Goal: Task Accomplishment & Management: Complete application form

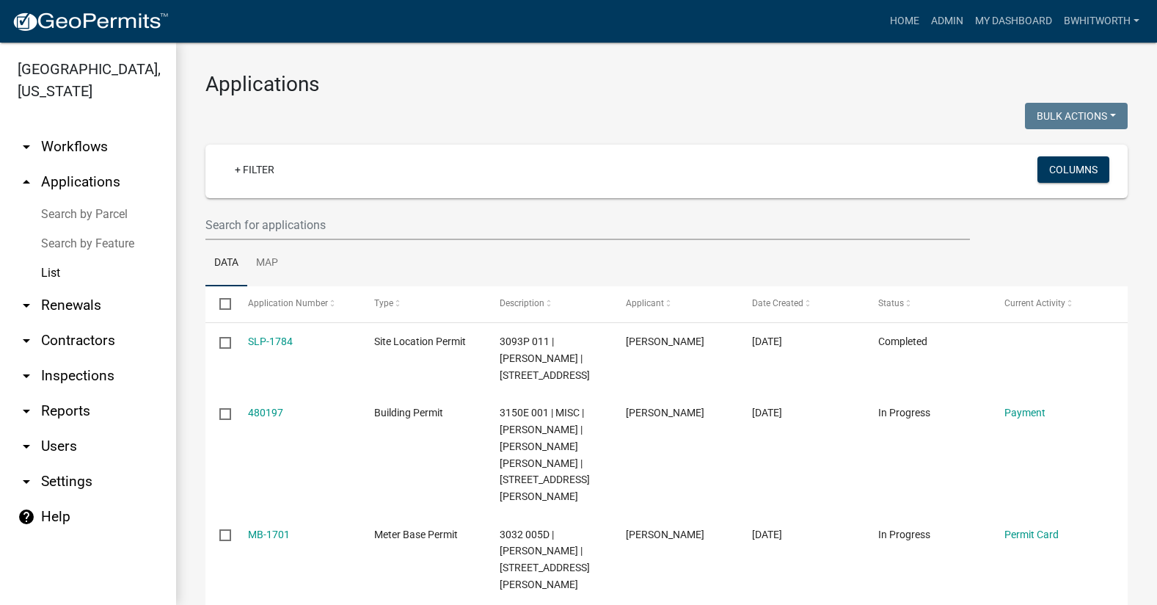
select select "3: 100"
click at [450, 109] on div at bounding box center [430, 118] width 472 height 30
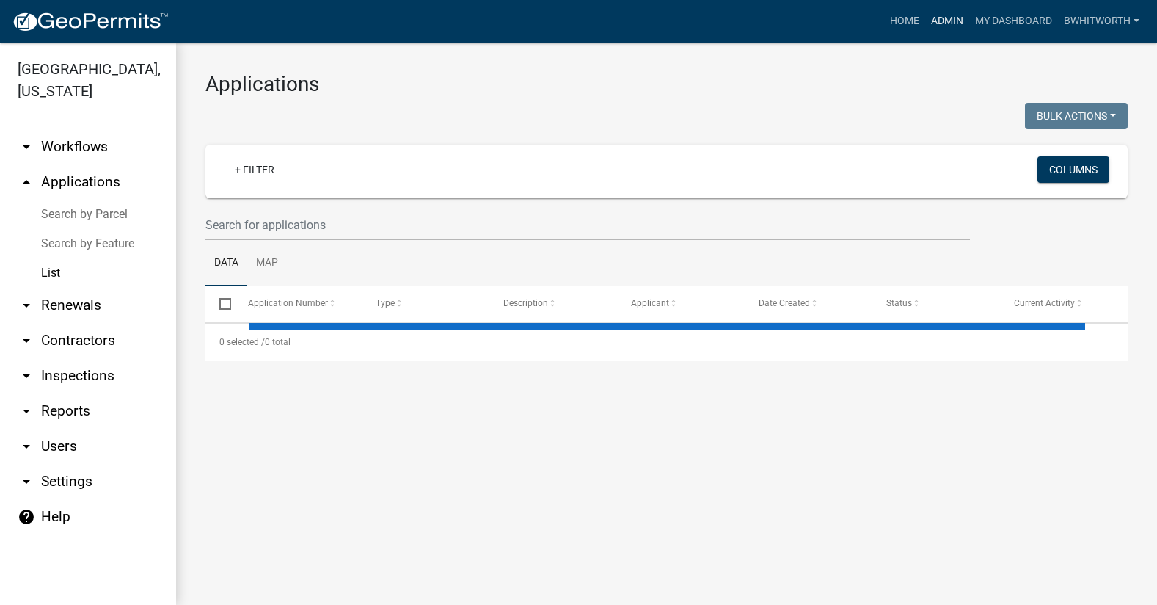
select select "3: 100"
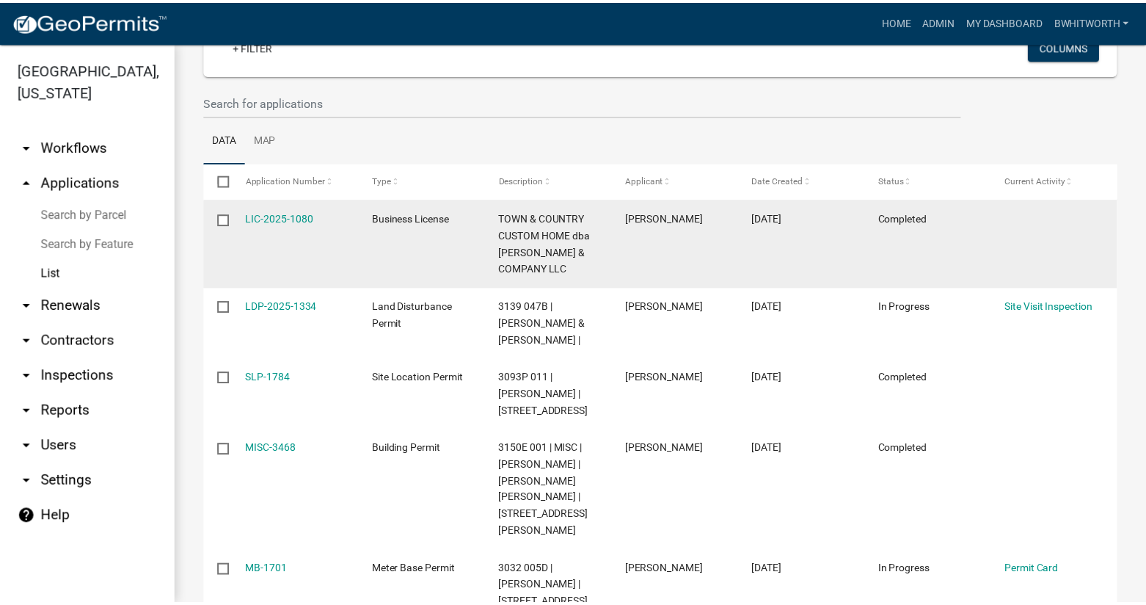
scroll to position [147, 0]
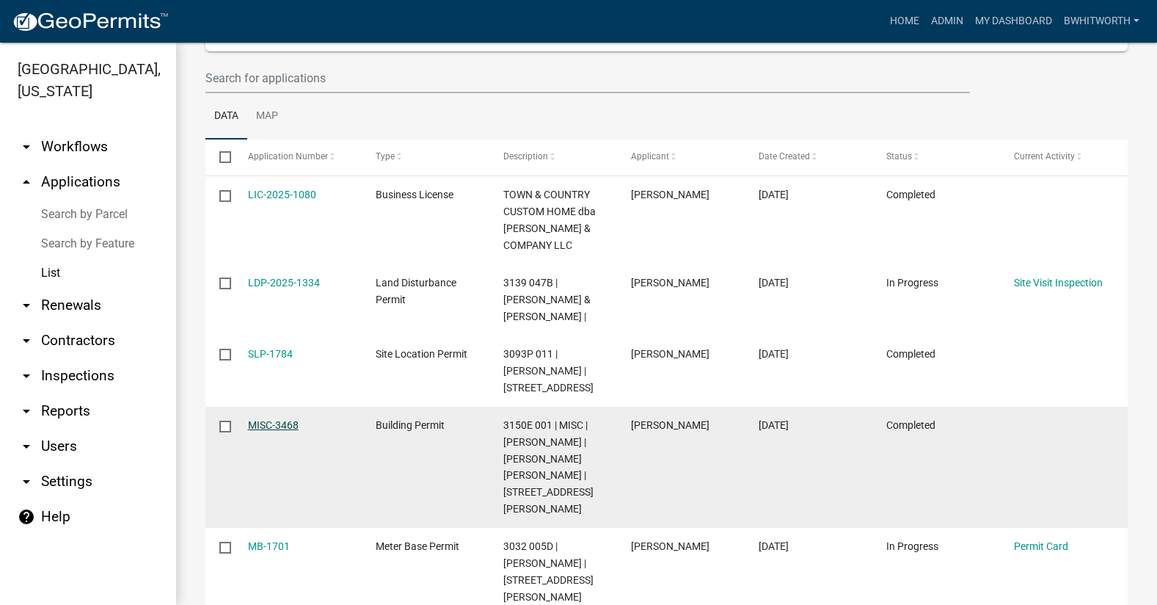
click at [254, 419] on link "MISC-3468" at bounding box center [273, 425] width 51 height 12
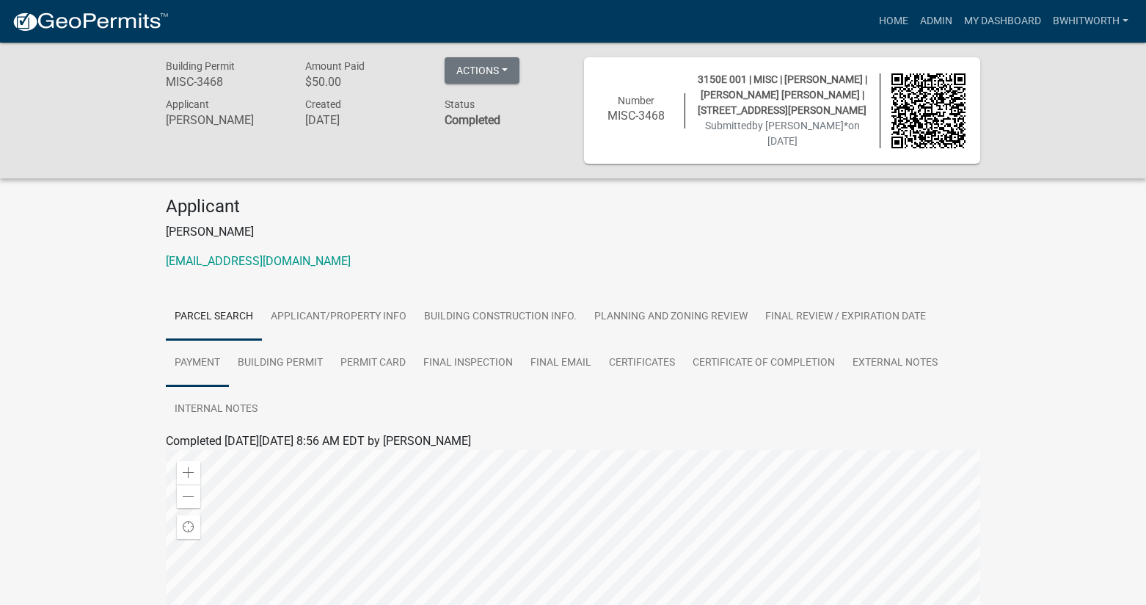
click at [186, 360] on link "Payment" at bounding box center [197, 363] width 63 height 47
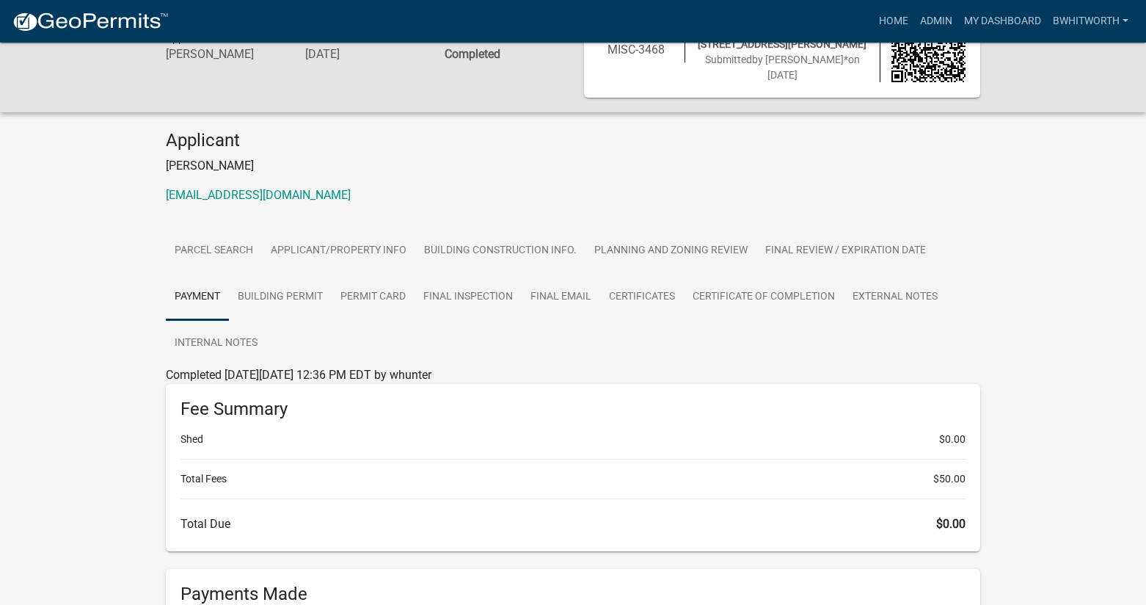
scroll to position [59, 0]
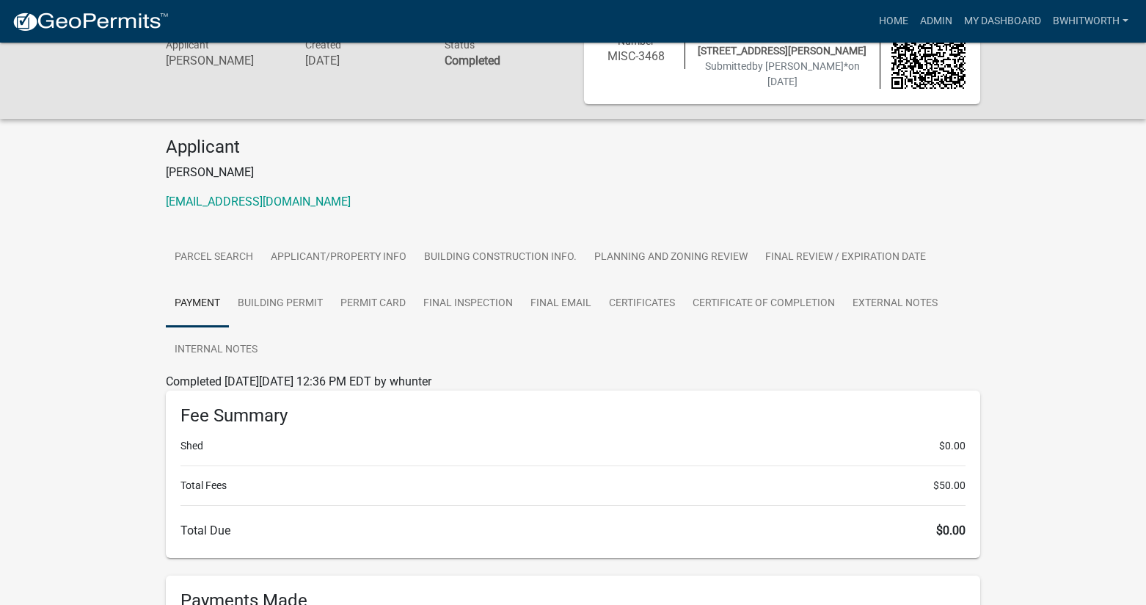
drag, startPoint x: 1065, startPoint y: 234, endPoint x: 1067, endPoint y: 204, distance: 30.1
click at [1065, 224] on div "Building Permit MISC-3468 Amount Paid $50.00 Actions View receipt Printer Frien…" at bounding box center [573, 394] width 1146 height 823
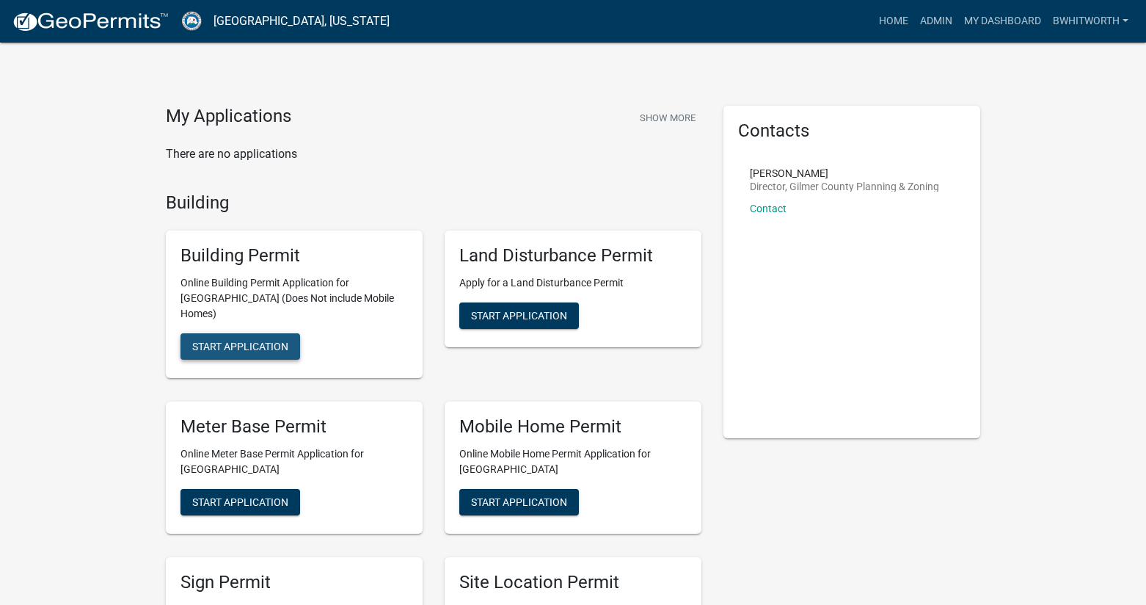
click at [233, 340] on span "Start Application" at bounding box center [240, 346] width 96 height 12
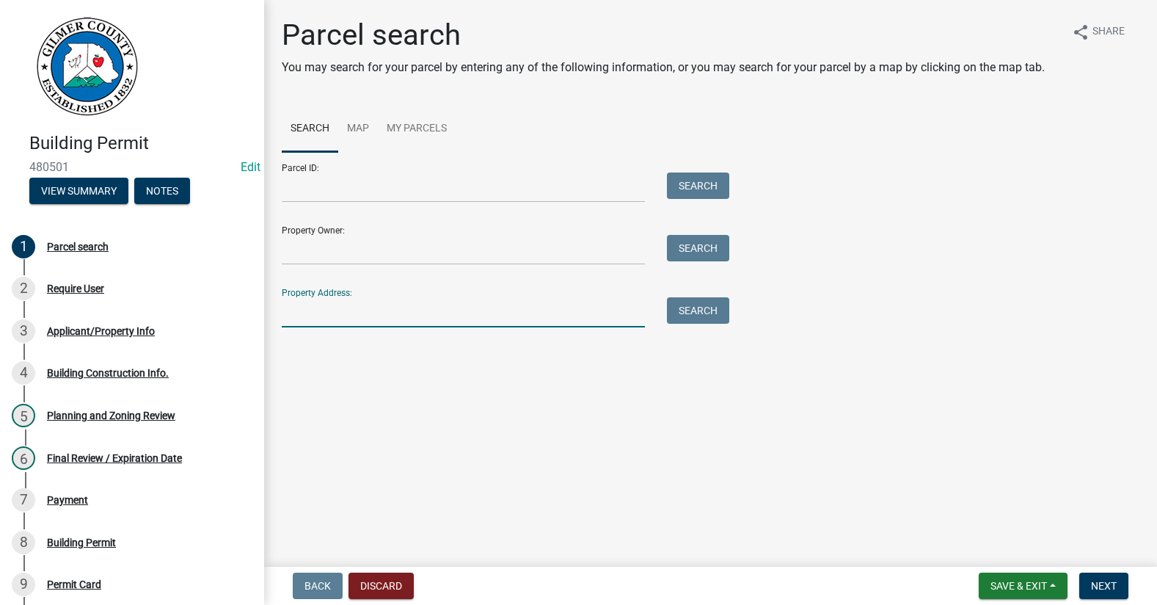
click at [375, 313] on input "Property Address:" at bounding box center [463, 312] width 363 height 30
type input "1830 MT ZION"
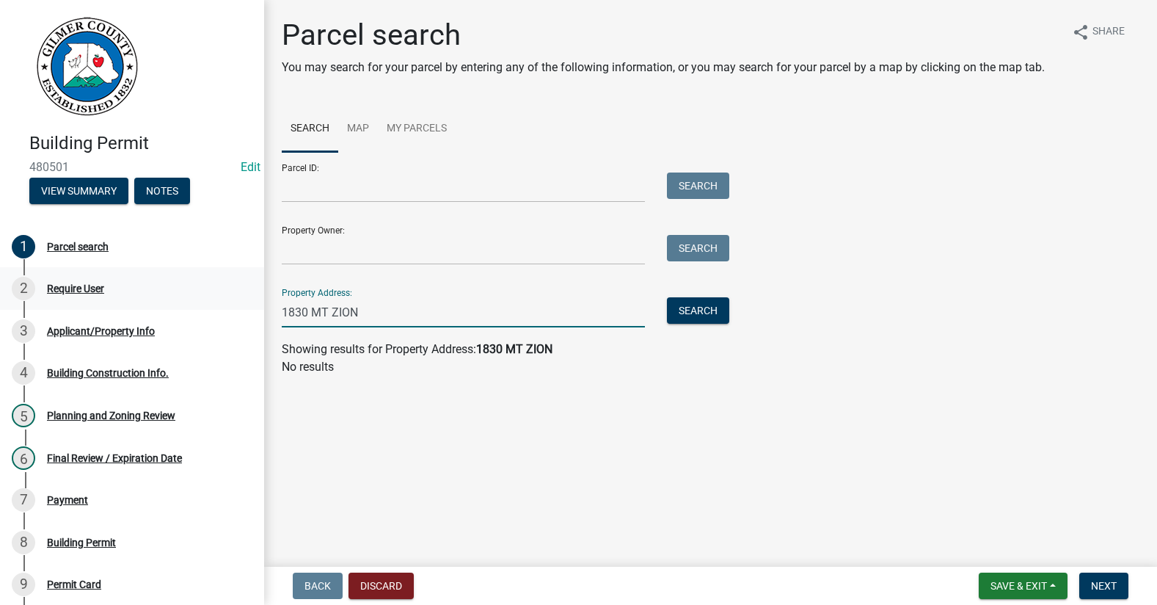
drag, startPoint x: 276, startPoint y: 310, endPoint x: 106, endPoint y: 304, distance: 169.6
click at [137, 312] on div "Building Permit 480501 Edit View Summary Notes 1 Parcel search 2 Require User 3…" at bounding box center [578, 302] width 1157 height 605
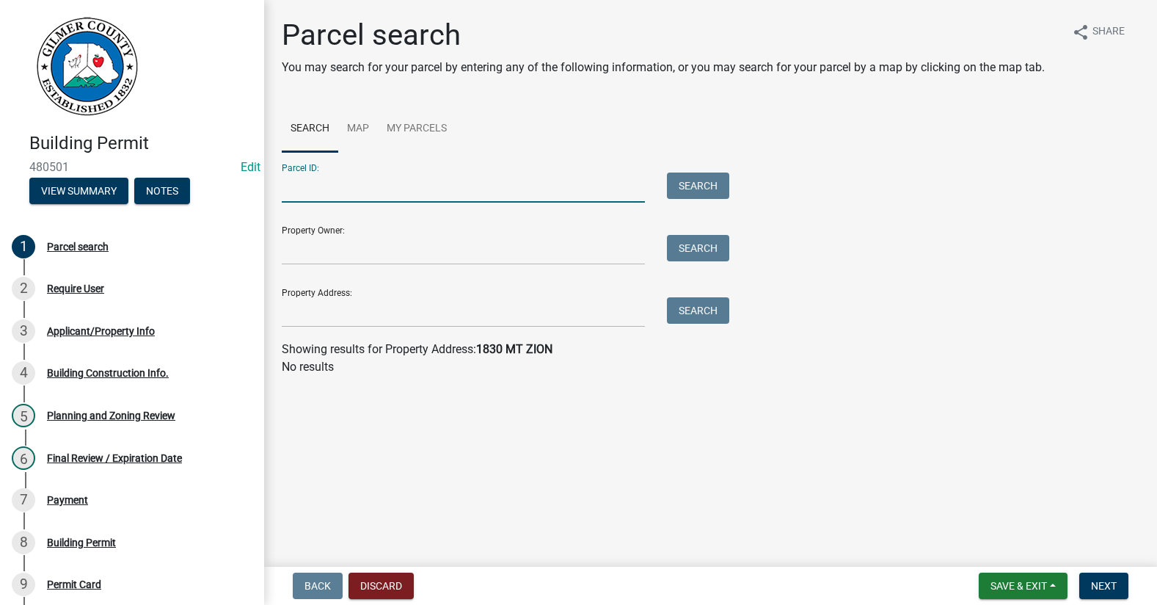
click at [329, 190] on input "Parcel ID:" at bounding box center [463, 187] width 363 height 30
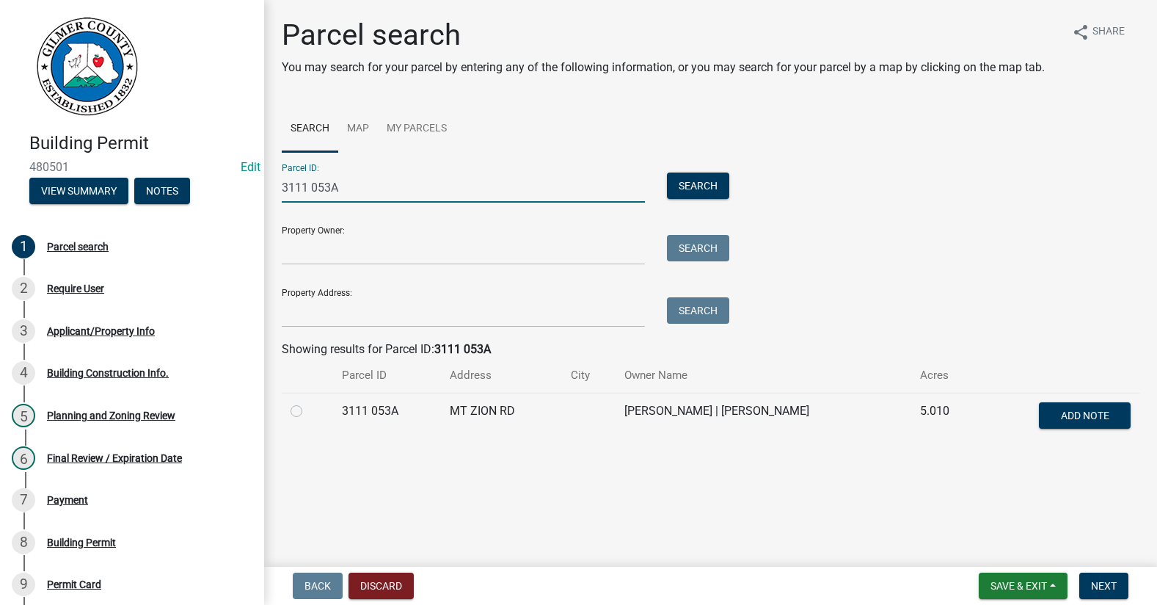
type input "3111 053A"
click at [308, 402] on label at bounding box center [308, 402] width 0 height 0
click at [308, 407] on 053A "radio" at bounding box center [313, 407] width 10 height 10
radio 053A "true"
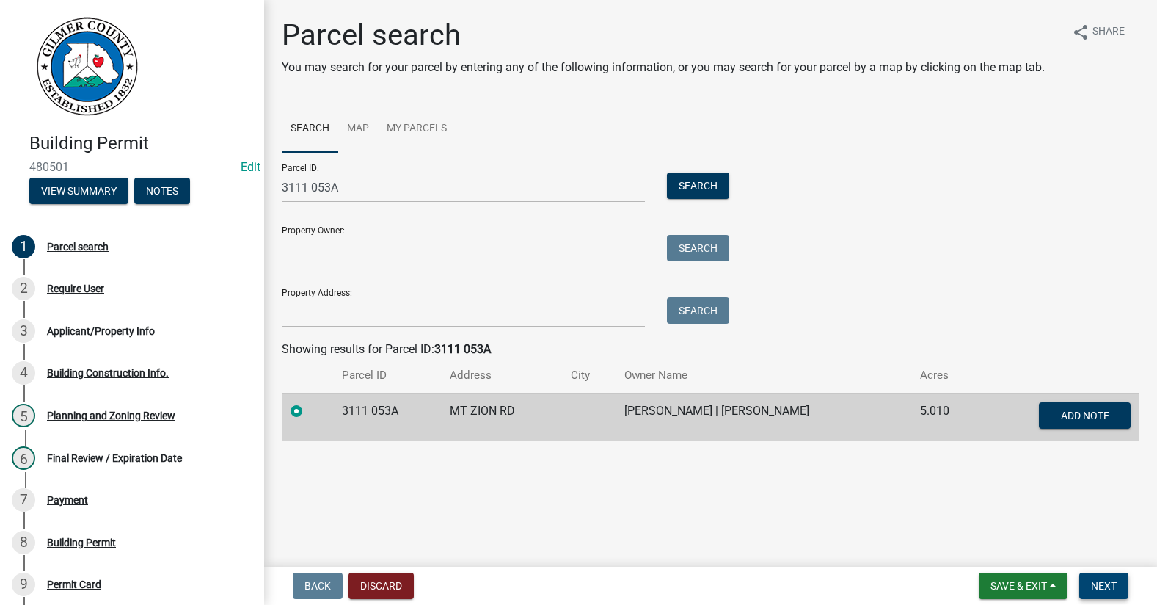
click at [1106, 589] on span "Next" at bounding box center [1104, 586] width 26 height 12
click at [1108, 584] on span "Next" at bounding box center [1104, 586] width 26 height 12
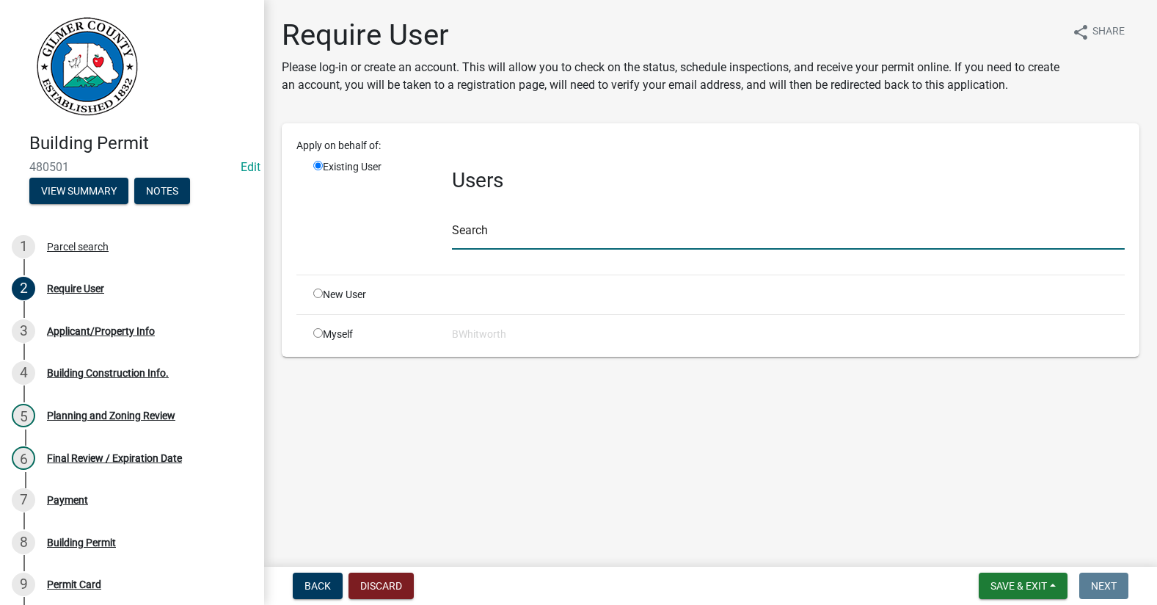
click at [481, 239] on input "text" at bounding box center [788, 234] width 673 height 30
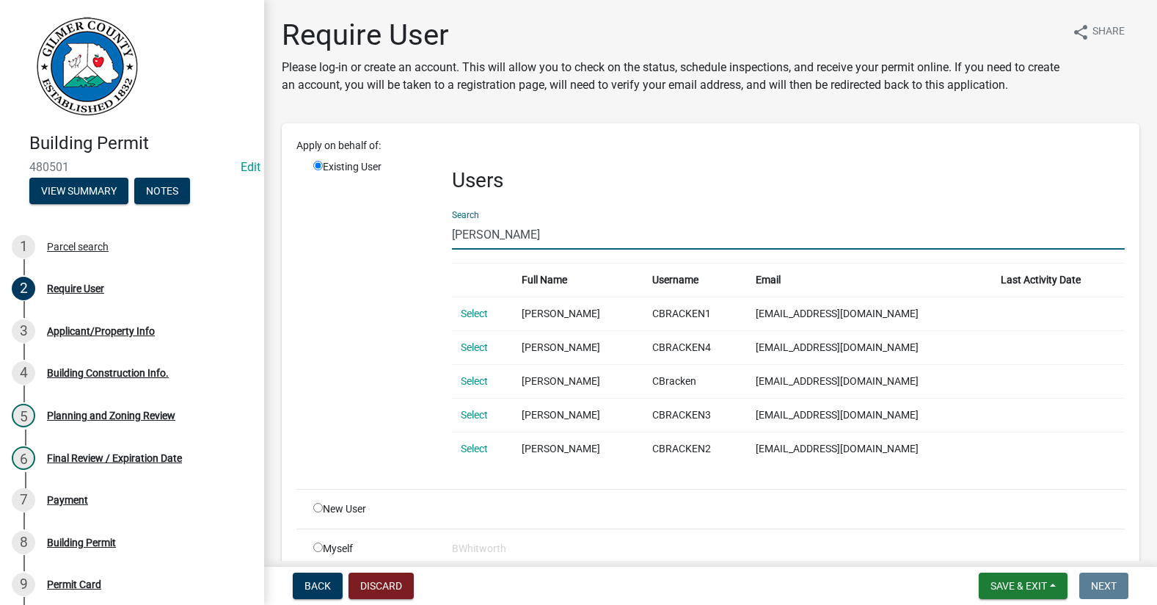
type input "[PERSON_NAME]"
click at [347, 352] on div "Existing User" at bounding box center [371, 318] width 139 height 318
drag, startPoint x: 566, startPoint y: 233, endPoint x: 343, endPoint y: 238, distance: 223.1
click at [343, 238] on div "Existing User Users Search [PERSON_NAME] Full Name Username Email Last Activity…" at bounding box center [718, 318] width 833 height 318
click at [318, 507] on input "radio" at bounding box center [318, 508] width 10 height 10
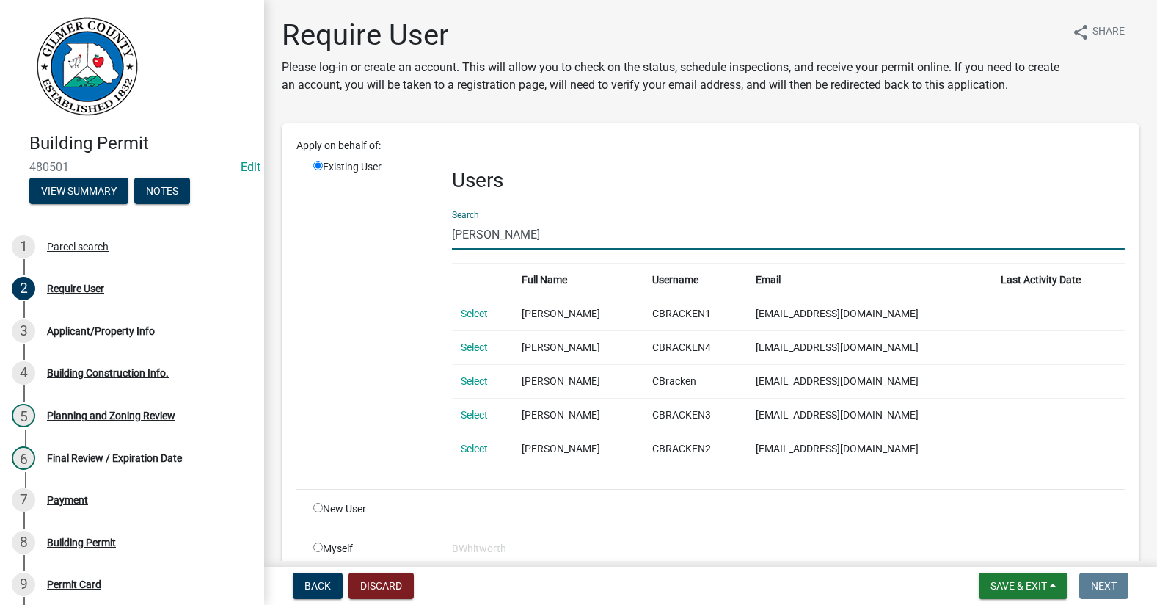
radio input "true"
radio input "false"
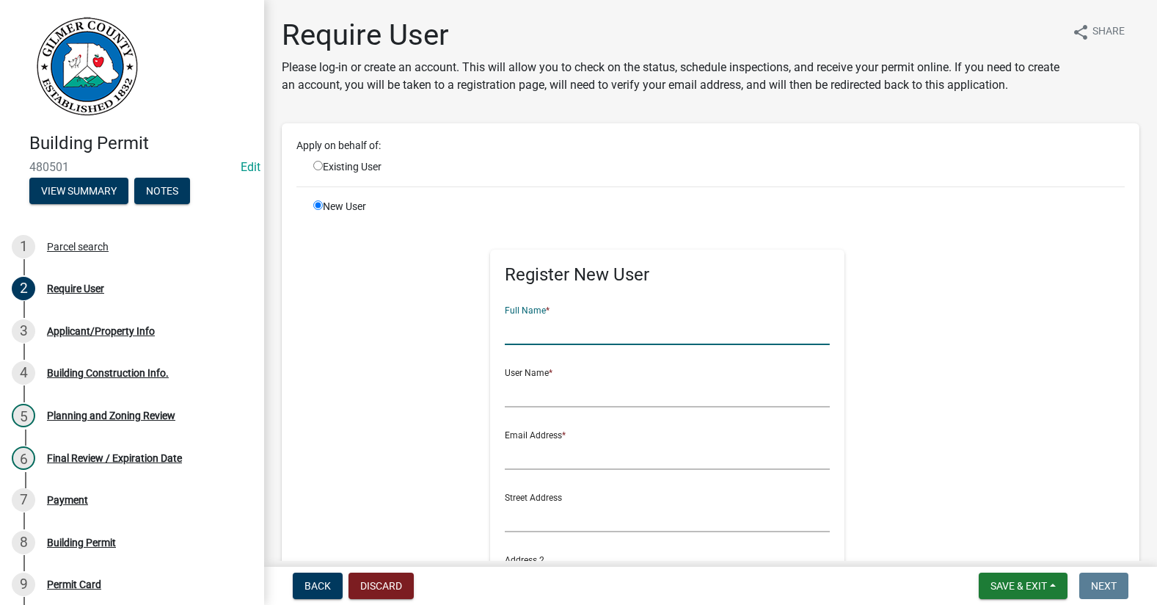
click at [562, 326] on input "text" at bounding box center [667, 330] width 325 height 30
paste input "[PERSON_NAME]"
type input "[PERSON_NAME]"
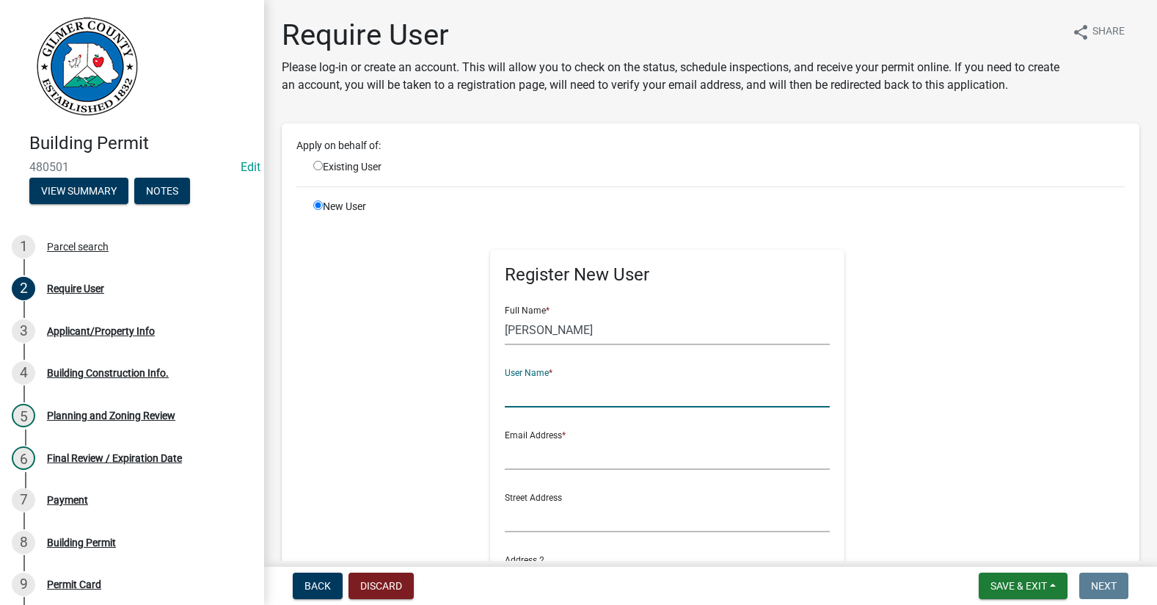
click at [536, 399] on input "text" at bounding box center [667, 392] width 325 height 30
paste input "[PERSON_NAME]"
click at [536, 392] on input "[PERSON_NAME]" at bounding box center [667, 392] width 325 height 30
type input "CALEBBRACKEN"
click at [536, 453] on input "text" at bounding box center [667, 454] width 325 height 30
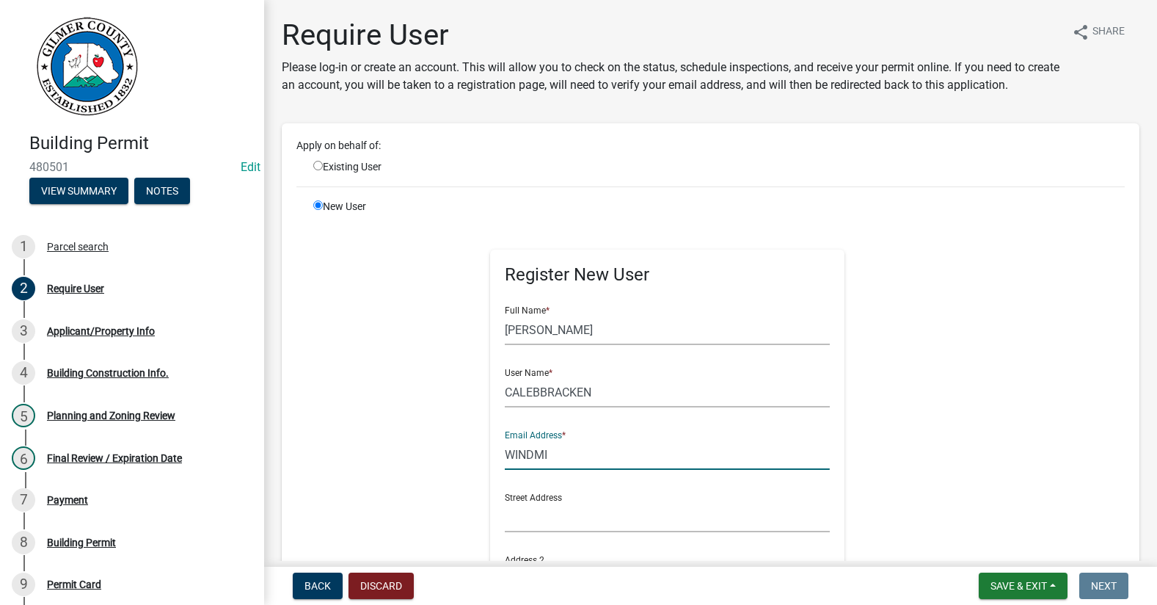
type input "[EMAIL_ADDRESS][DOMAIN_NAME]"
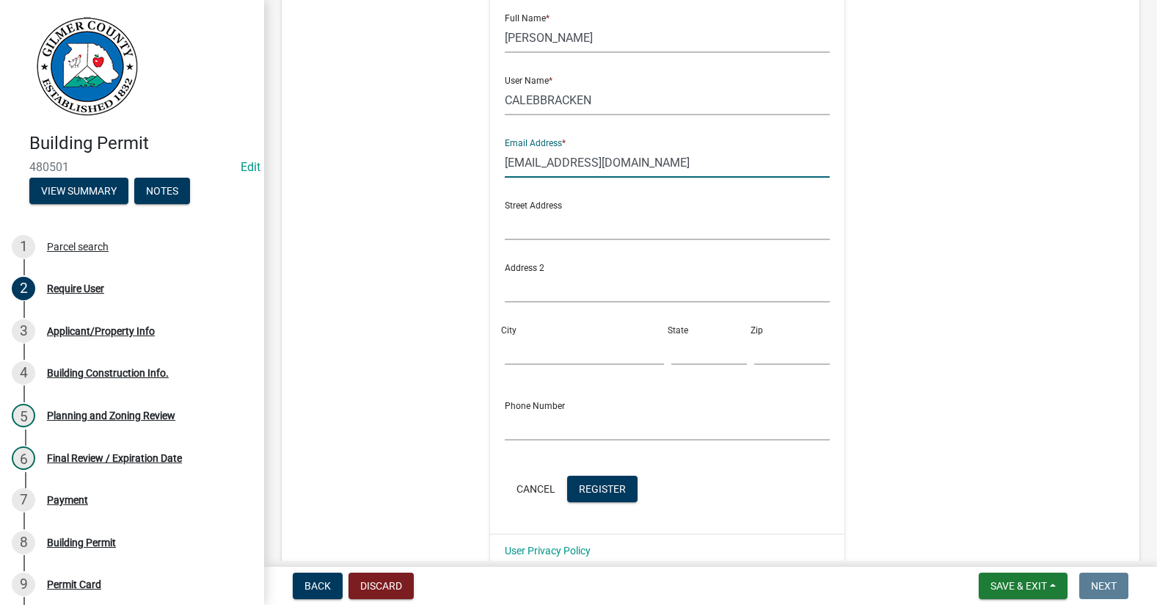
scroll to position [293, 0]
click at [602, 482] on span "Register" at bounding box center [602, 487] width 47 height 12
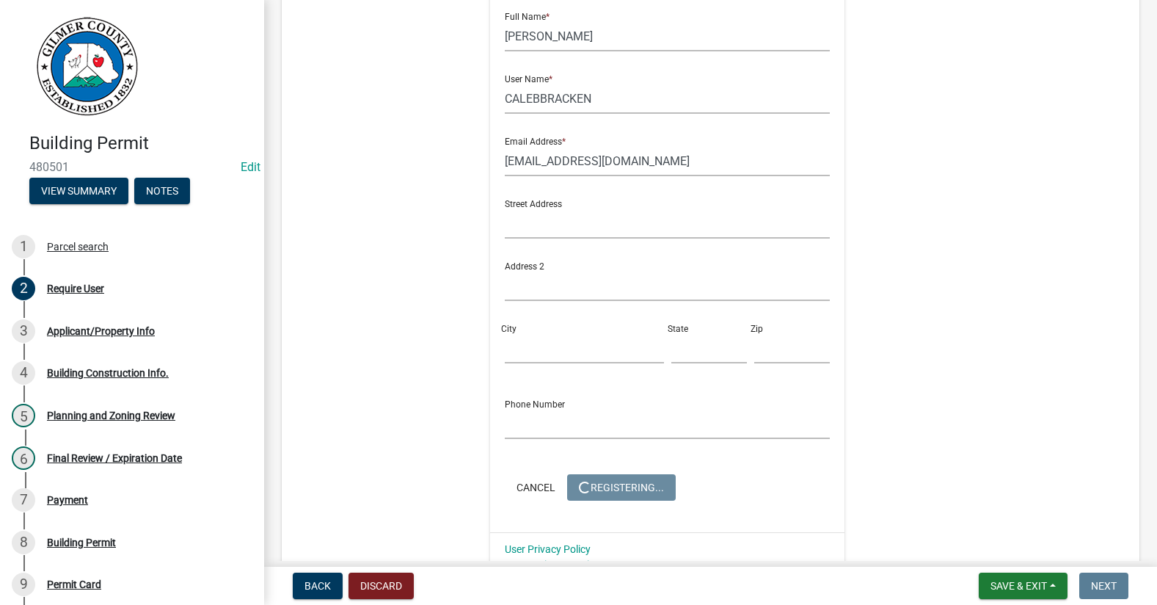
scroll to position [0, 0]
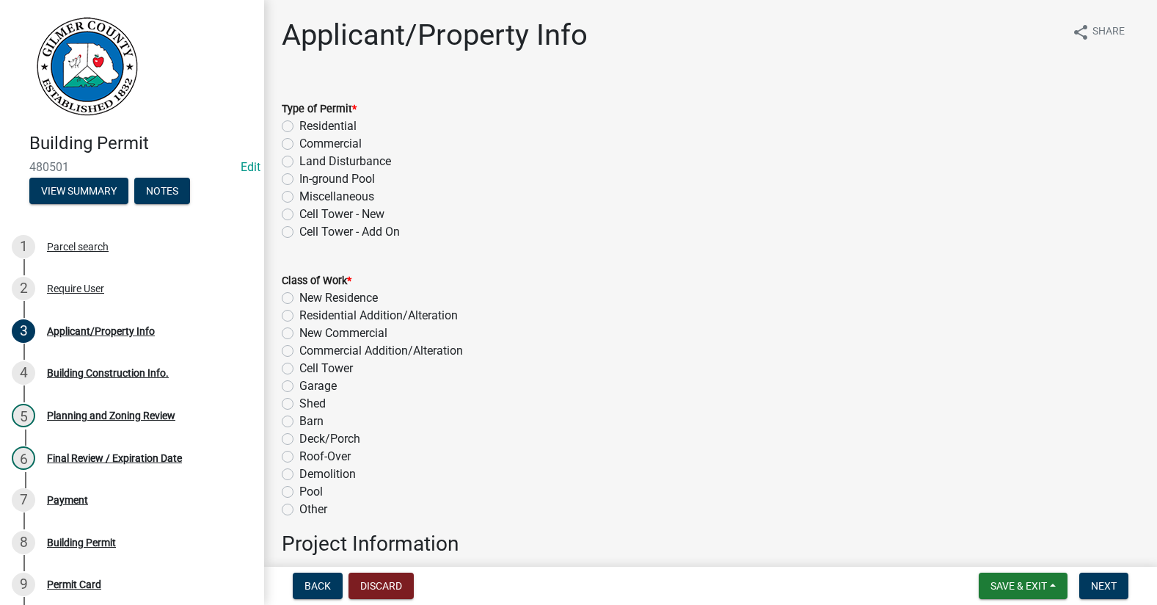
click at [299, 121] on label "Residential" at bounding box center [327, 126] width 57 height 18
click at [299, 121] on input "Residential" at bounding box center [304, 122] width 10 height 10
radio input "true"
click at [299, 296] on label "New Residence" at bounding box center [338, 298] width 79 height 18
click at [299, 296] on input "New Residence" at bounding box center [304, 294] width 10 height 10
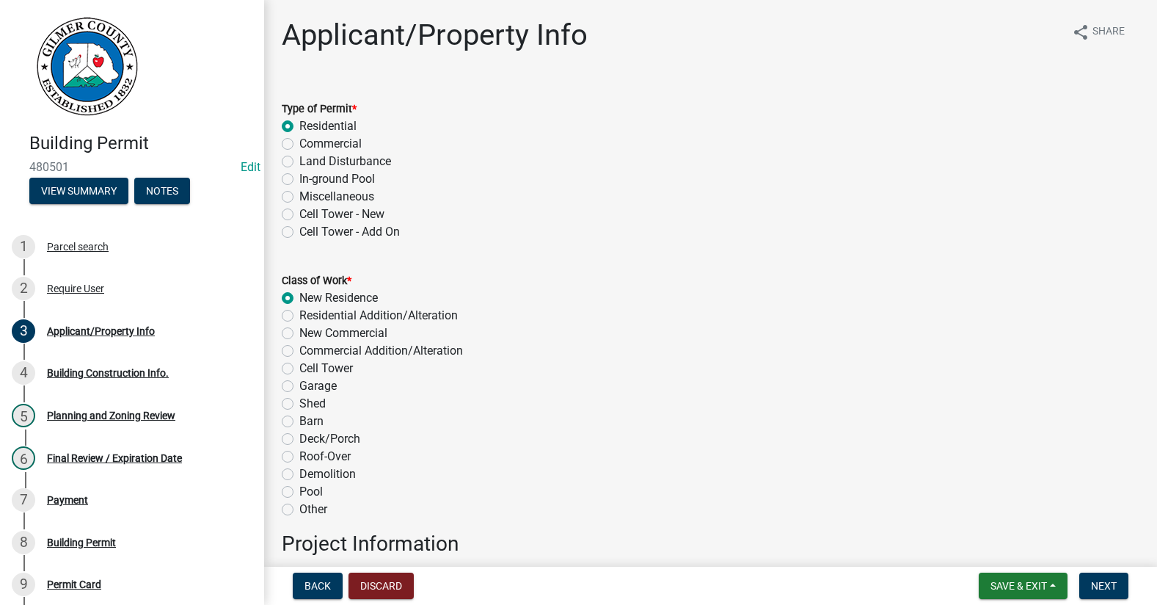
radio input "true"
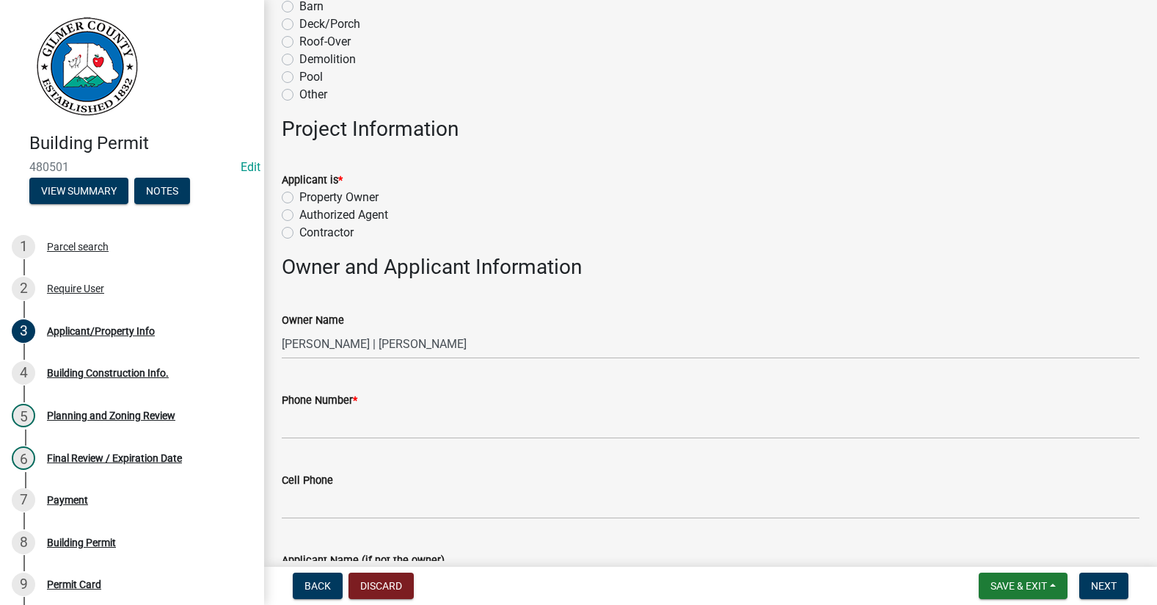
scroll to position [440, 0]
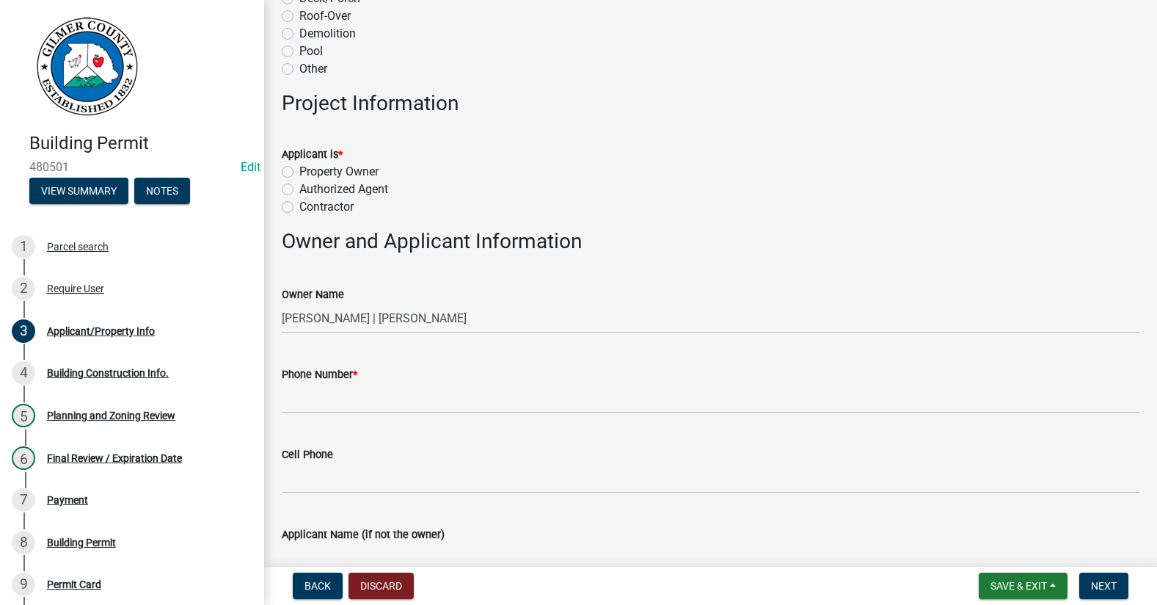
click at [299, 208] on label "Contractor" at bounding box center [326, 207] width 54 height 18
click at [299, 208] on input "Contractor" at bounding box center [304, 203] width 10 height 10
radio input "true"
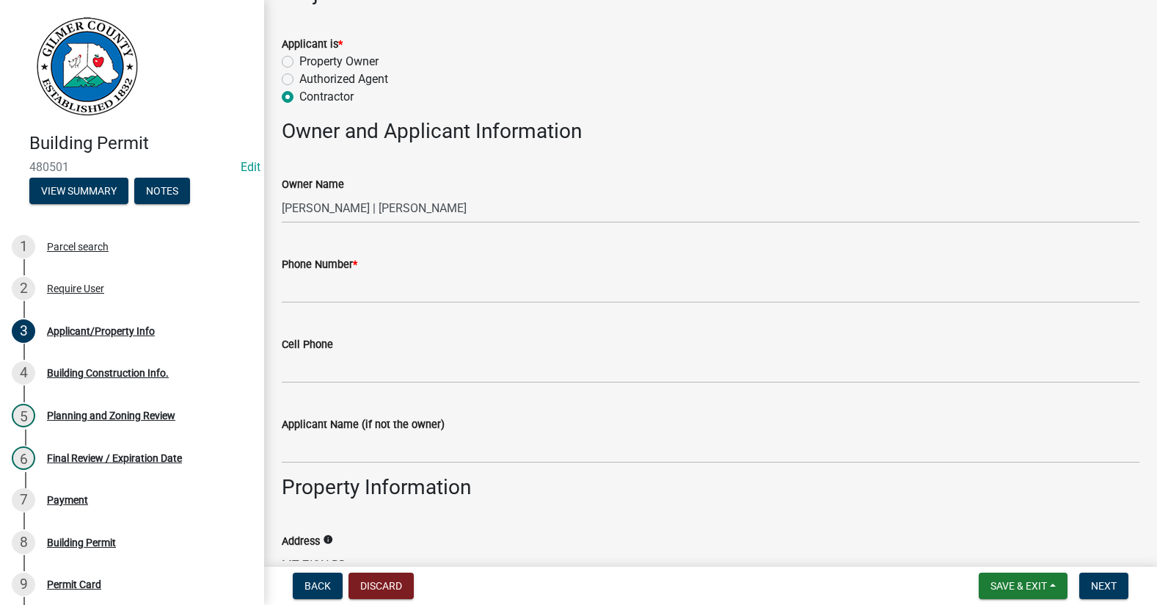
scroll to position [587, 0]
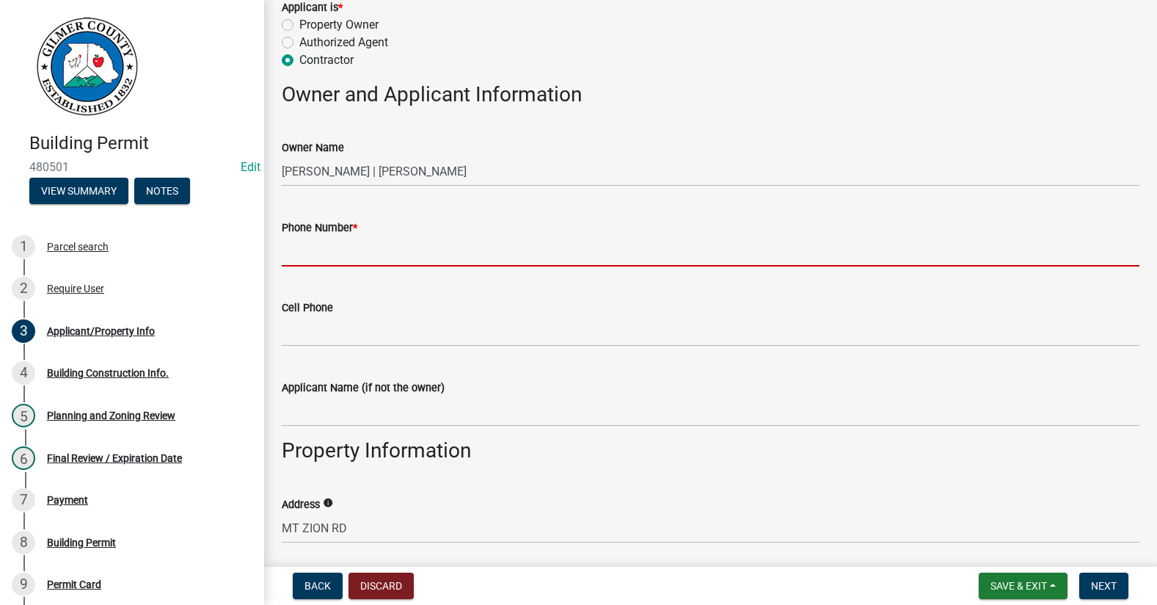
click at [304, 247] on input "Phone Number *" at bounding box center [711, 251] width 858 height 30
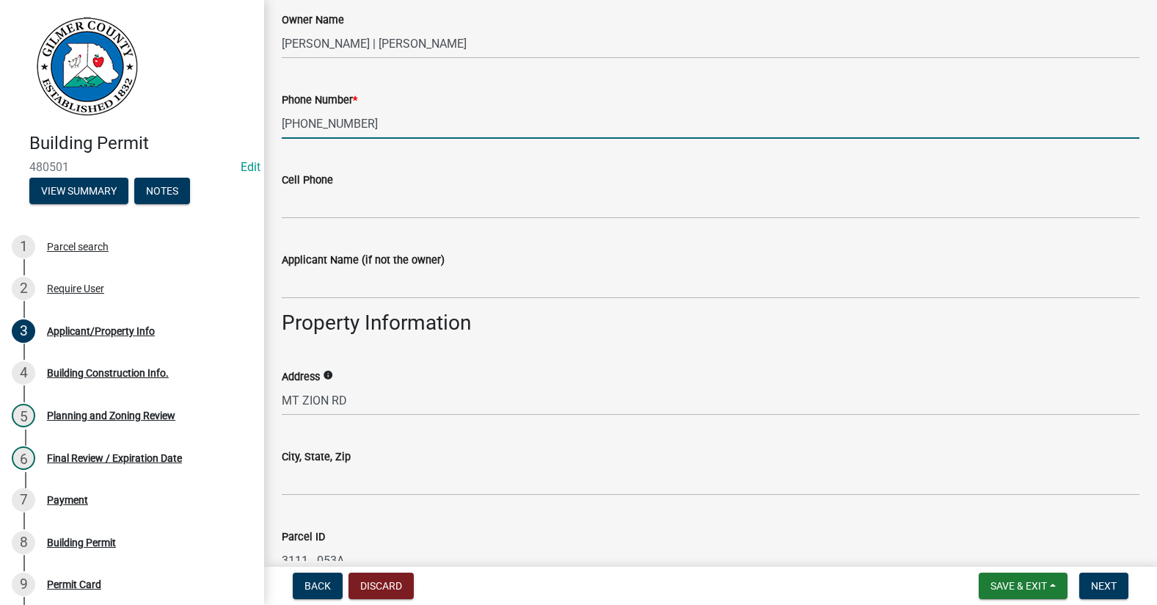
scroll to position [734, 0]
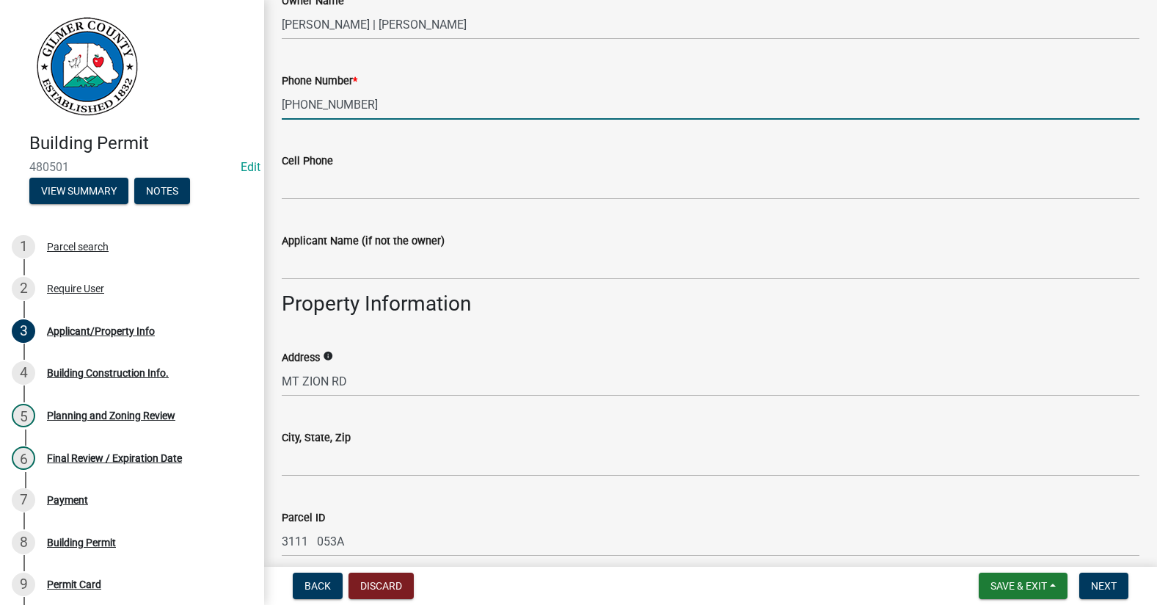
type input "[PHONE_NUMBER]"
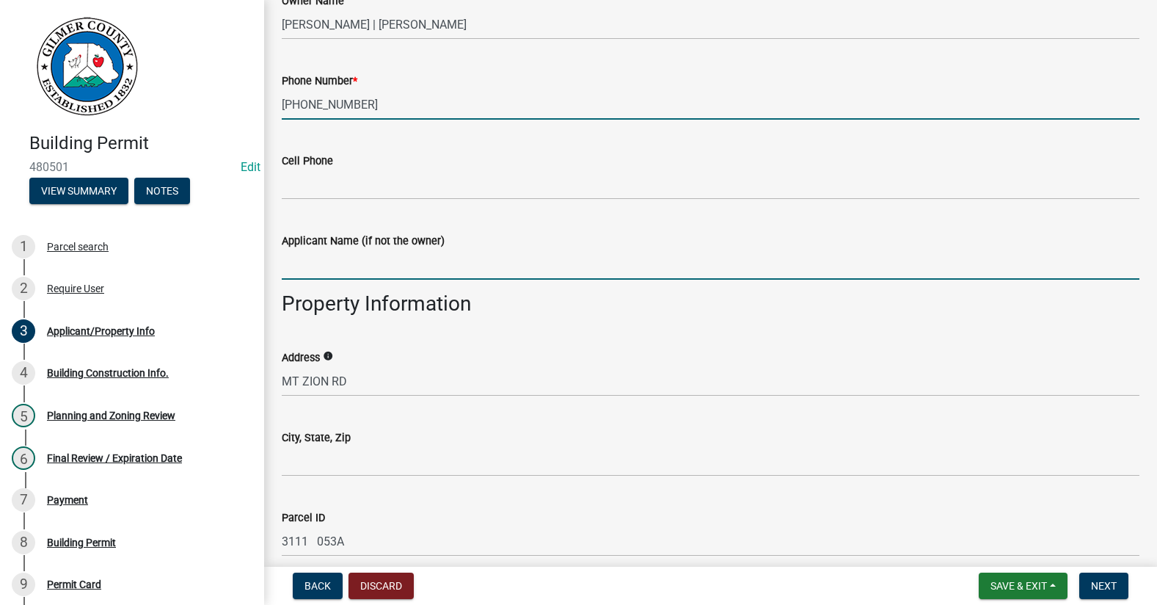
click at [436, 274] on input "Applicant Name (if not the owner)" at bounding box center [711, 264] width 858 height 30
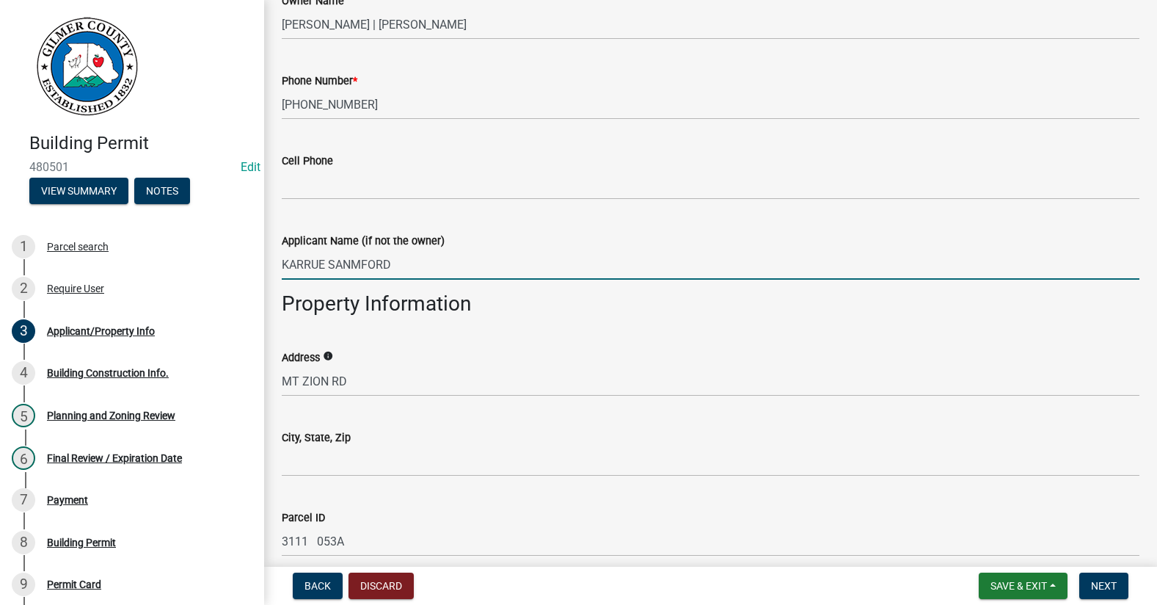
click at [359, 258] on input "KARRUE SANMFORD" at bounding box center [711, 264] width 858 height 30
click at [318, 261] on input "KARRUE [PERSON_NAME]" at bounding box center [711, 264] width 858 height 30
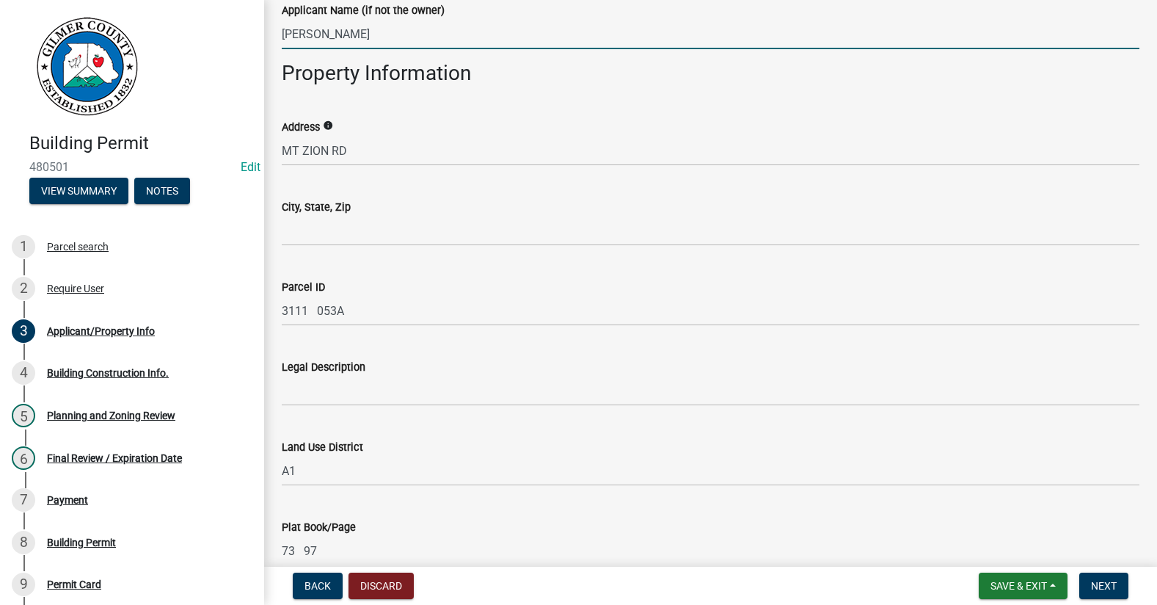
scroll to position [1027, 0]
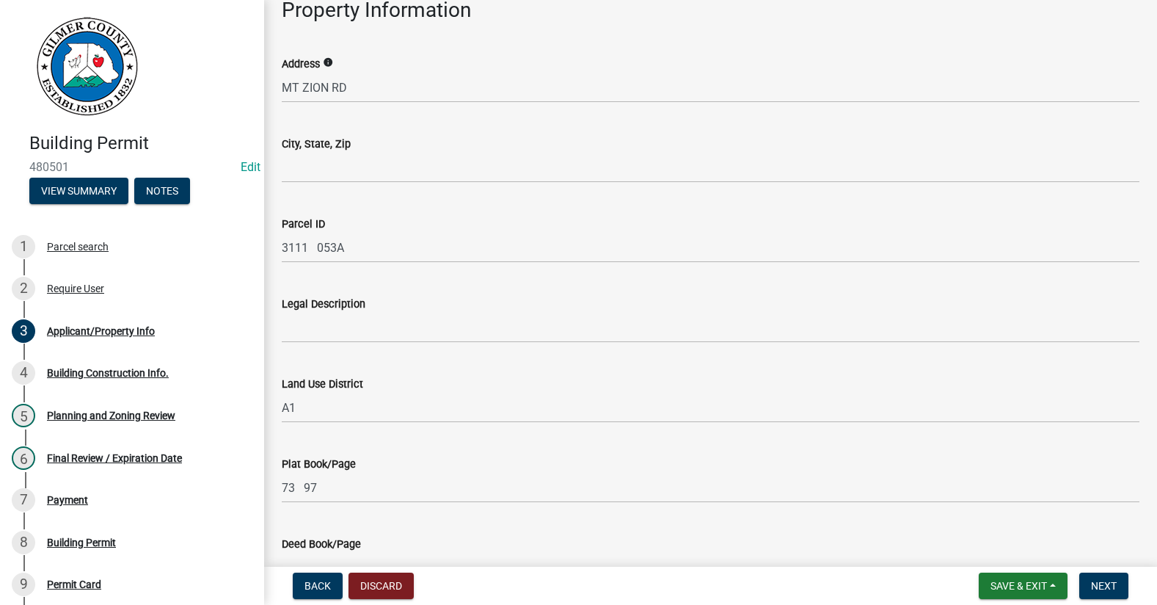
type input "[PERSON_NAME]"
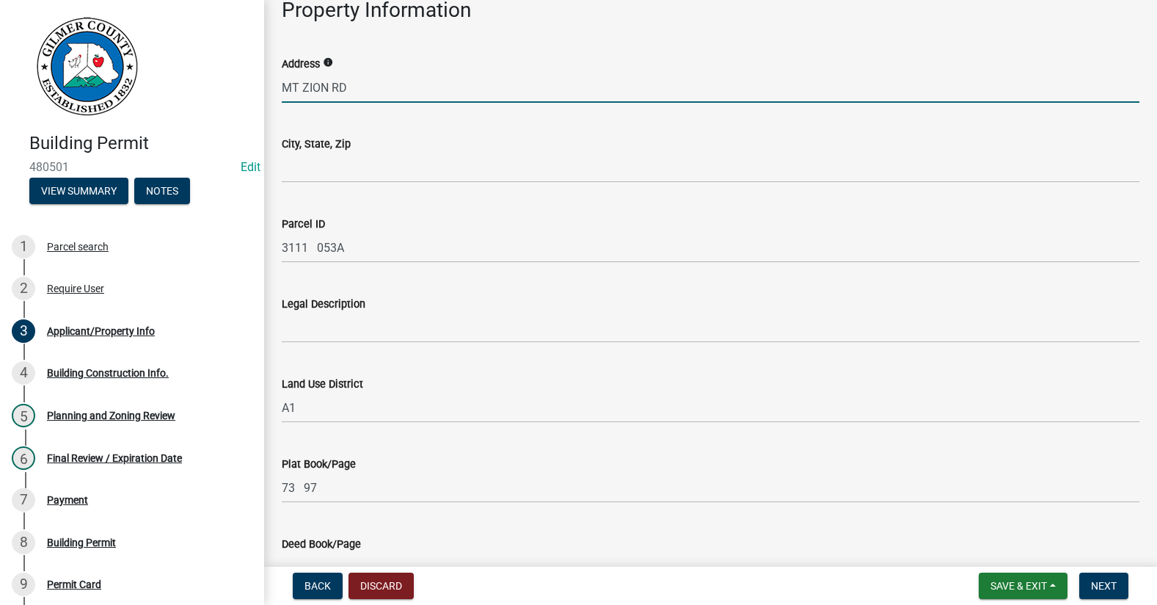
click at [283, 92] on input "MT ZION RD" at bounding box center [711, 88] width 858 height 30
type input "1830 MT ZION RD"
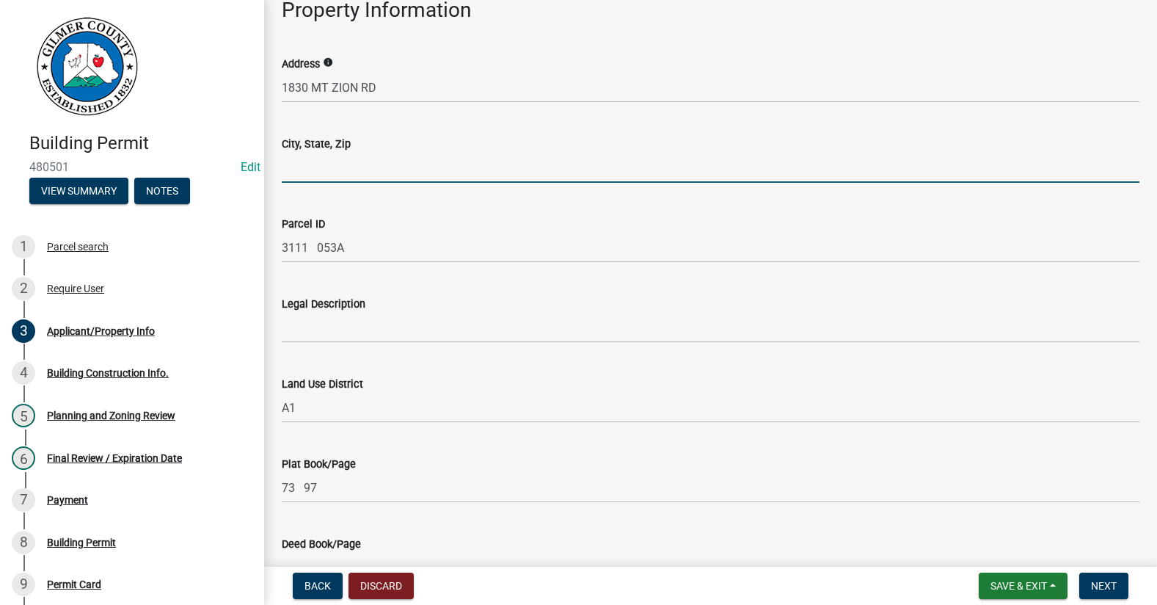
click at [335, 167] on input "City, State, Zip" at bounding box center [711, 168] width 858 height 30
type input "ELLIJAY GA 30536"
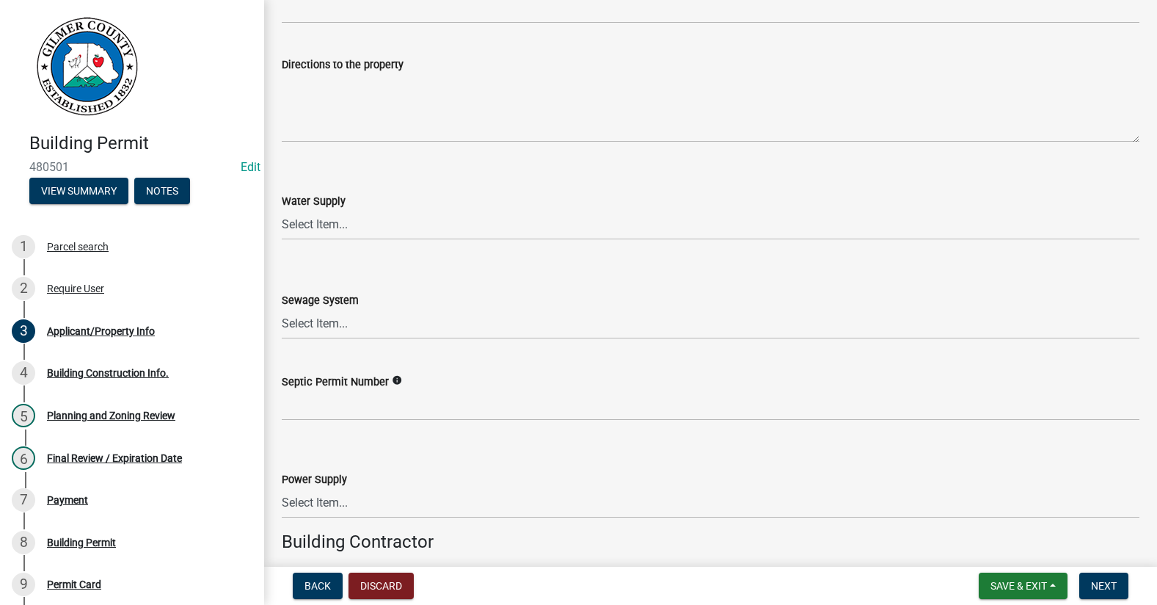
scroll to position [1908, 0]
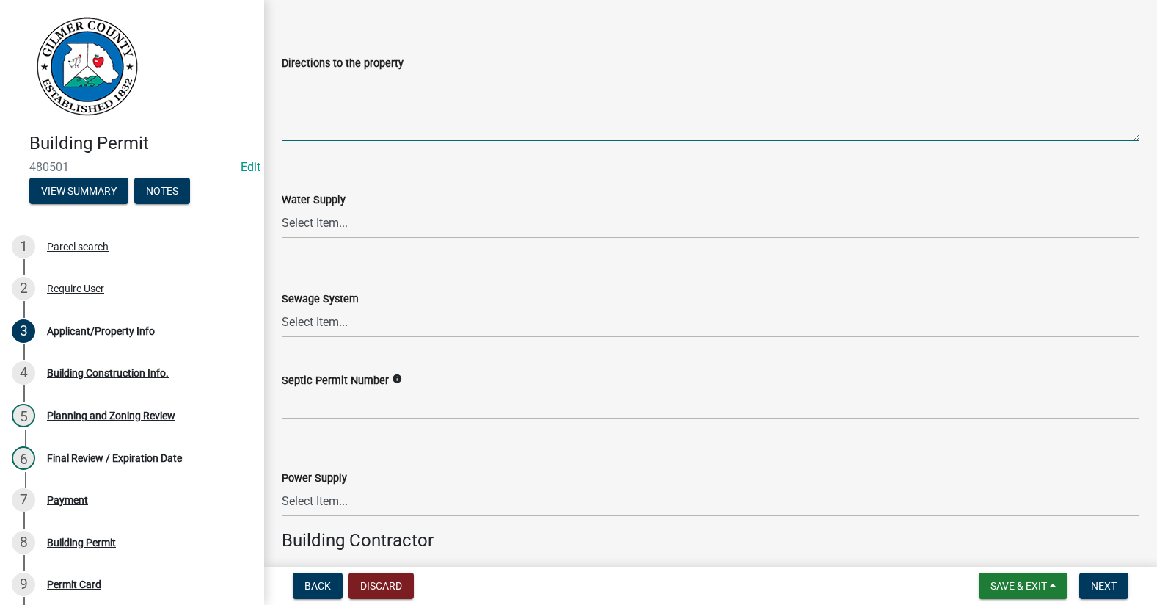
click at [350, 111] on textarea "Directions to the property" at bounding box center [711, 106] width 858 height 69
paste textarea "52E, BIG CREE, LT ON MT ZION, LT AT 1830 [GEOGRAPHIC_DATA]"
type textarea "52E, BIG CREE, LT ON MT ZION, LT AT 1830 [GEOGRAPHIC_DATA]"
click at [401, 213] on select "Select Item... Well Community Public Spring" at bounding box center [711, 223] width 858 height 30
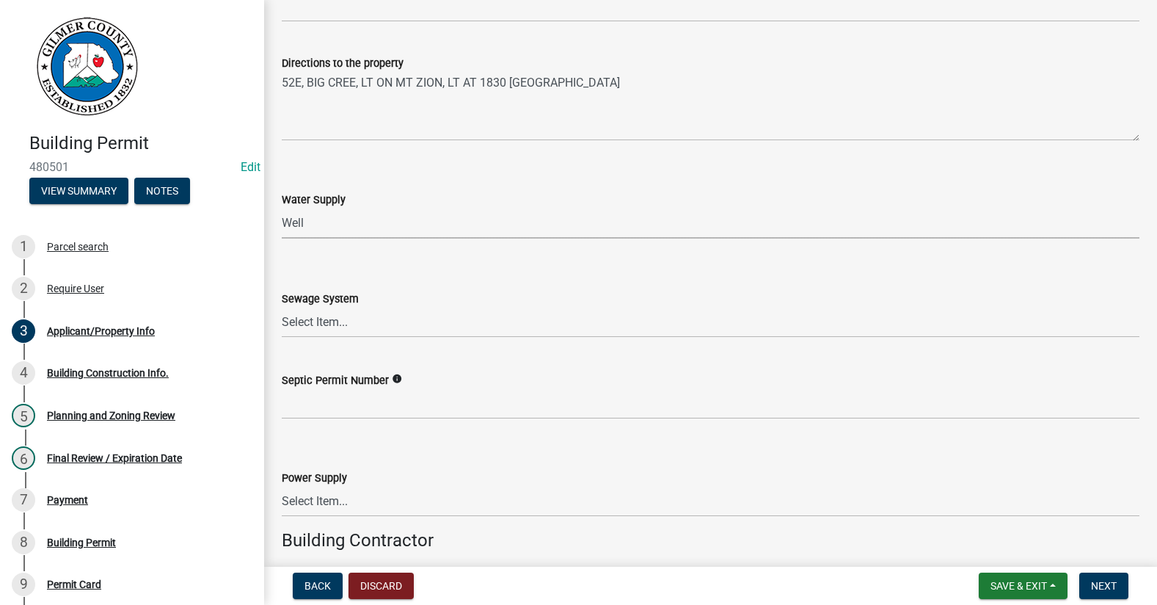
click at [282, 208] on select "Select Item... Well Community Public Spring" at bounding box center [711, 223] width 858 height 30
select select "6d3c22a4-bb85-4608-b1e4-8a8b34b9a216"
click at [369, 315] on select "Select Item... Septic Community Public" at bounding box center [711, 322] width 858 height 30
click at [282, 307] on select "Select Item... Septic Community Public" at bounding box center [711, 322] width 858 height 30
select select "92a37e23-3b7d-408e-b3c7-0afbe39b0942"
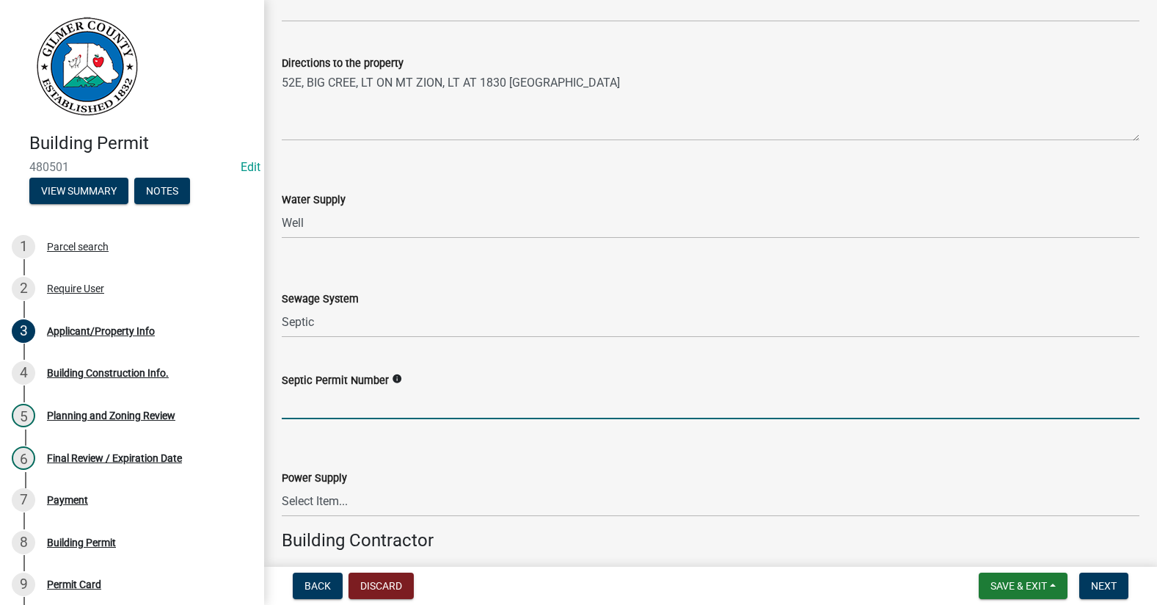
drag, startPoint x: 348, startPoint y: 410, endPoint x: 335, endPoint y: 401, distance: 16.3
click at [348, 410] on input "Septic Permit Number" at bounding box center [711, 404] width 858 height 30
type input "05890"
click at [313, 503] on select "Select Item... Amicalola EMC [GEOGRAPHIC_DATA] EMC Tri-State Power [US_STATE] P…" at bounding box center [711, 501] width 858 height 30
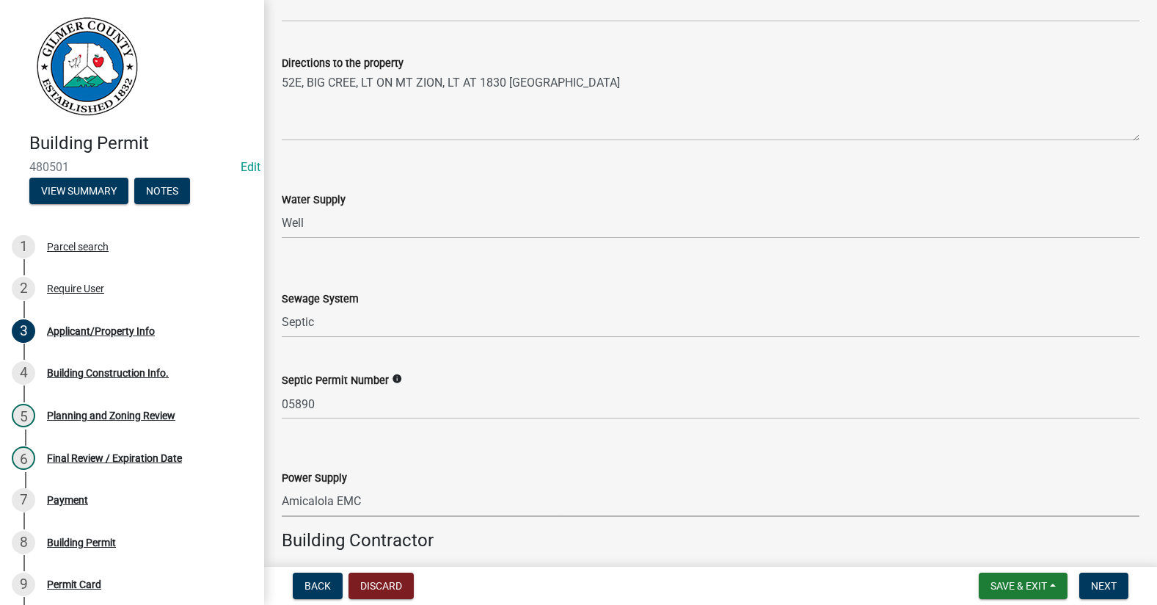
click at [282, 486] on select "Select Item... Amicalola EMC [GEOGRAPHIC_DATA] EMC Tri-State Power [US_STATE] P…" at bounding box center [711, 501] width 858 height 30
select select "c9feaa94-b03b-4165-97cf-90fdf63947c5"
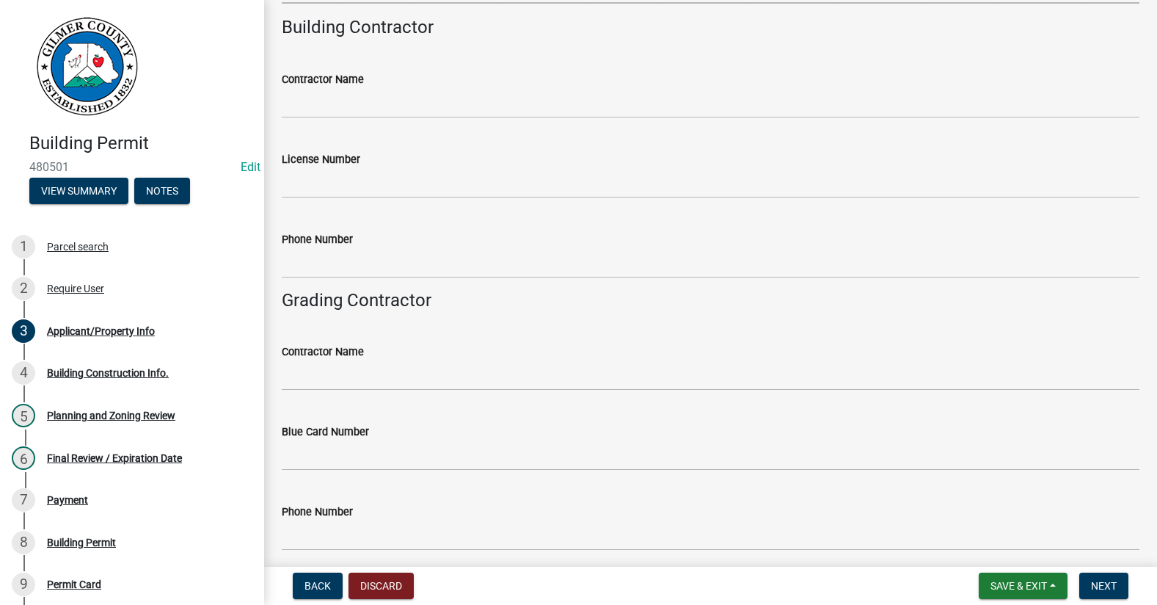
scroll to position [2421, 0]
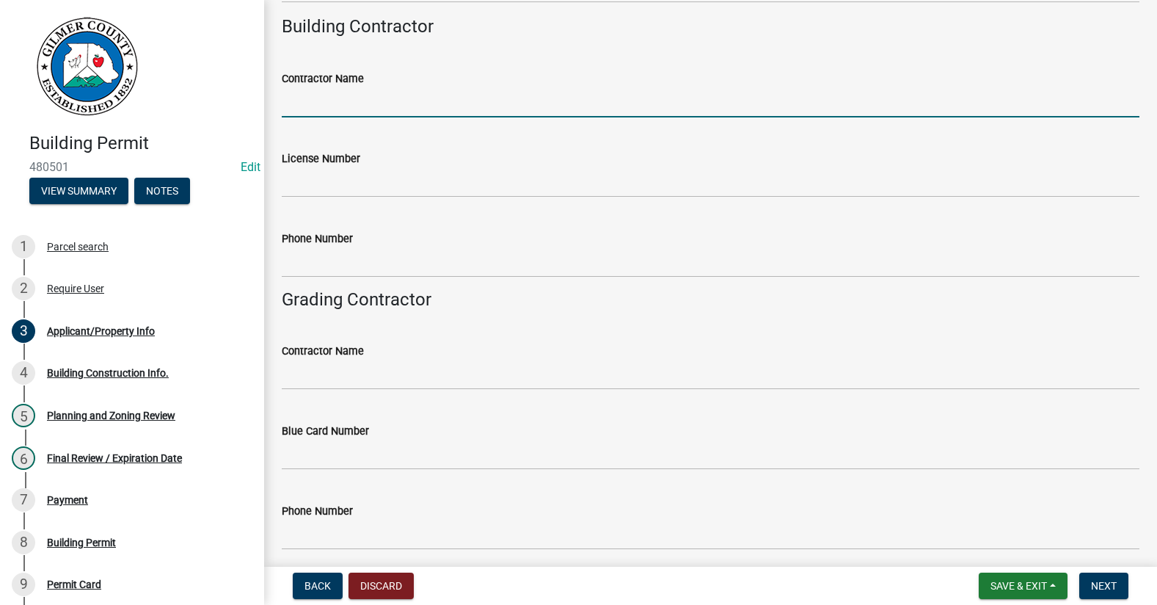
click at [347, 100] on input "Contractor Name" at bounding box center [711, 102] width 858 height 30
type input "[PERSON_NAME]"
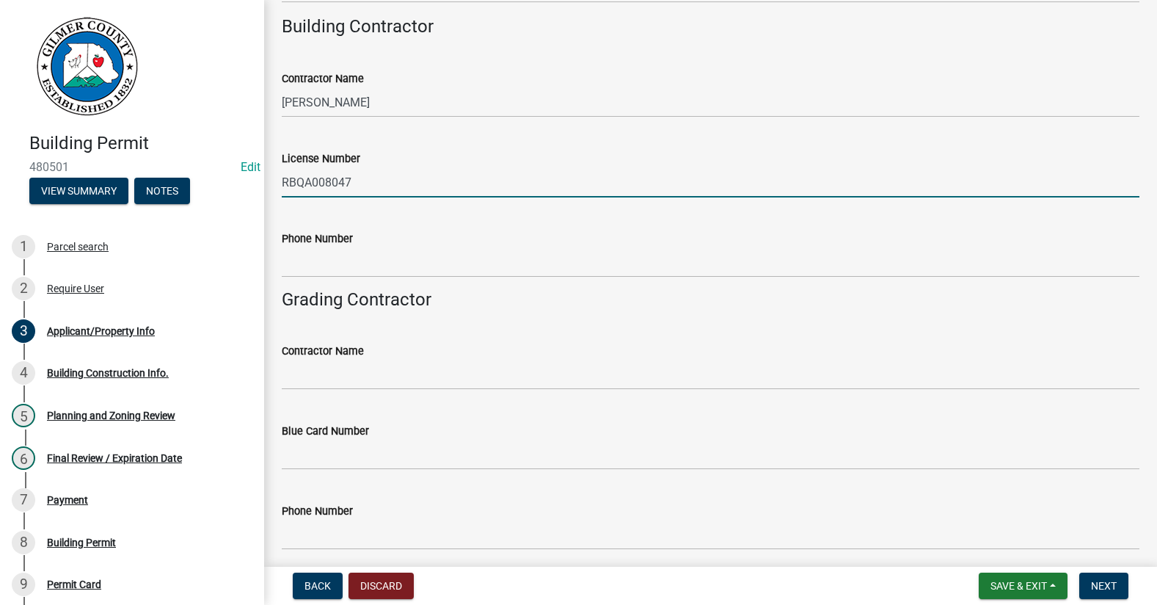
type input "RBQA008047"
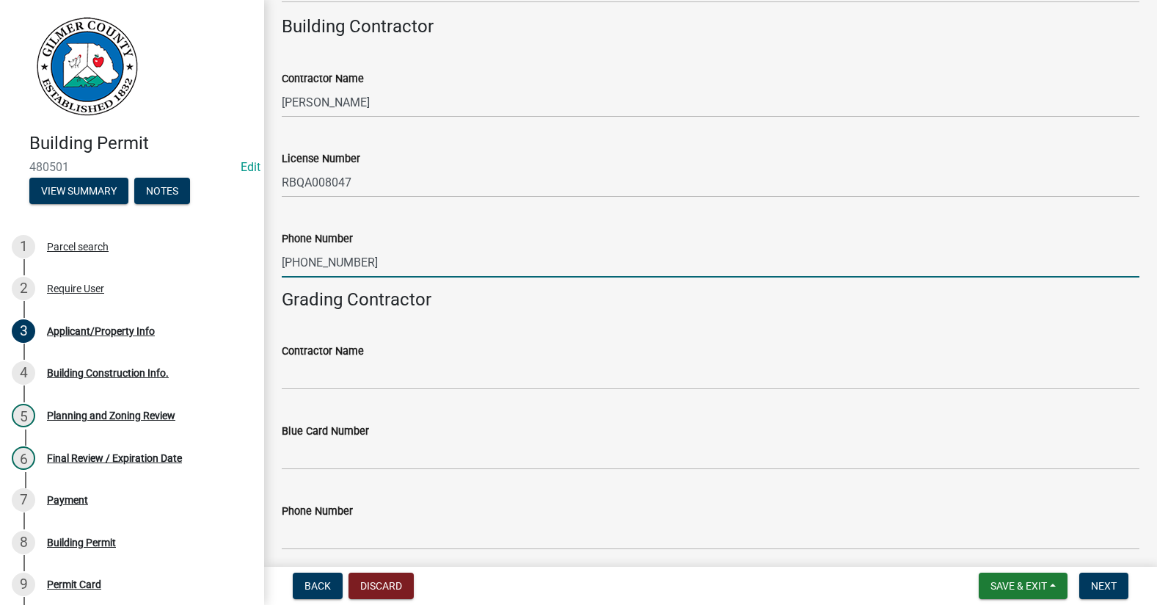
type input "[PHONE_NUMBER]"
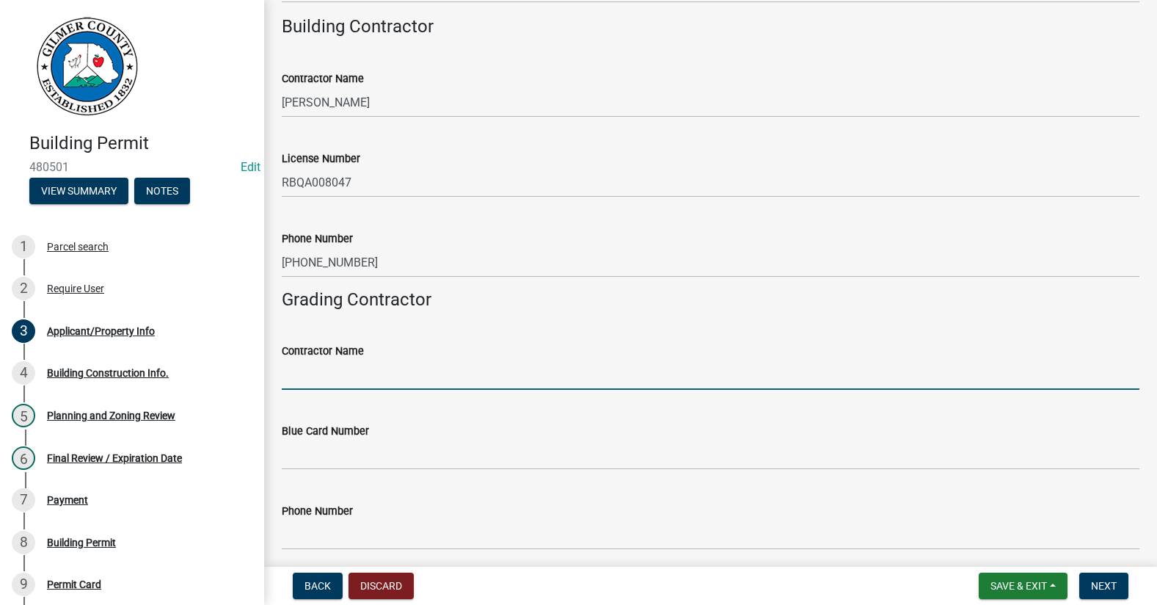
click at [374, 380] on input "Contractor Name" at bounding box center [711, 374] width 858 height 30
type input "[PERSON_NAME]"
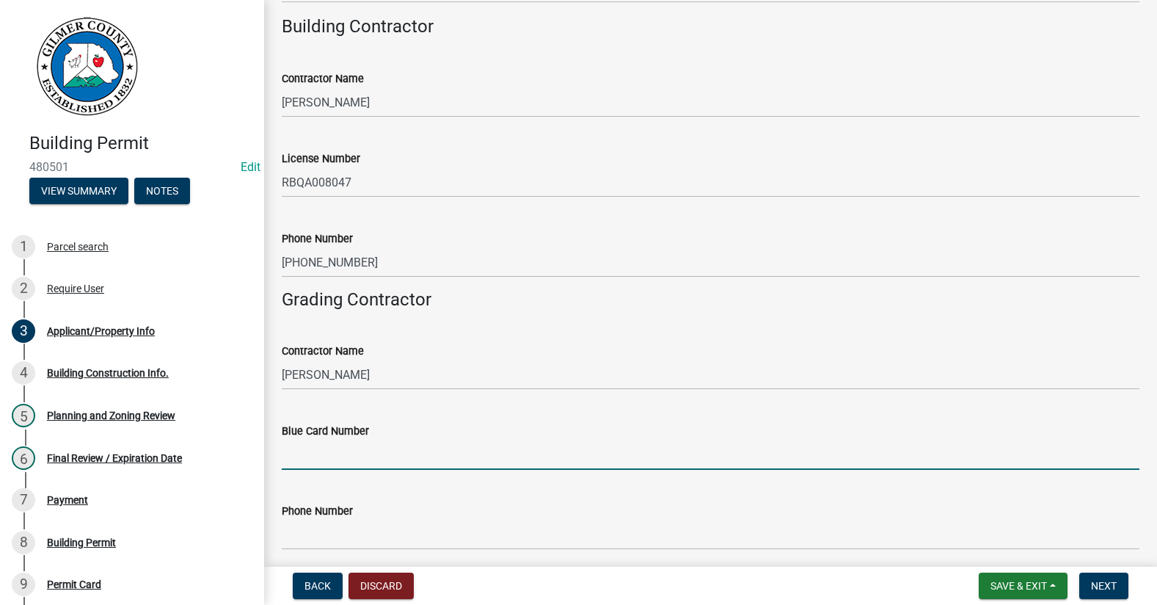
click at [401, 452] on input "Blue Card Number" at bounding box center [711, 454] width 858 height 30
type input "73891"
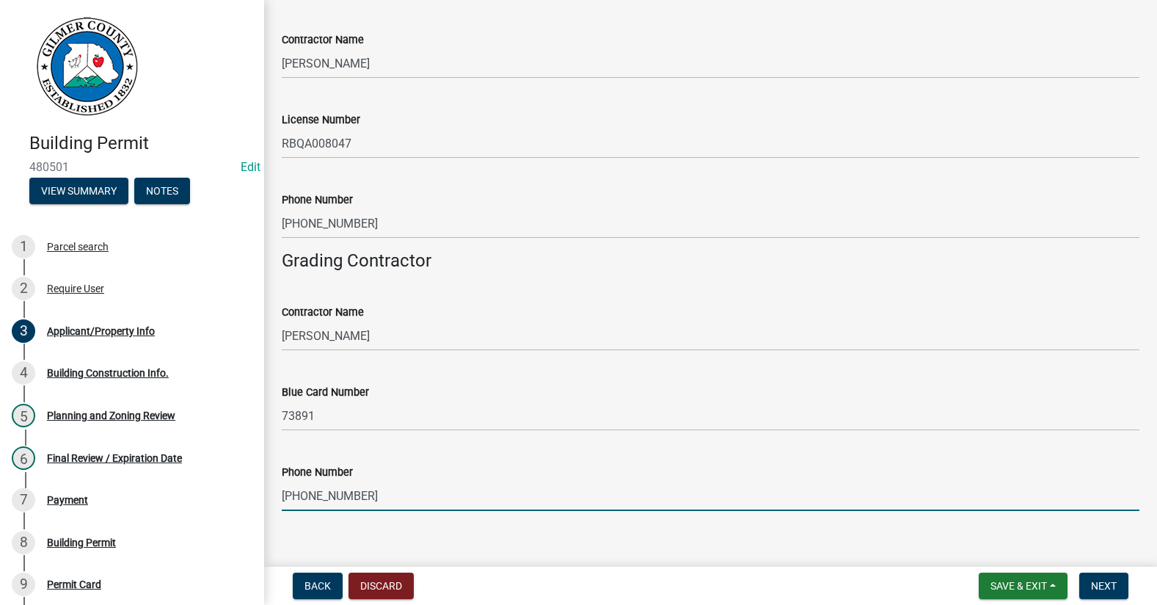
scroll to position [2479, 0]
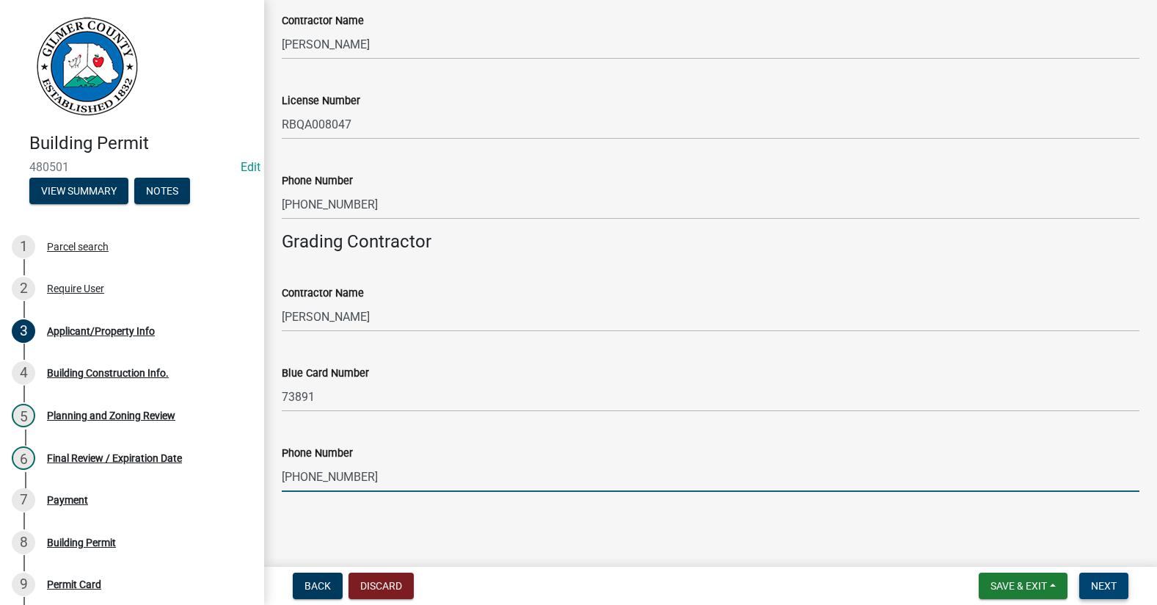
type input "[PHONE_NUMBER]"
click at [1098, 587] on span "Next" at bounding box center [1104, 586] width 26 height 12
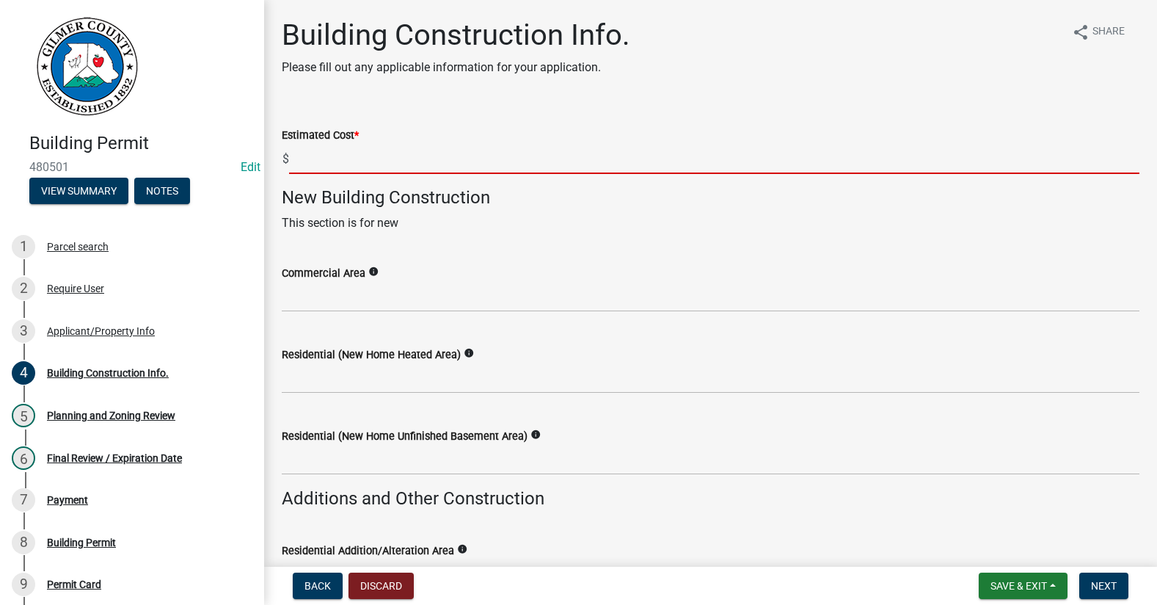
click at [335, 160] on input "text" at bounding box center [714, 159] width 850 height 30
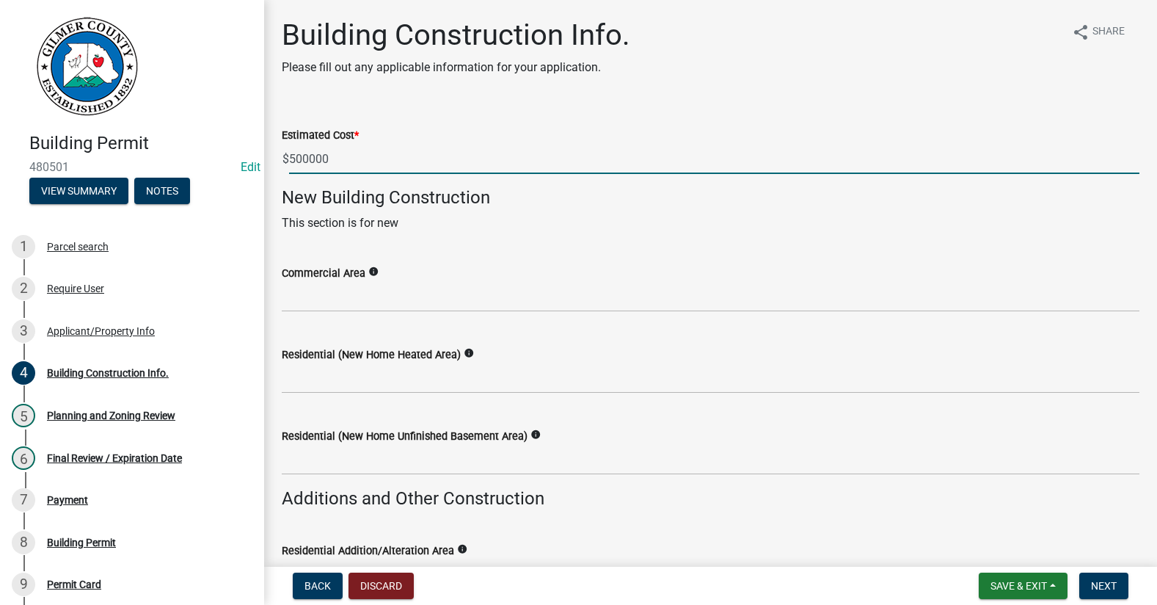
type input "500000"
click at [594, 252] on div "Commercial Area info" at bounding box center [711, 278] width 858 height 68
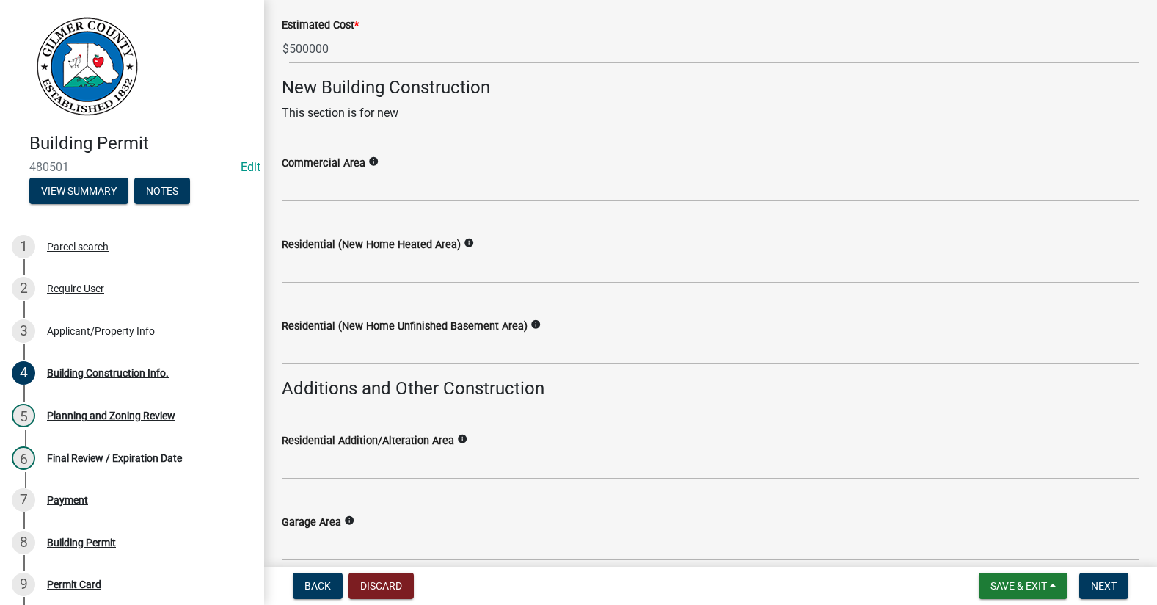
scroll to position [147, 0]
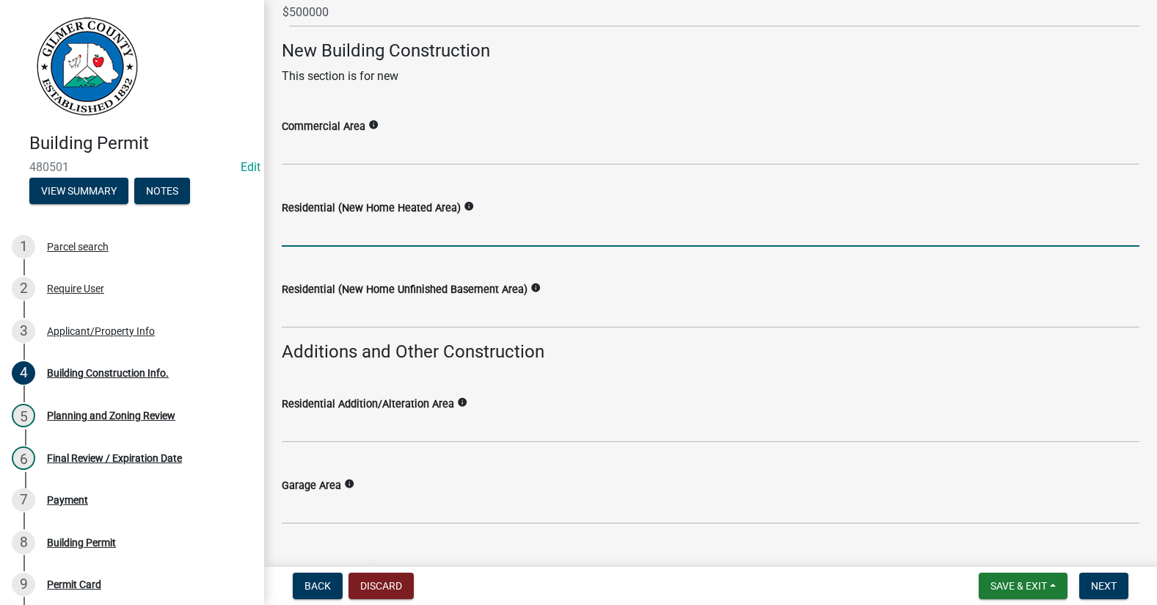
click at [379, 235] on input "text" at bounding box center [711, 231] width 858 height 30
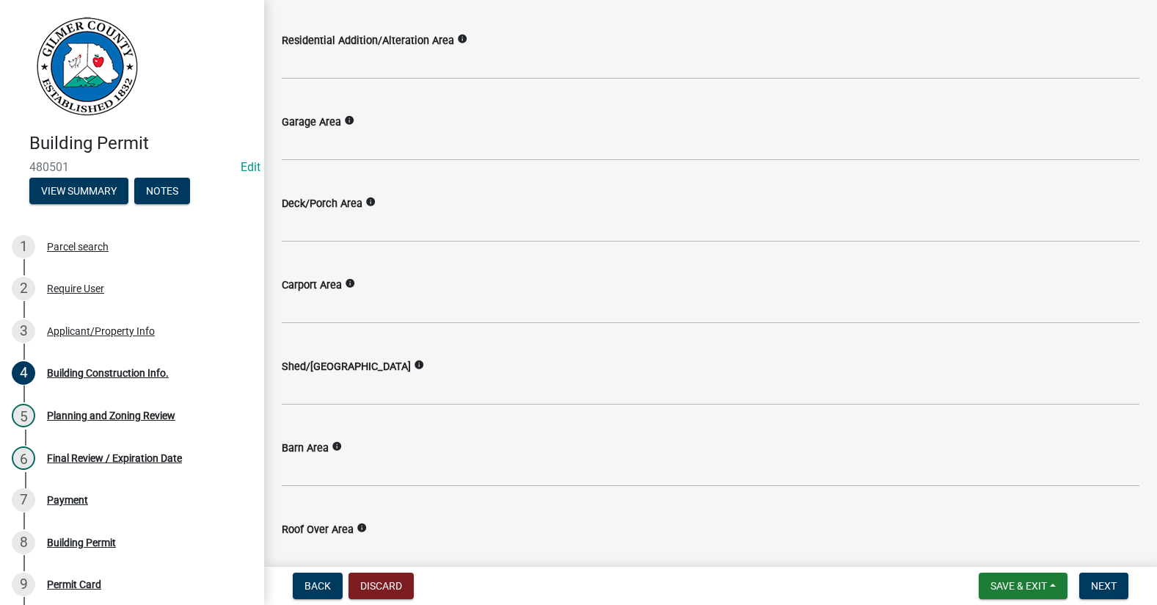
scroll to position [514, 0]
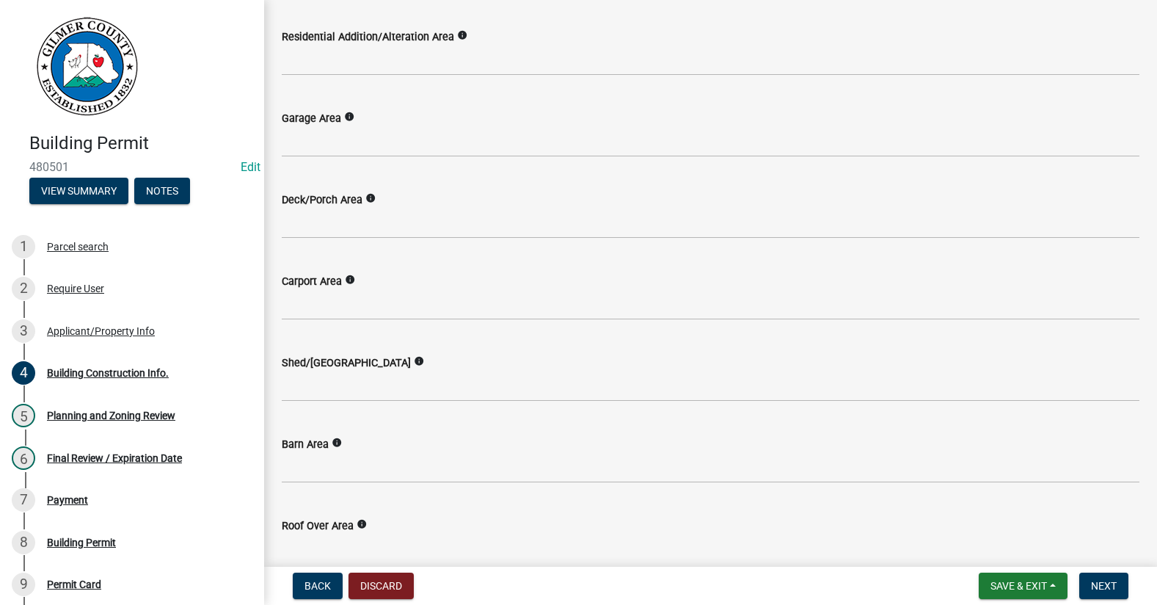
type input "2700"
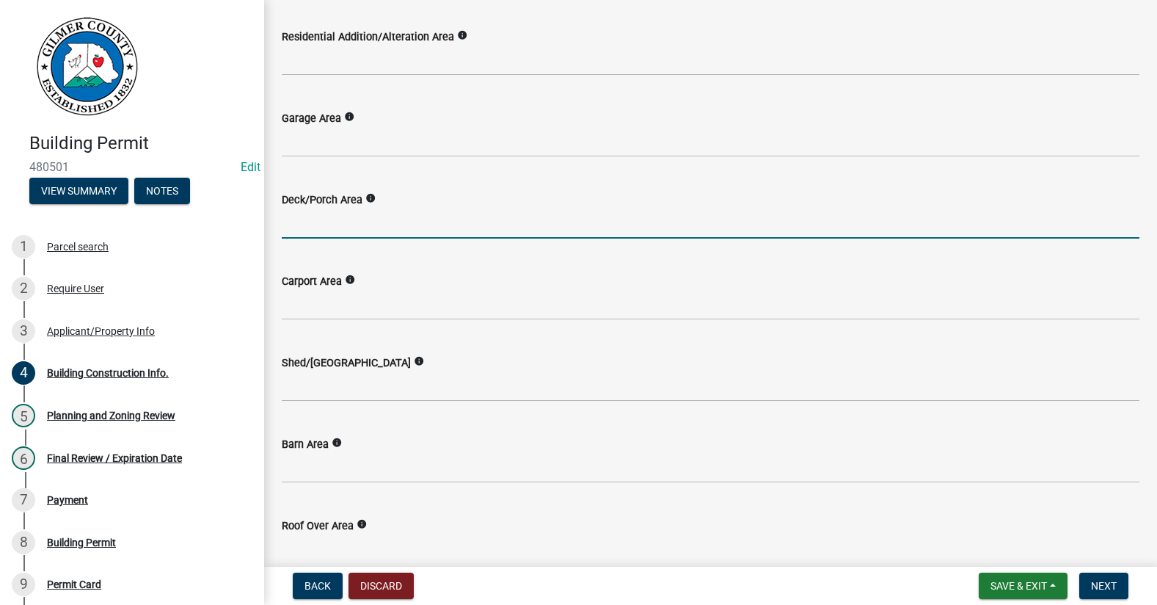
click at [326, 233] on input "text" at bounding box center [711, 223] width 858 height 30
type input "2368"
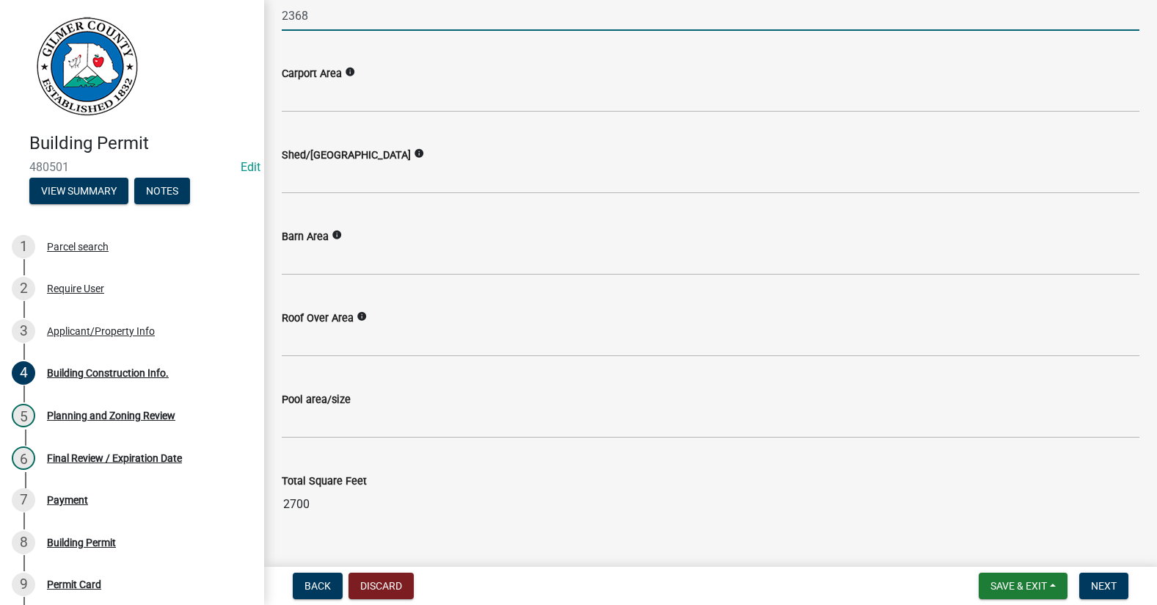
scroll to position [750, 0]
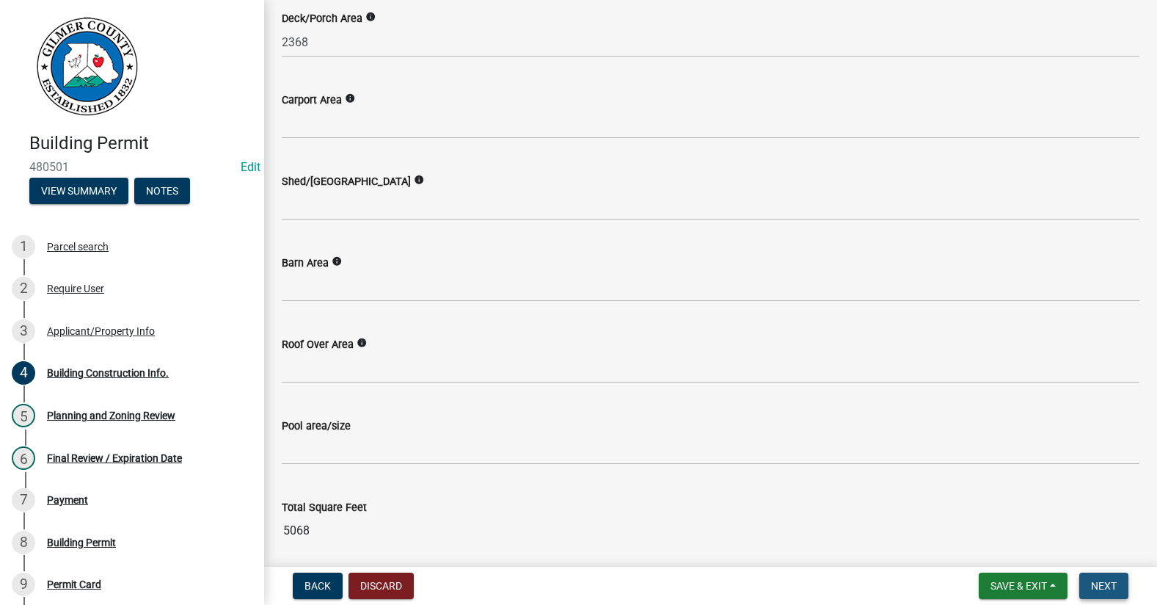
click at [1105, 585] on span "Next" at bounding box center [1104, 586] width 26 height 12
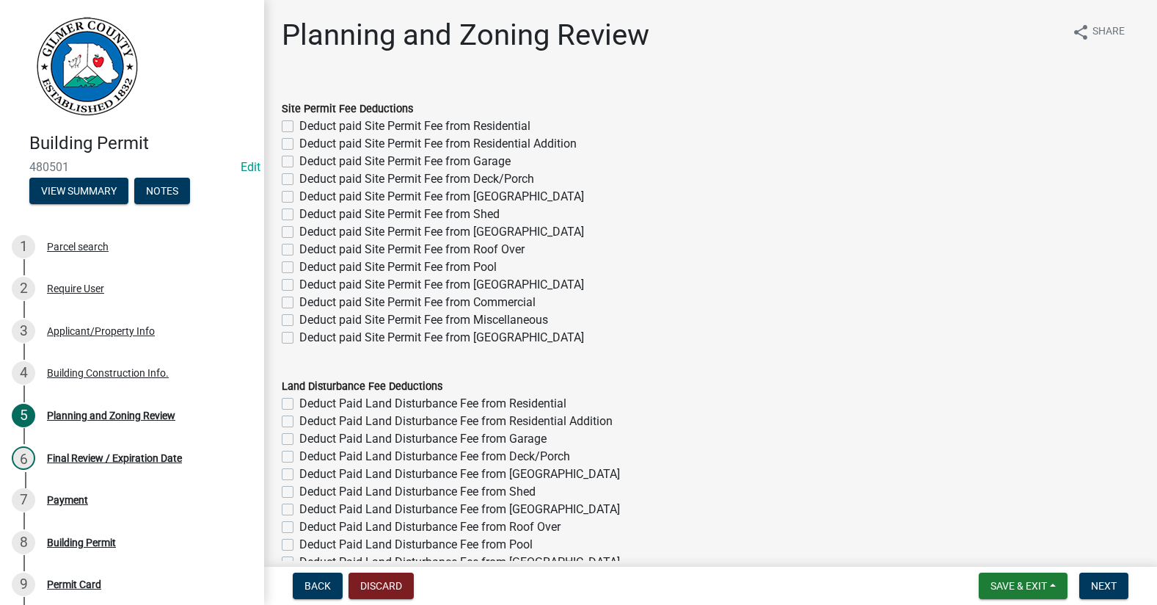
click at [299, 125] on label "Deduct paid Site Permit Fee from Residential" at bounding box center [414, 126] width 231 height 18
click at [299, 125] on input "Deduct paid Site Permit Fee from Residential" at bounding box center [304, 122] width 10 height 10
checkbox input "true"
checkbox input "false"
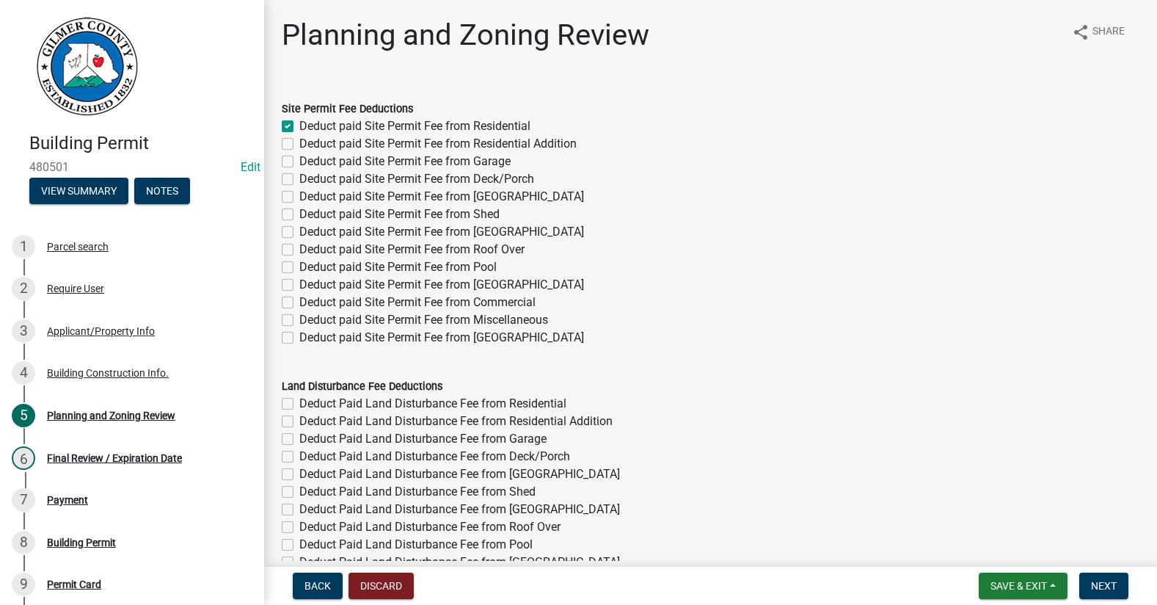
checkbox input "false"
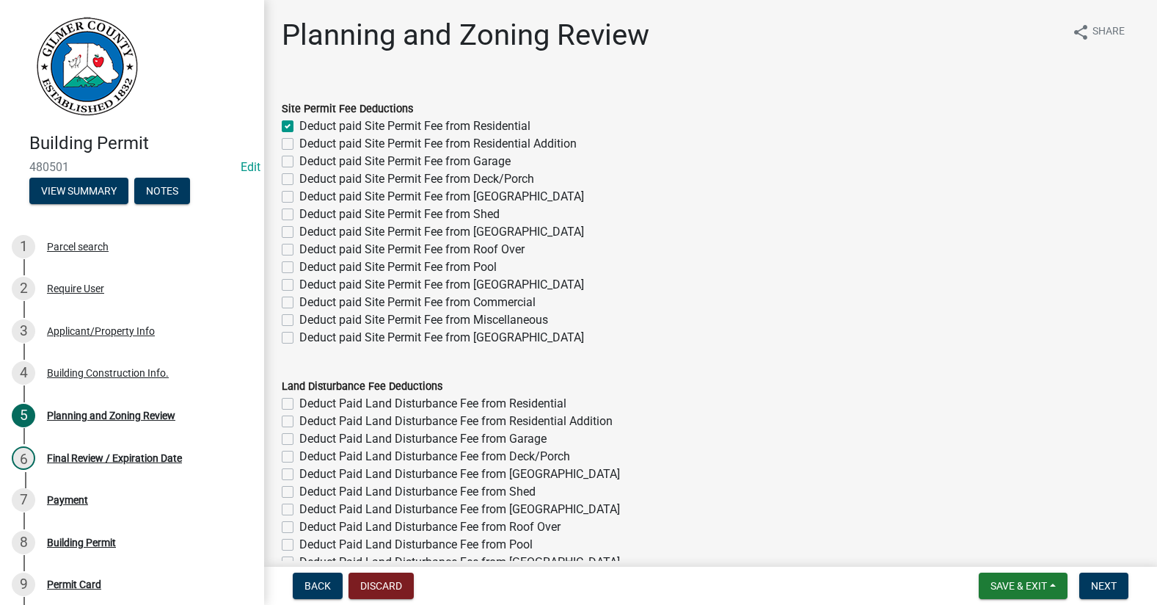
checkbox input "false"
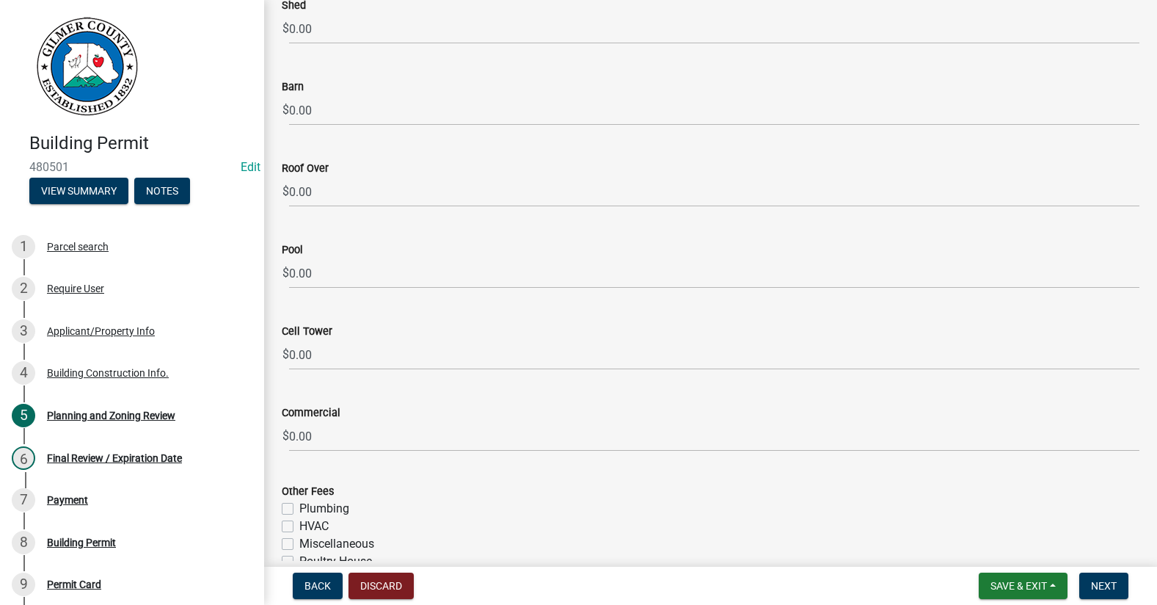
scroll to position [2641, 0]
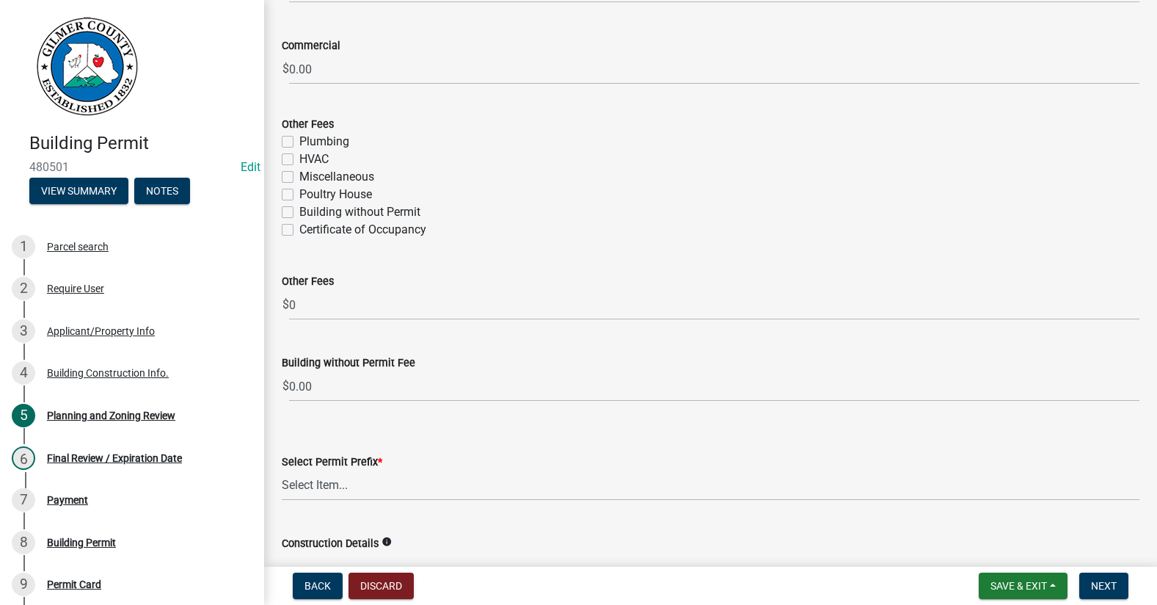
click at [299, 227] on label "Certificate of Occupancy" at bounding box center [362, 230] width 127 height 18
click at [299, 227] on input "Certificate of Occupancy" at bounding box center [304, 226] width 10 height 10
checkbox input "true"
checkbox input "false"
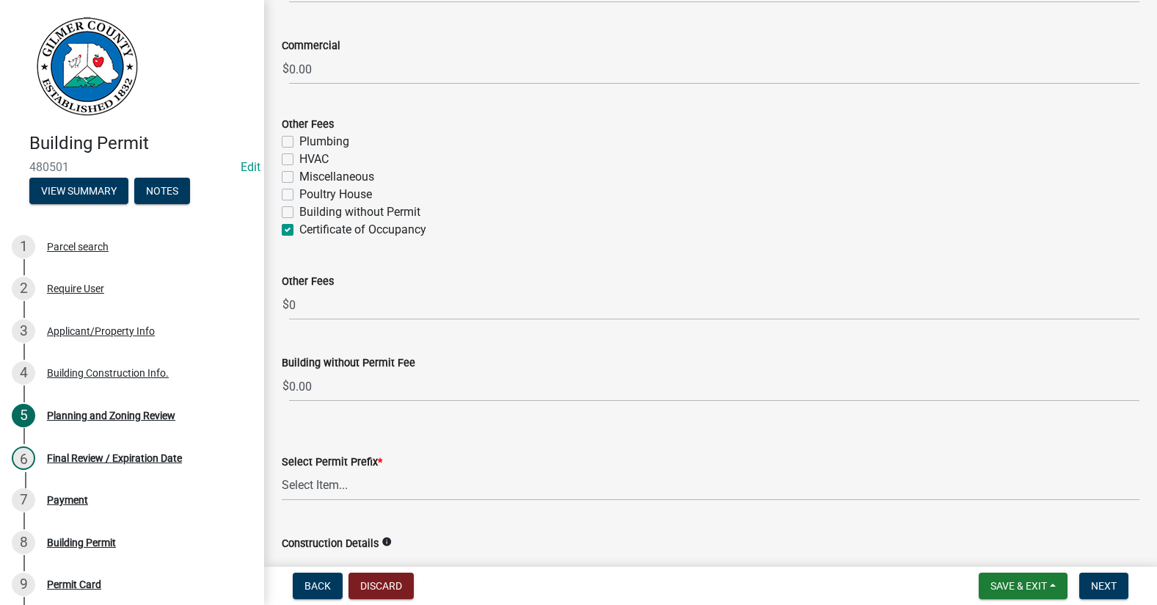
checkbox input "false"
checkbox input "true"
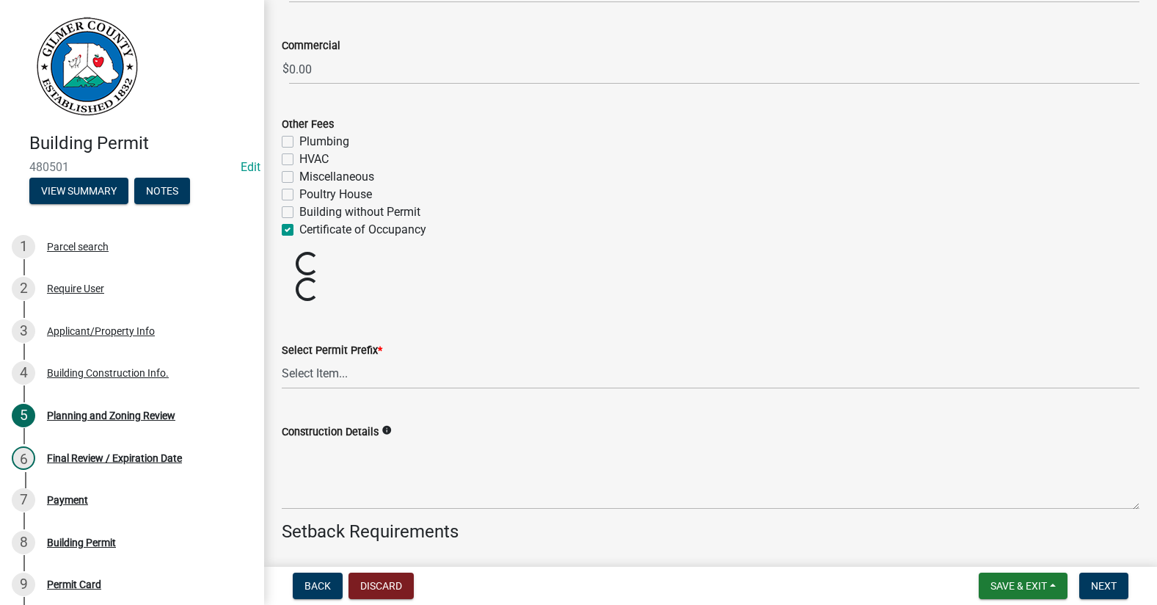
scroll to position [2861, 0]
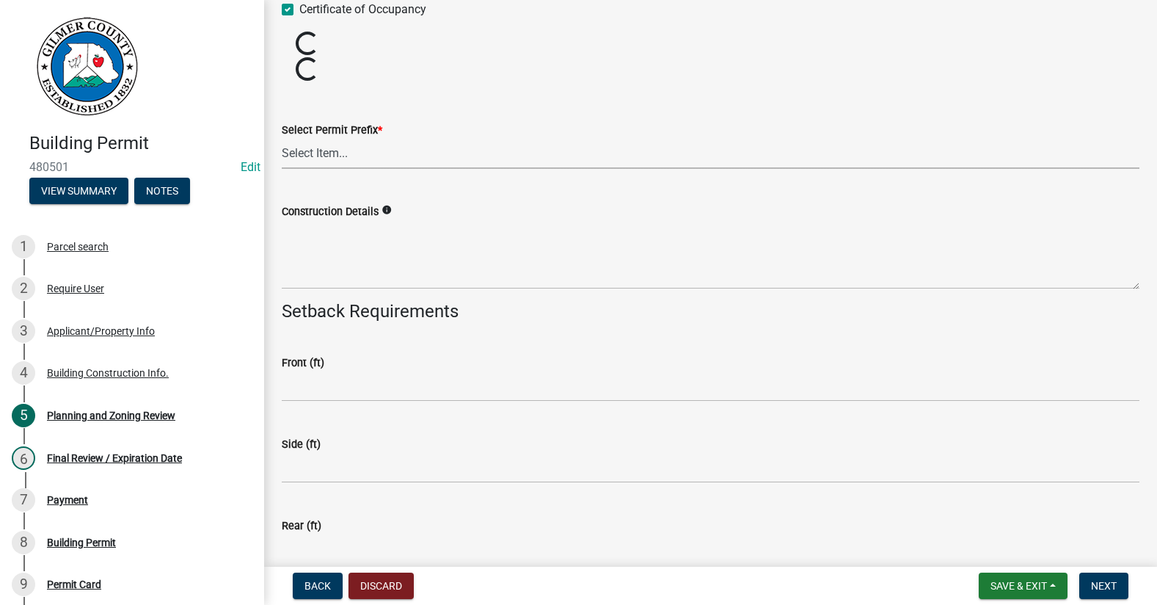
drag, startPoint x: 346, startPoint y: 145, endPoint x: 349, endPoint y: 156, distance: 11.4
click at [346, 145] on select "Select Item... RES COMM MB LAND POOL MISC CELL TOWER - NEW CELL TOWER - ADD ON" at bounding box center [711, 154] width 858 height 30
click at [282, 139] on select "Select Item... RES COMM MB LAND POOL MISC CELL TOWER - NEW CELL TOWER - ADD ON" at bounding box center [711, 154] width 858 height 30
select select "b5c39336-92b9-49ce-a0a5-4e9e9babf743"
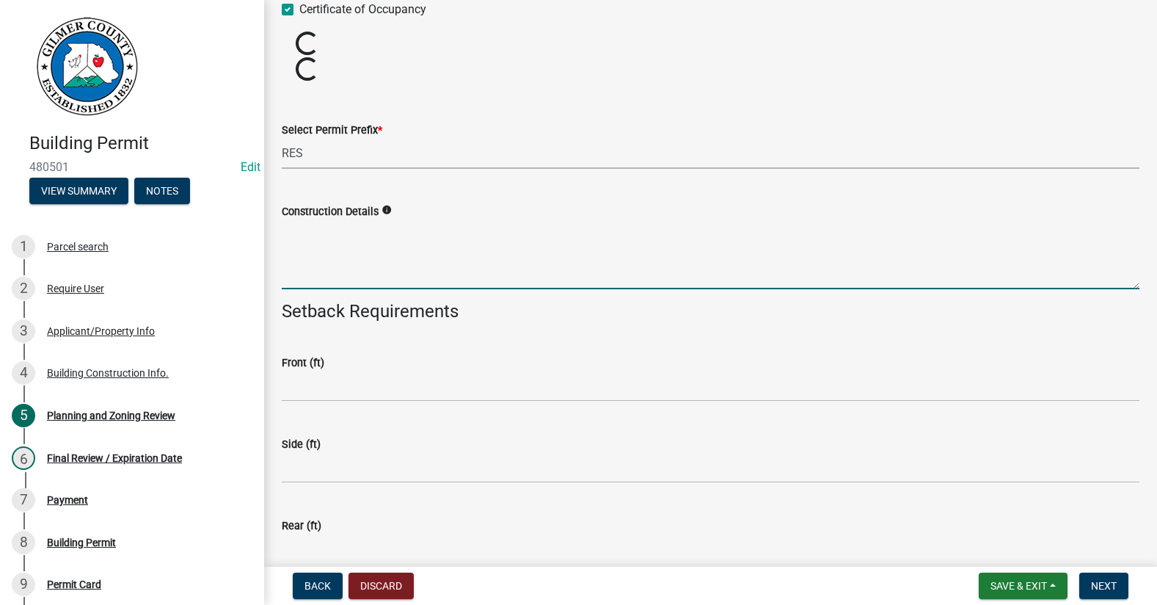
click at [348, 260] on textarea "Construction Details" at bounding box center [711, 254] width 858 height 69
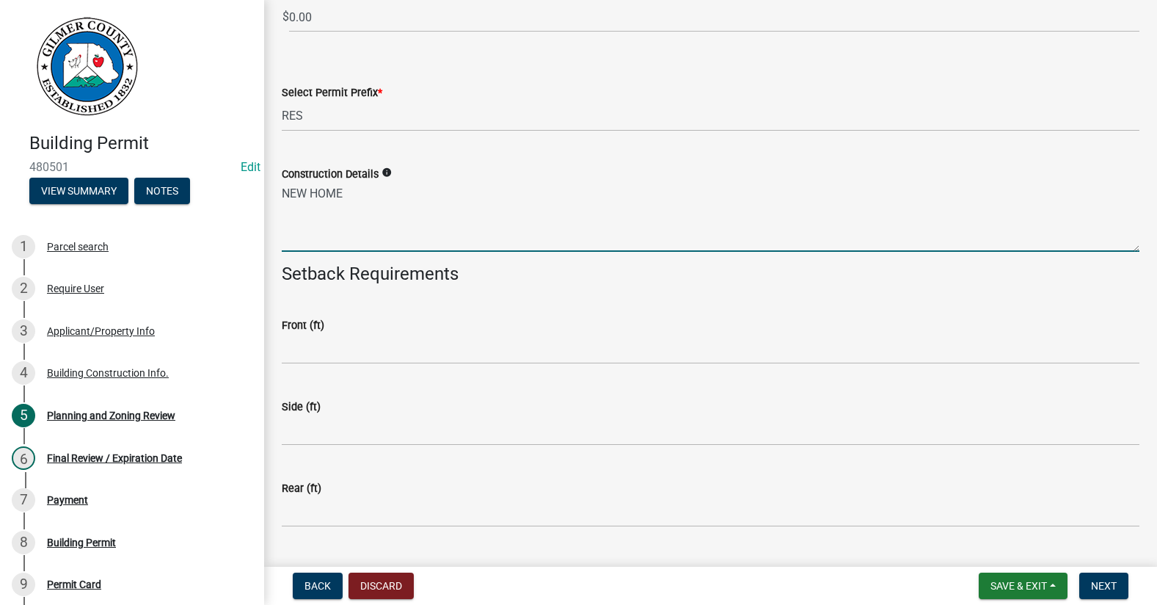
scroll to position [3155, 0]
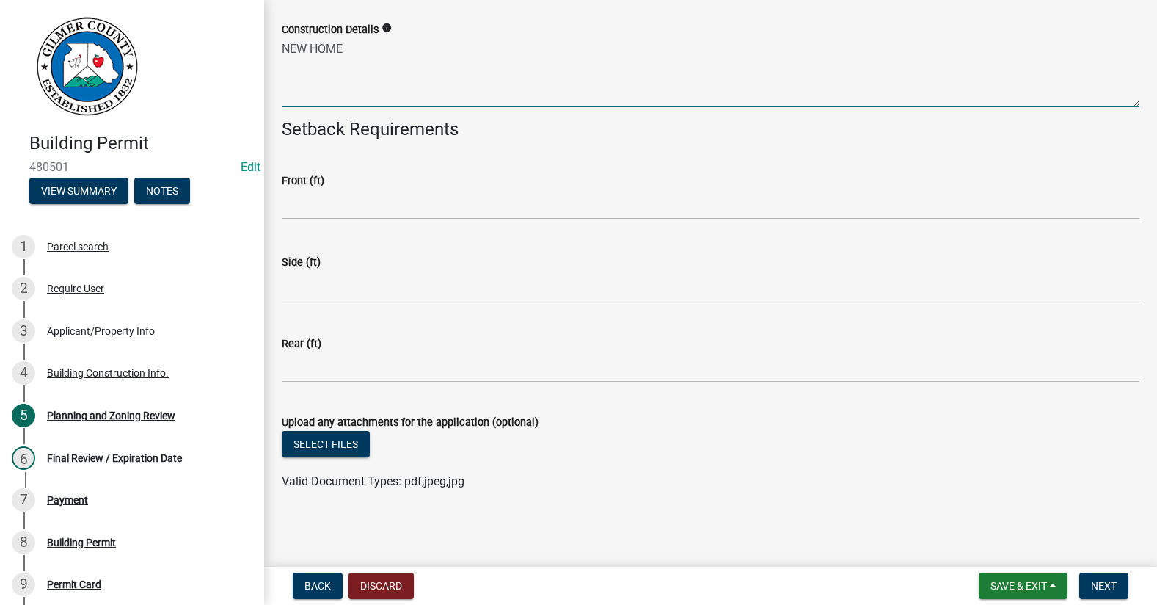
type textarea "NEW HOME"
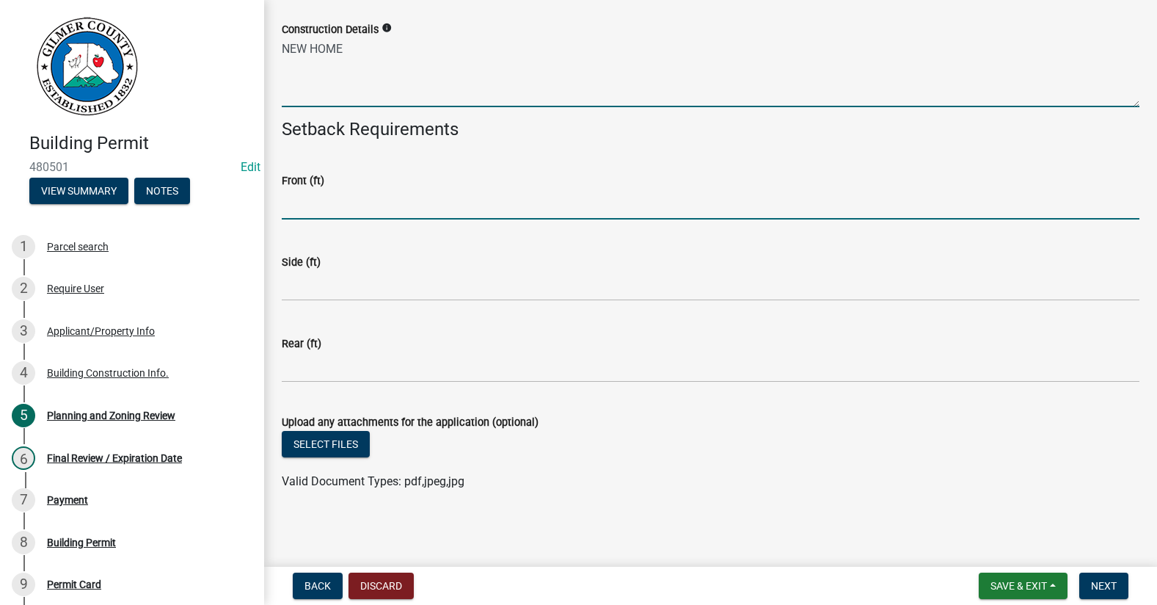
click at [364, 190] on input "text" at bounding box center [711, 204] width 858 height 30
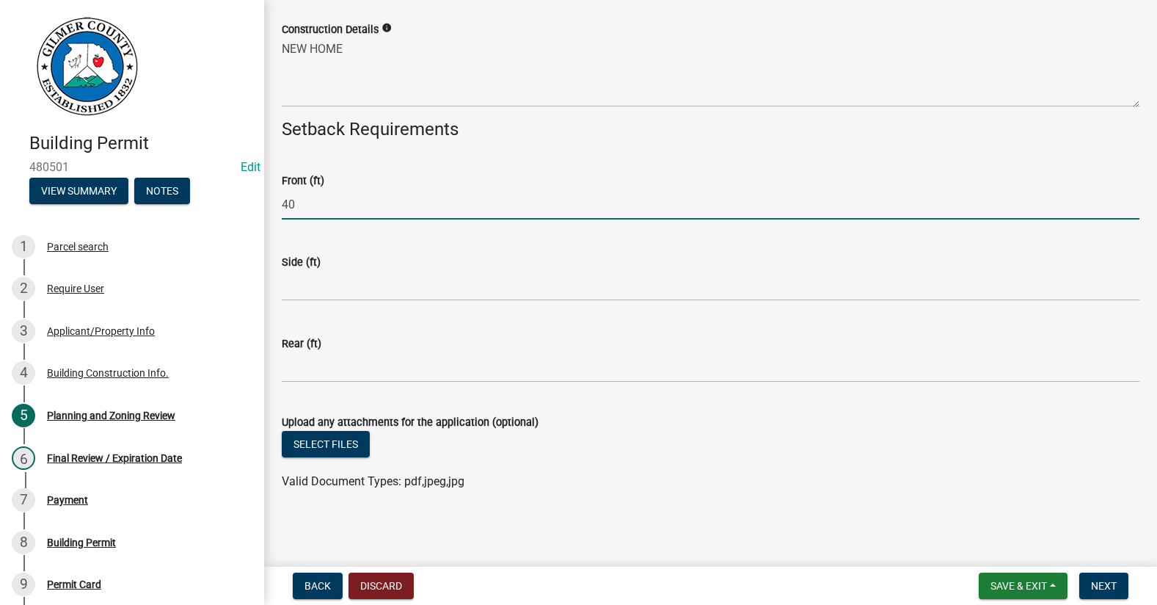
type input "40"
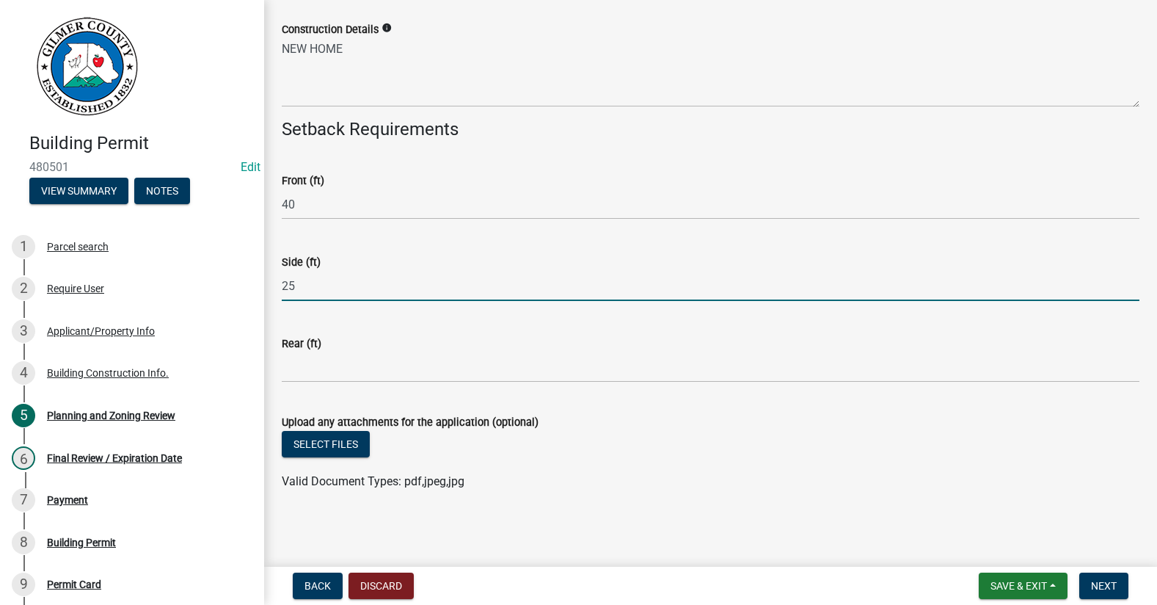
type input "25"
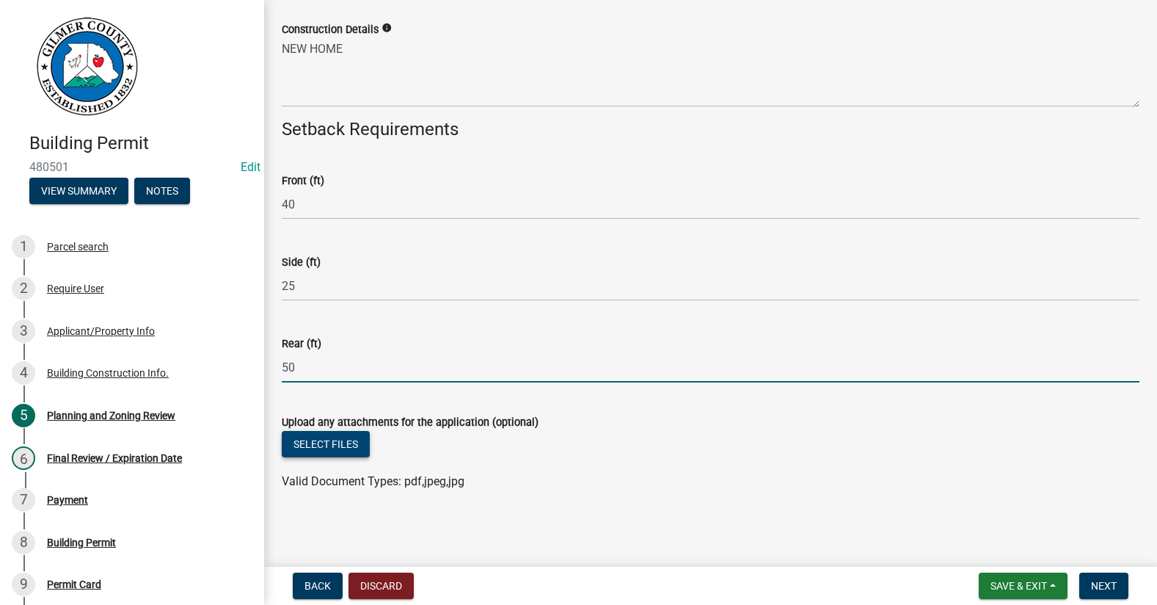
type input "50"
click at [313, 440] on button "Select files" at bounding box center [326, 444] width 88 height 26
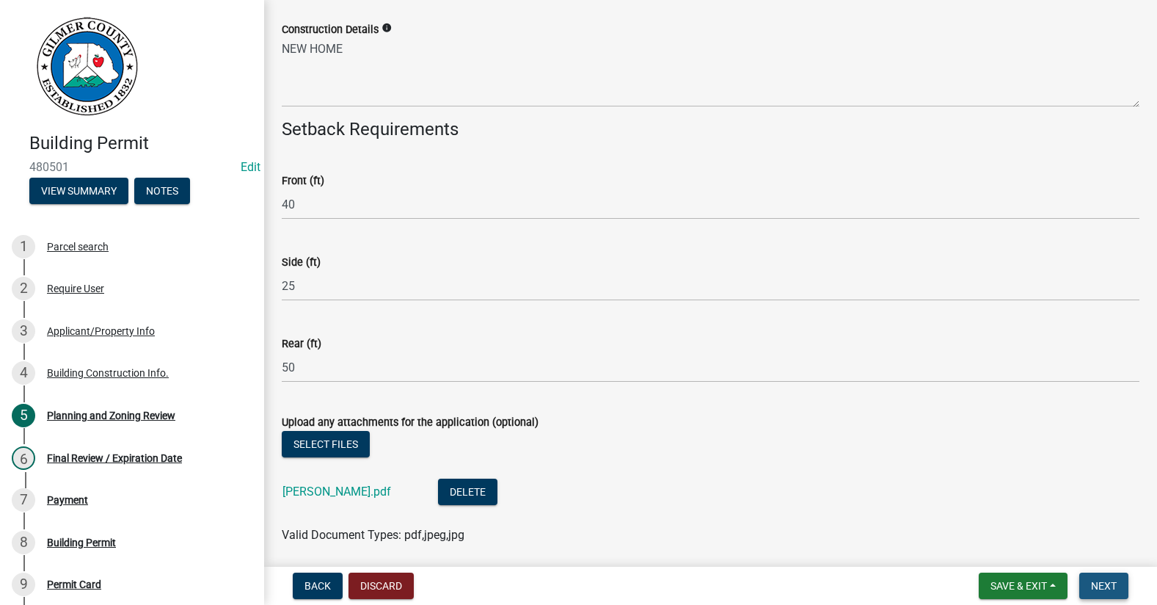
click at [1109, 587] on span "Next" at bounding box center [1104, 586] width 26 height 12
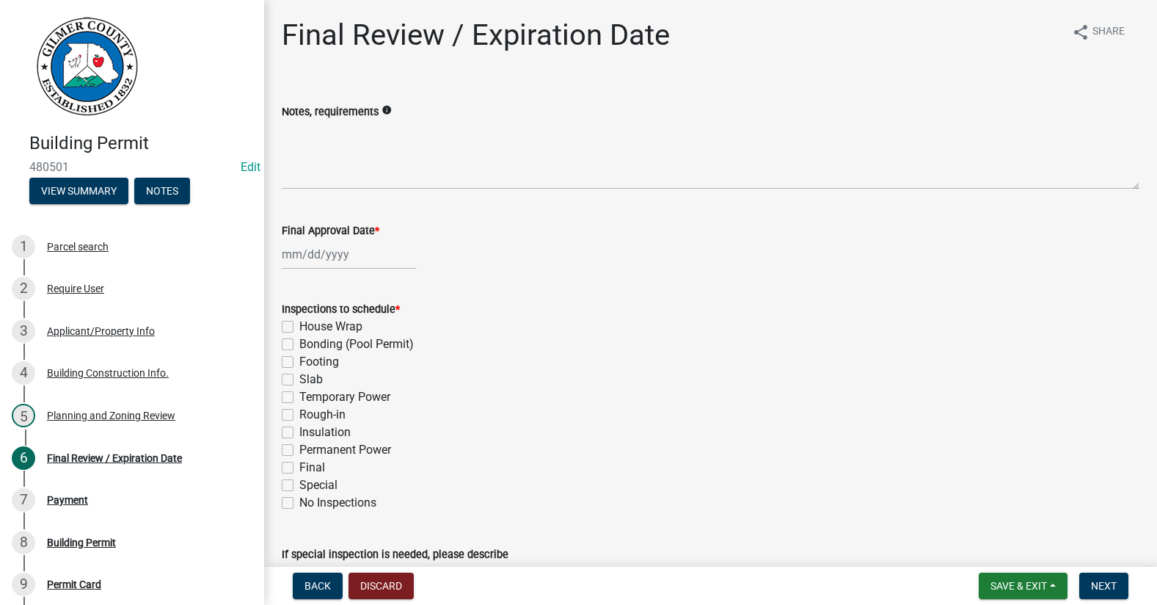
select select "9"
select select "2025"
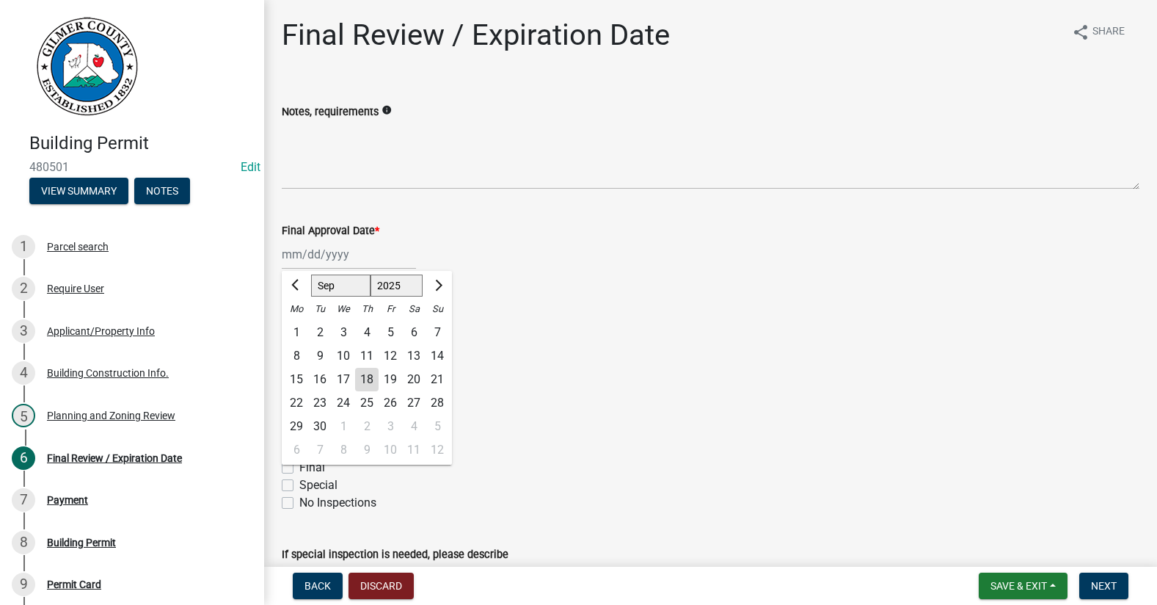
click at [304, 257] on div "[PERSON_NAME] Feb Mar Apr [PERSON_NAME][DATE] Oct Nov [DATE] 1526 1527 1528 152…" at bounding box center [349, 254] width 134 height 30
click at [368, 377] on div "18" at bounding box center [366, 379] width 23 height 23
type input "[DATE]"
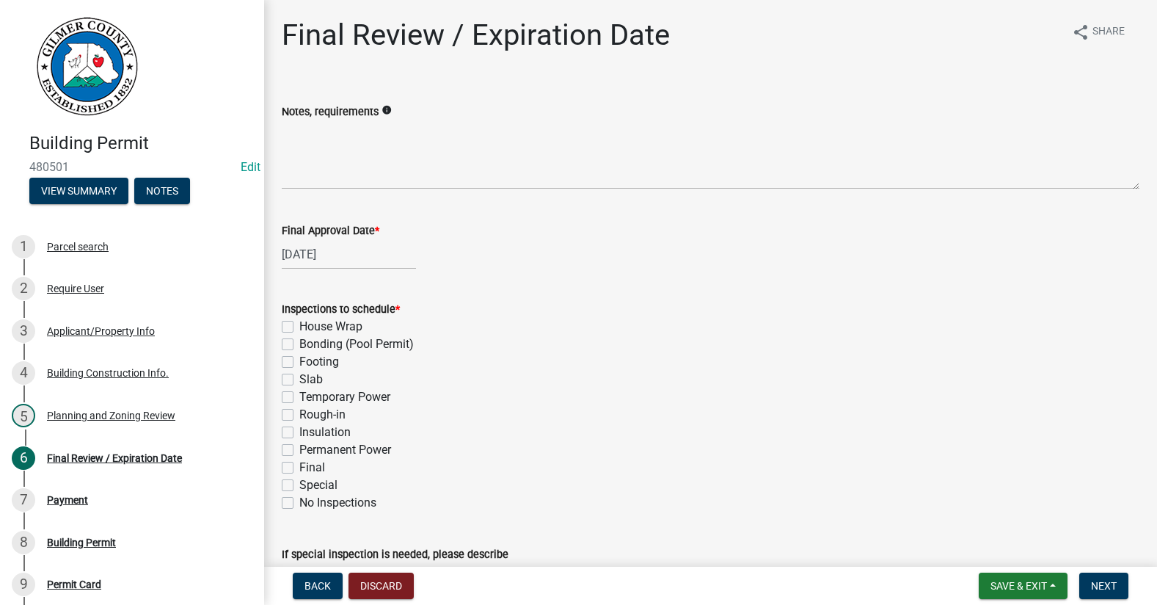
click at [299, 381] on label "Slab" at bounding box center [310, 379] width 23 height 18
click at [299, 380] on input "Slab" at bounding box center [304, 375] width 10 height 10
checkbox input "true"
checkbox input "false"
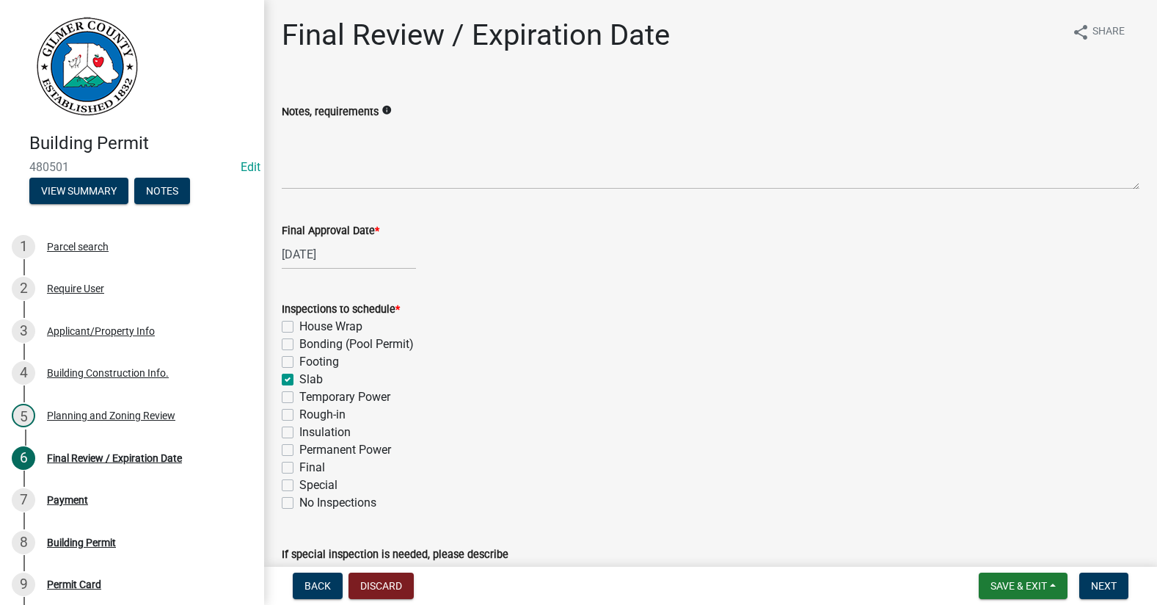
checkbox input "false"
checkbox input "true"
checkbox input "false"
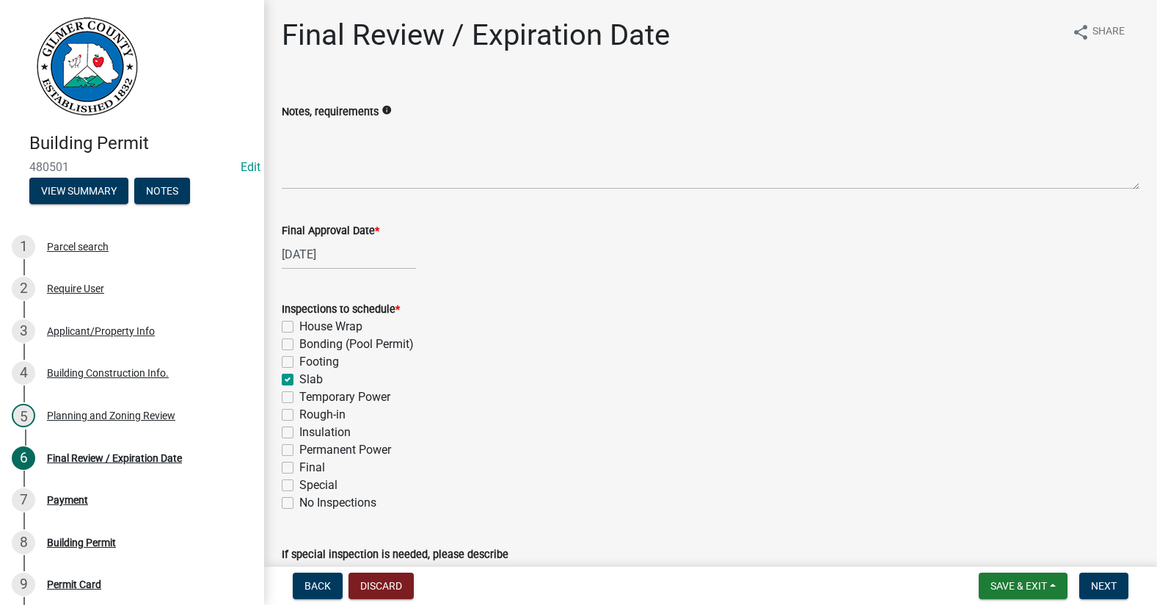
checkbox input "false"
click at [299, 360] on label "Footing" at bounding box center [319, 362] width 40 height 18
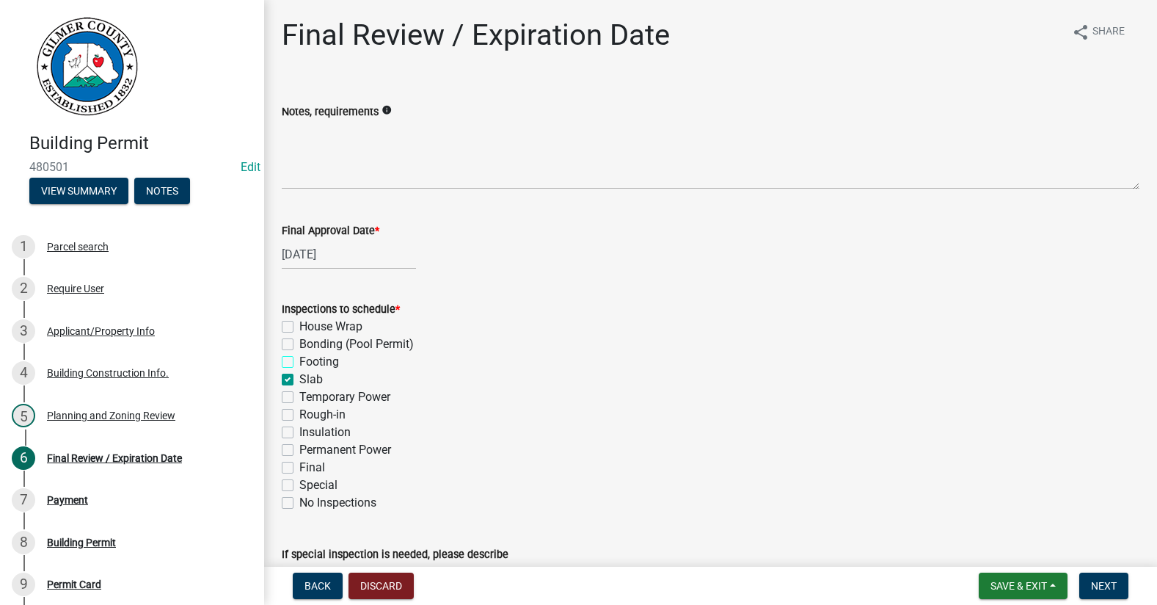
click at [299, 360] on input "Footing" at bounding box center [304, 358] width 10 height 10
checkbox input "true"
checkbox input "false"
checkbox input "true"
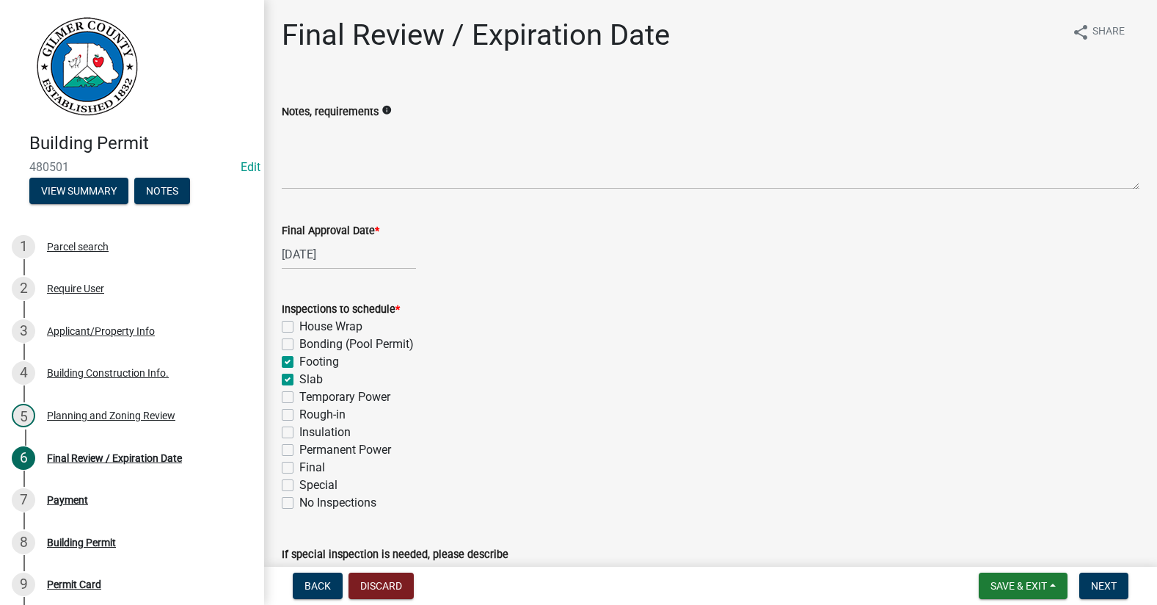
checkbox input "true"
checkbox input "false"
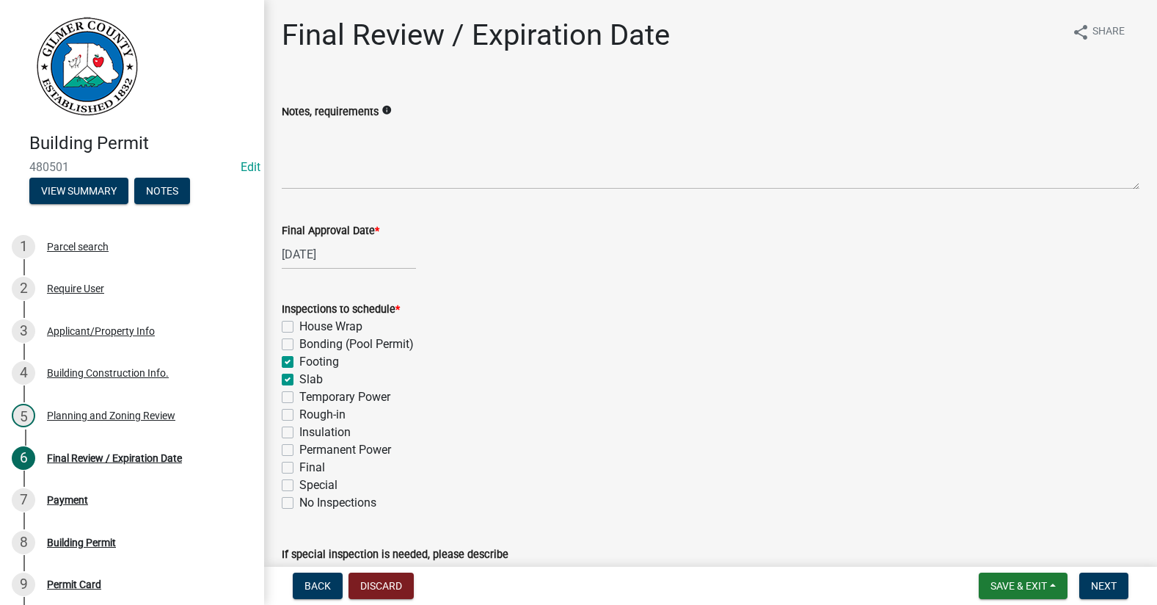
checkbox input "false"
click at [293, 415] on div "Rough-in" at bounding box center [711, 415] width 858 height 18
click at [299, 410] on label "Rough-in" at bounding box center [322, 415] width 46 height 18
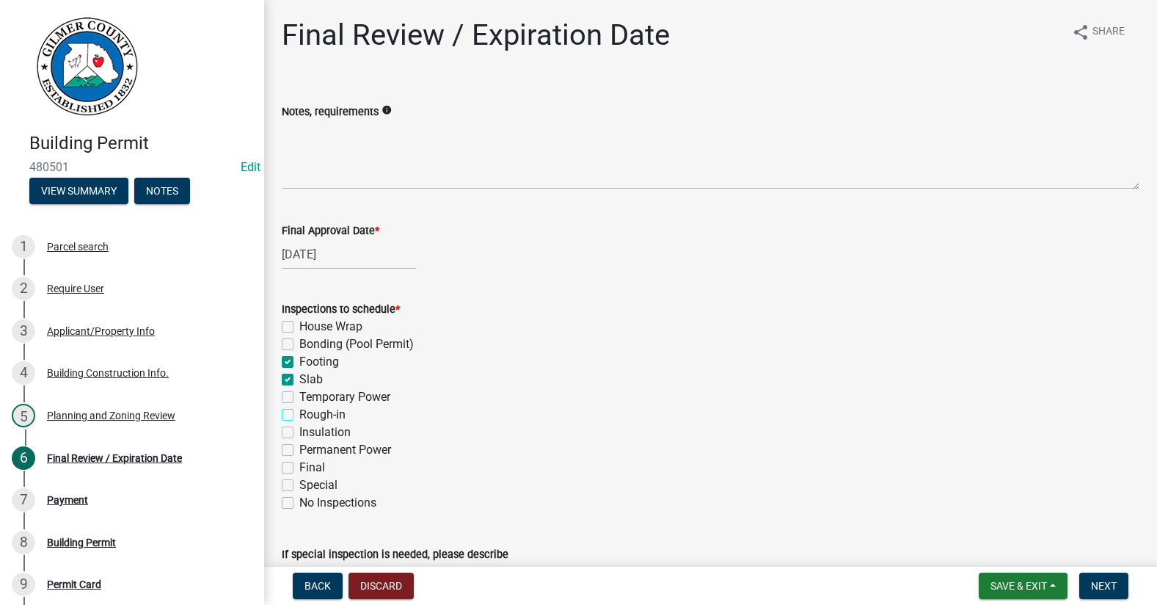
click at [299, 410] on input "Rough-in" at bounding box center [304, 411] width 10 height 10
checkbox input "true"
checkbox input "false"
checkbox input "true"
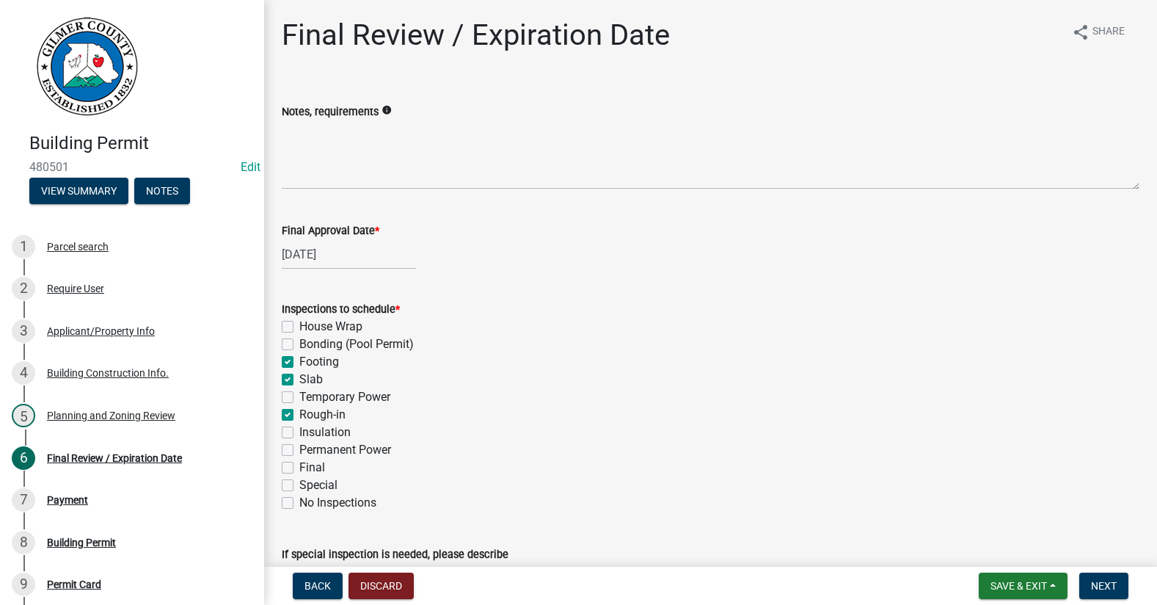
checkbox input "true"
checkbox input "false"
checkbox input "true"
checkbox input "false"
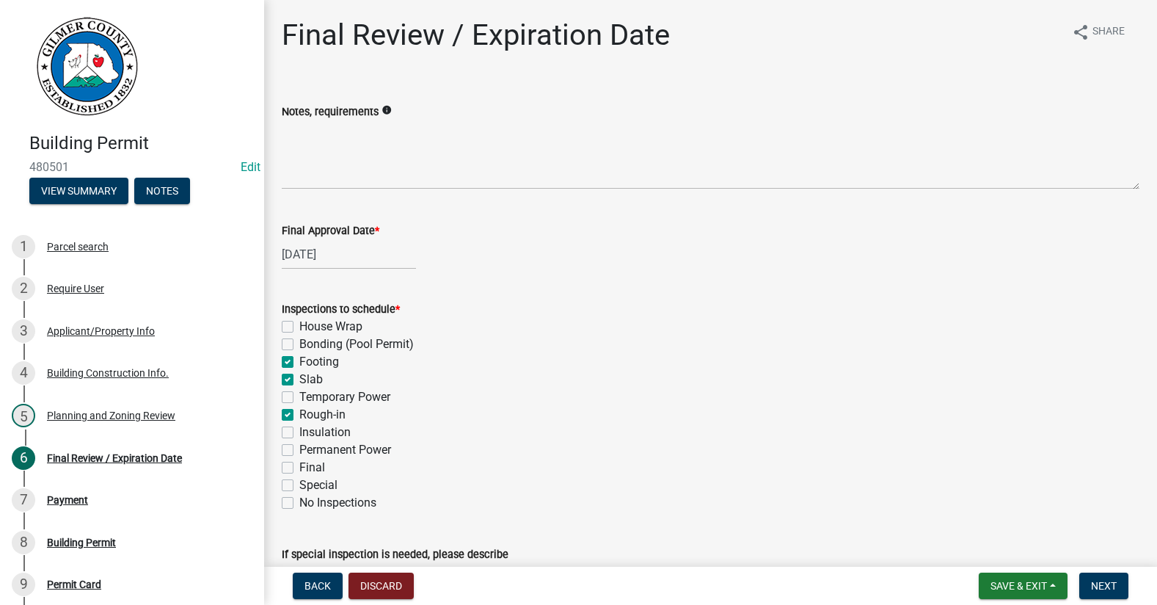
checkbox input "false"
click at [299, 448] on label "Permanent Power" at bounding box center [345, 450] width 92 height 18
click at [299, 448] on input "Permanent Power" at bounding box center [304, 446] width 10 height 10
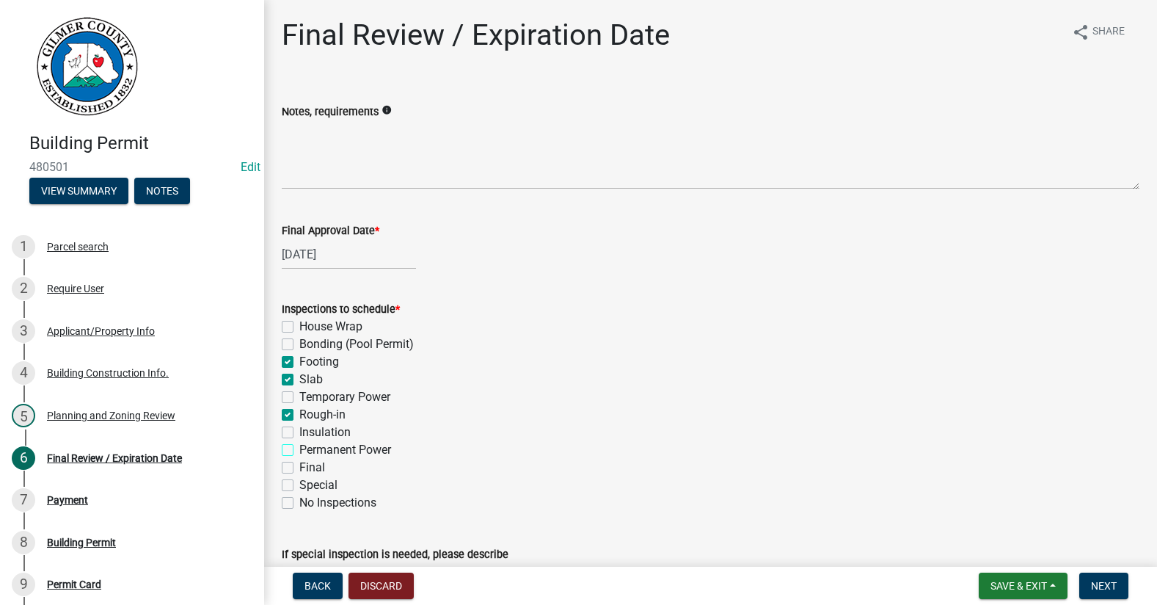
checkbox input "true"
checkbox input "false"
checkbox input "true"
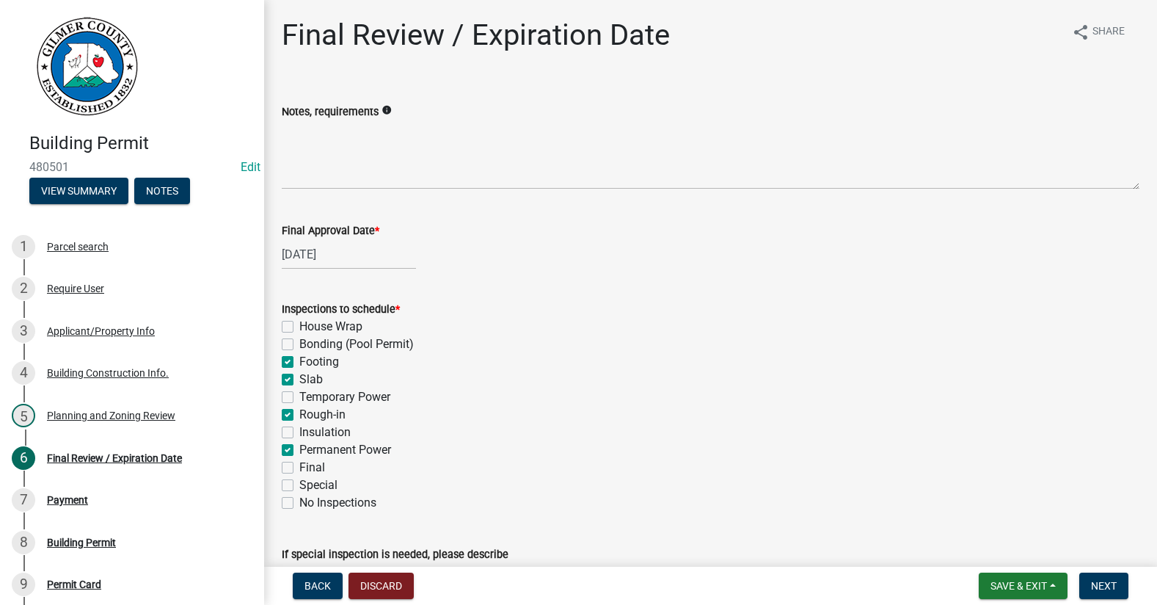
checkbox input "false"
checkbox input "true"
checkbox input "false"
checkbox input "true"
checkbox input "false"
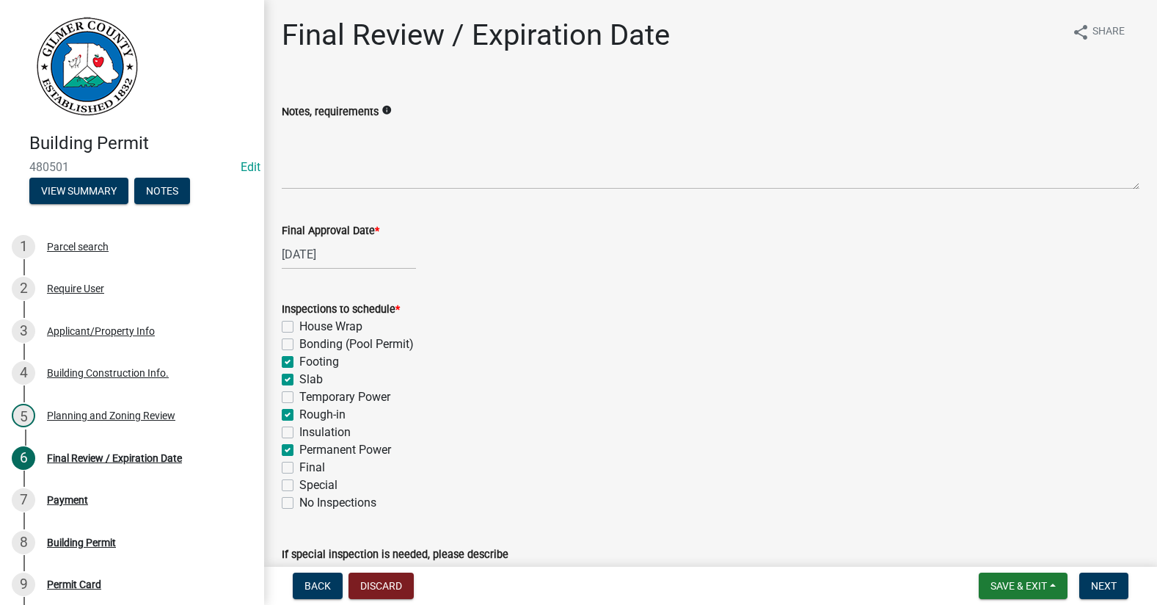
checkbox input "false"
click at [299, 465] on label "Final" at bounding box center [312, 468] width 26 height 18
click at [299, 465] on input "Final" at bounding box center [304, 464] width 10 height 10
checkbox input "true"
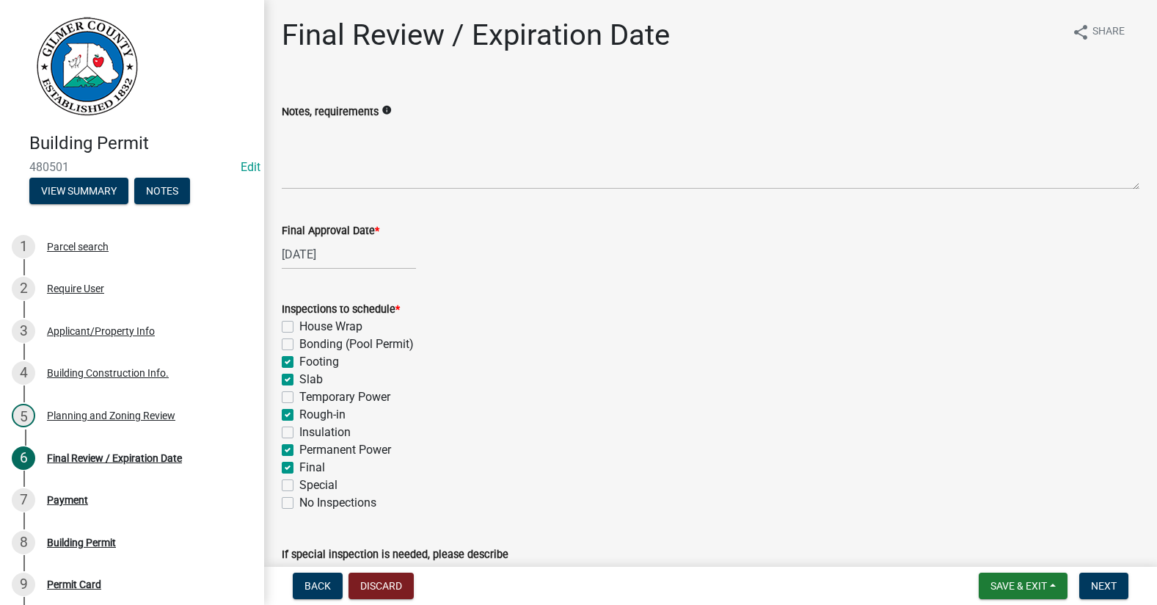
checkbox input "false"
checkbox input "true"
checkbox input "false"
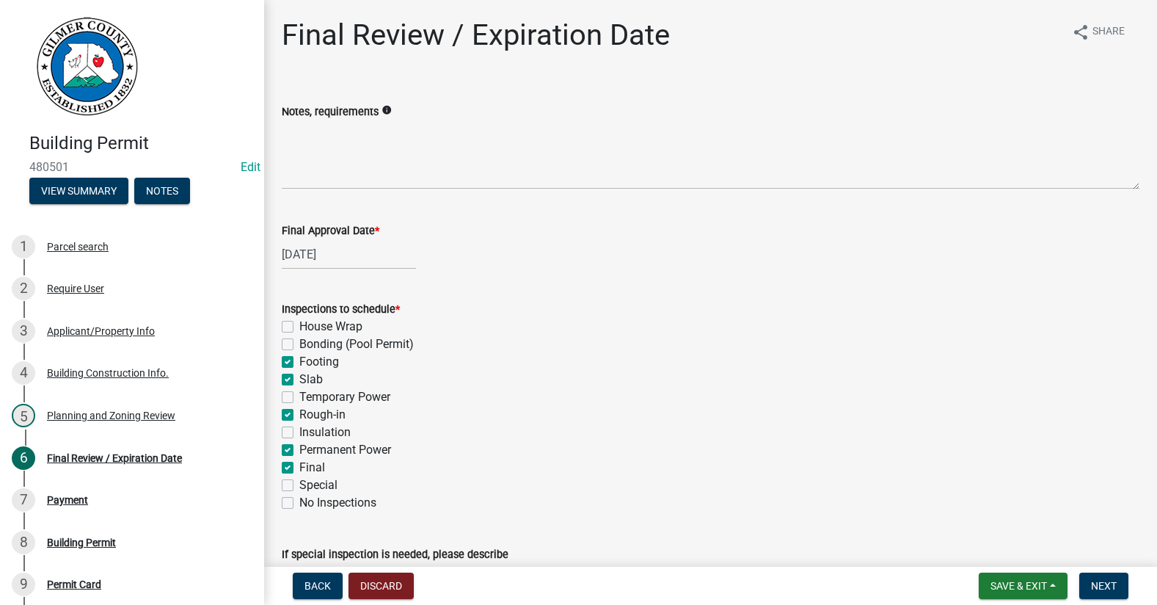
checkbox input "true"
checkbox input "false"
checkbox input "true"
checkbox input "false"
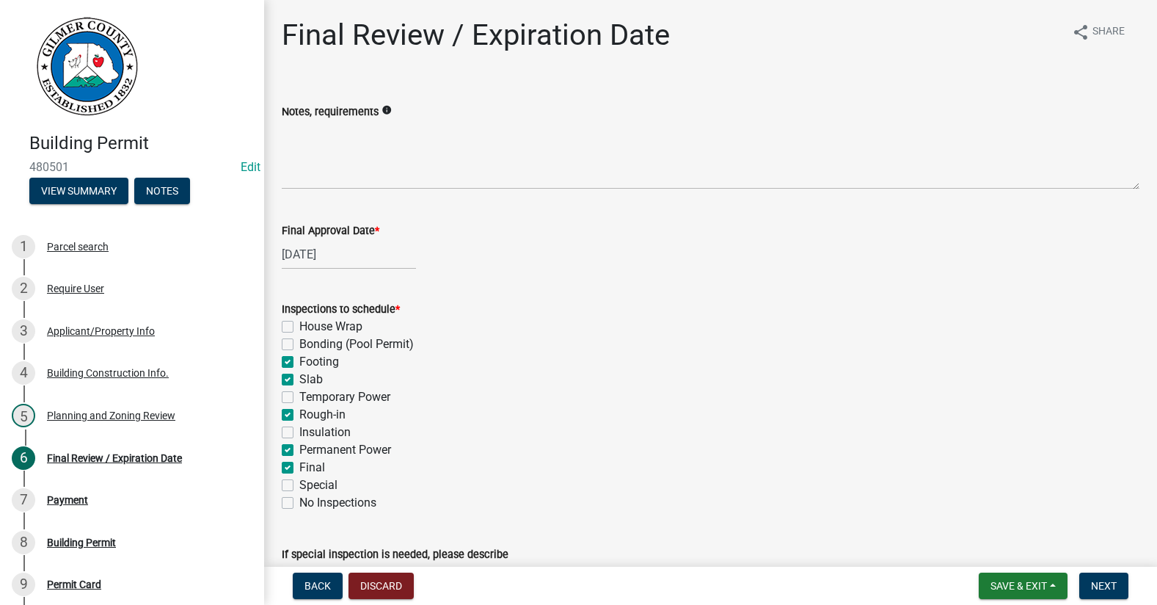
checkbox input "false"
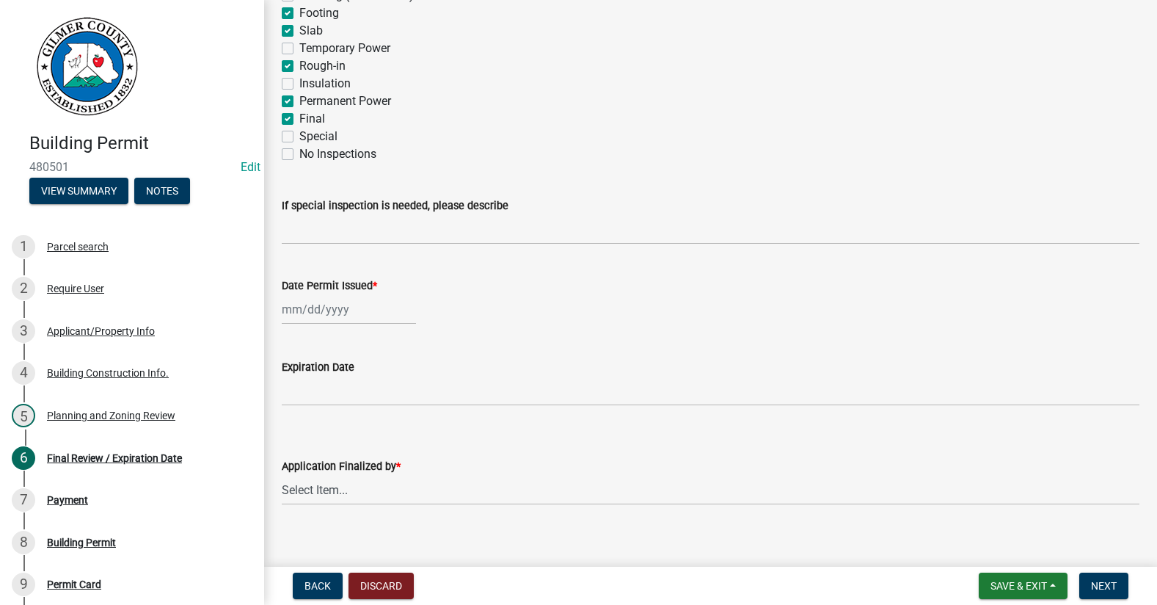
scroll to position [363, 0]
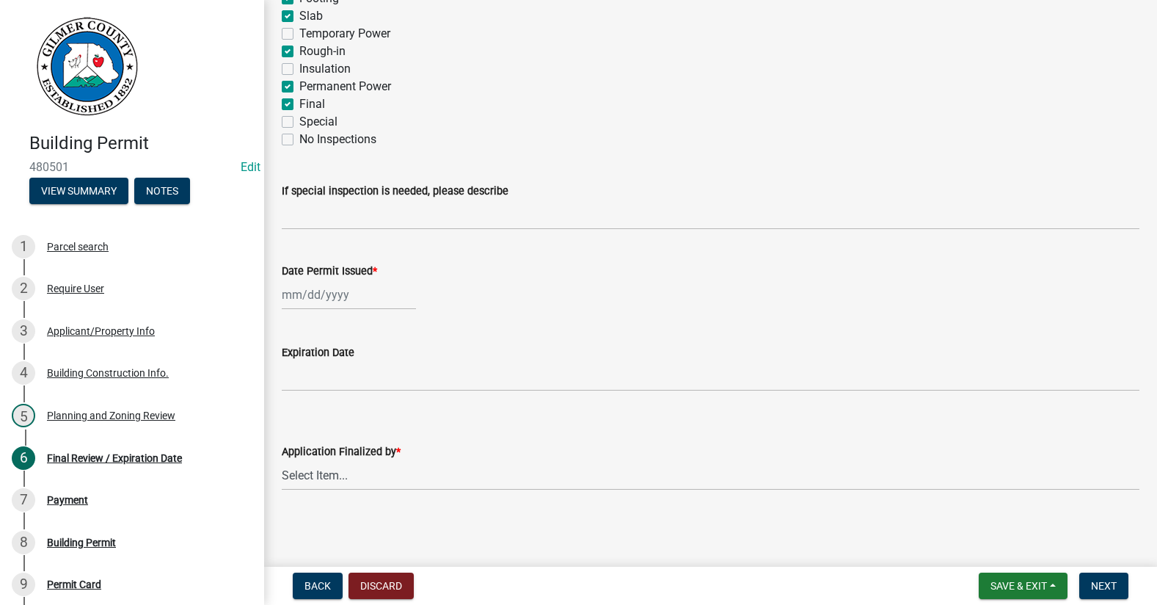
click at [318, 298] on div at bounding box center [349, 295] width 134 height 30
select select "9"
select select "2025"
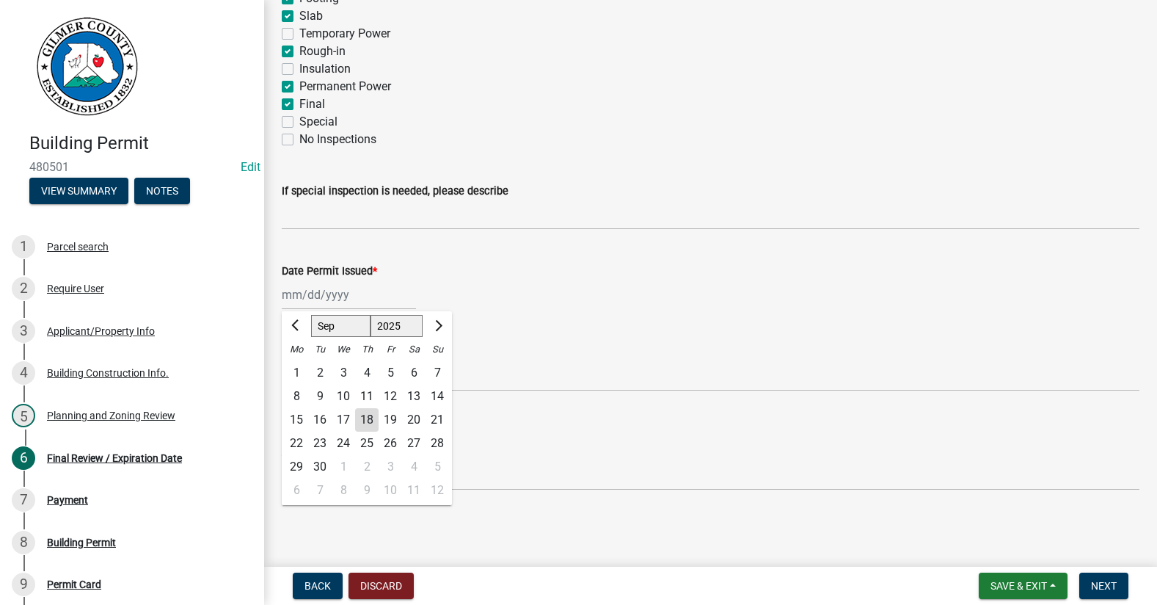
click at [369, 413] on div "18" at bounding box center [366, 419] width 23 height 23
type input "[DATE]"
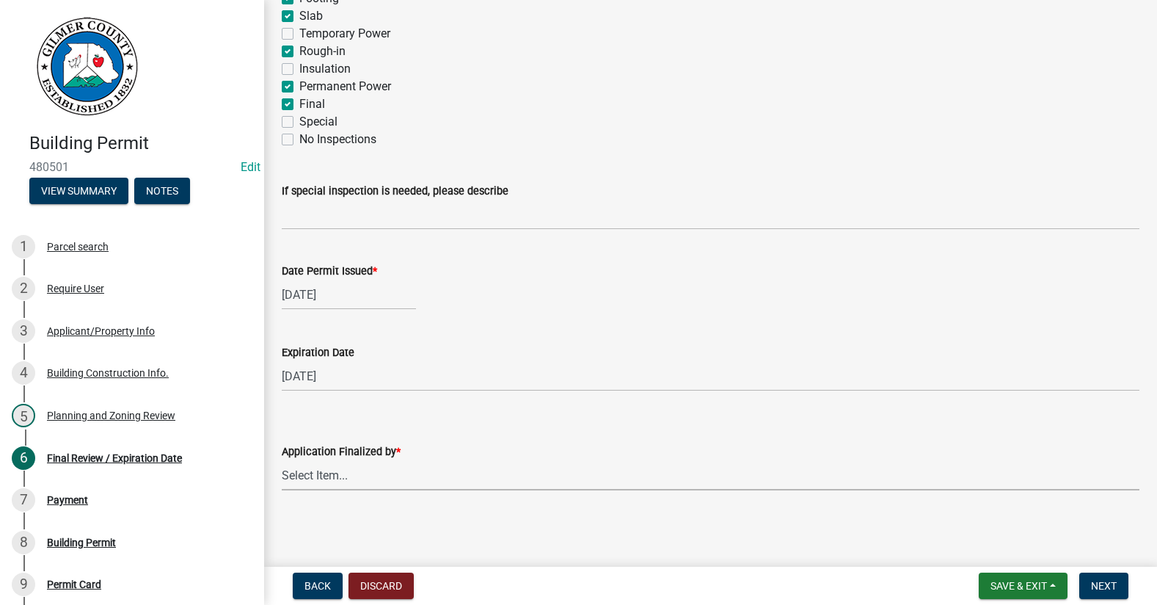
click at [352, 475] on select "Select Item... [PERSON_NAME] [PERSON_NAME] [PERSON_NAME] [PERSON_NAME] [PERSON_…" at bounding box center [711, 475] width 858 height 30
click at [282, 460] on select "Select Item... [PERSON_NAME] [PERSON_NAME] [PERSON_NAME] [PERSON_NAME] [PERSON_…" at bounding box center [711, 475] width 858 height 30
select select "f66b4cef-93c9-440c-84d8-a2c8d35cb7c1"
click at [1092, 583] on span "Next" at bounding box center [1104, 586] width 26 height 12
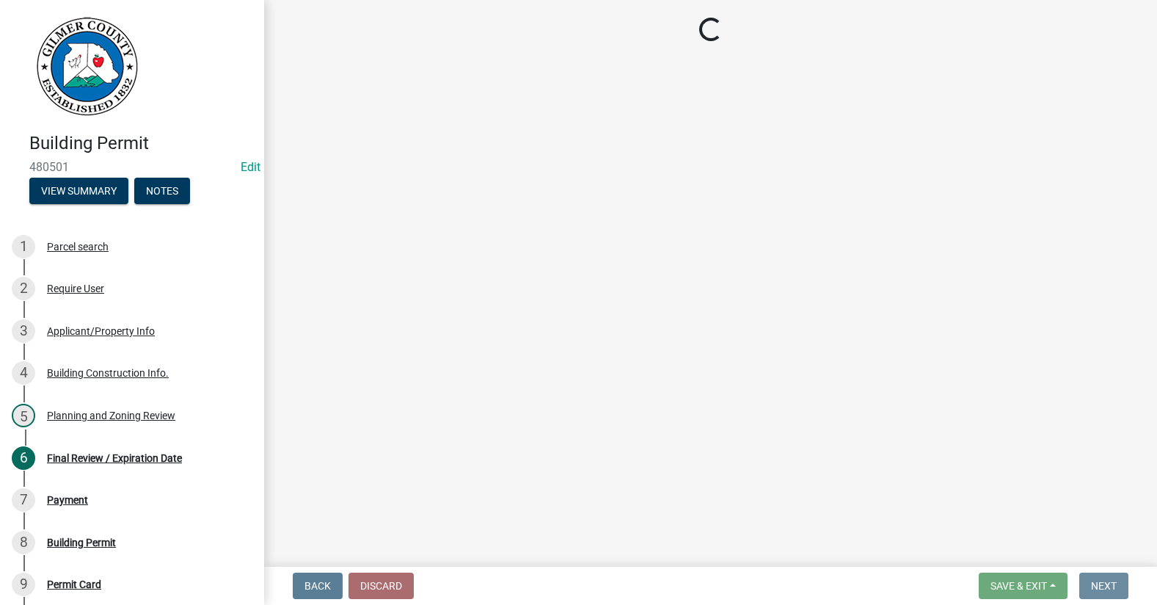
scroll to position [0, 0]
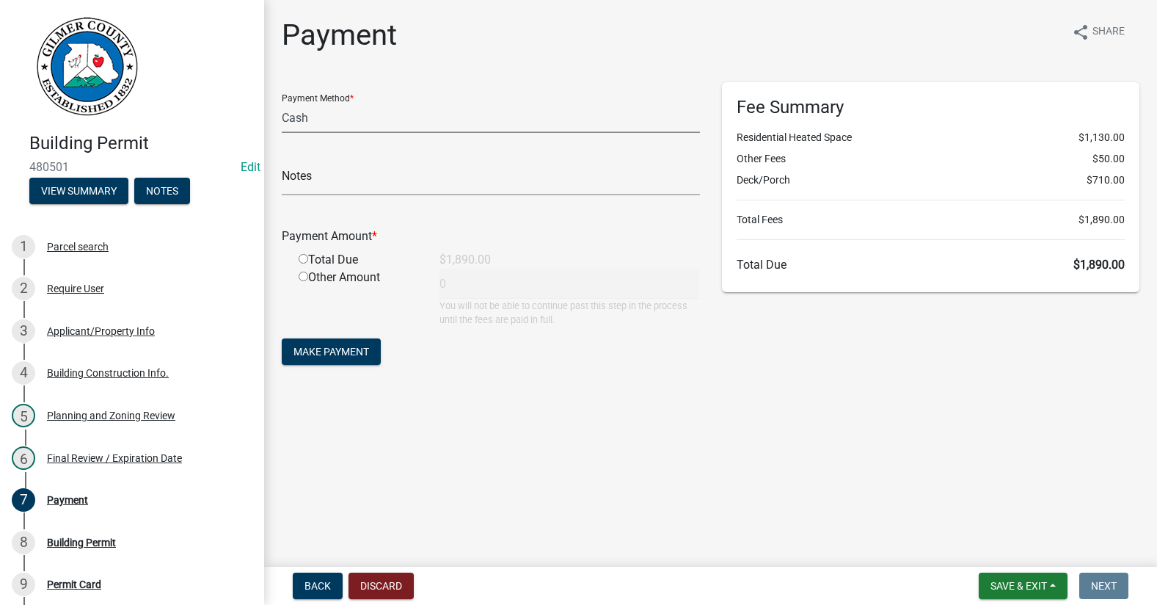
click at [545, 117] on select "Credit Card POS Check Cash" at bounding box center [491, 118] width 418 height 30
select select "1: 0"
click at [282, 103] on select "Credit Card POS Check Cash" at bounding box center [491, 118] width 418 height 30
click at [536, 181] on input "text" at bounding box center [491, 180] width 418 height 30
type input "1050"
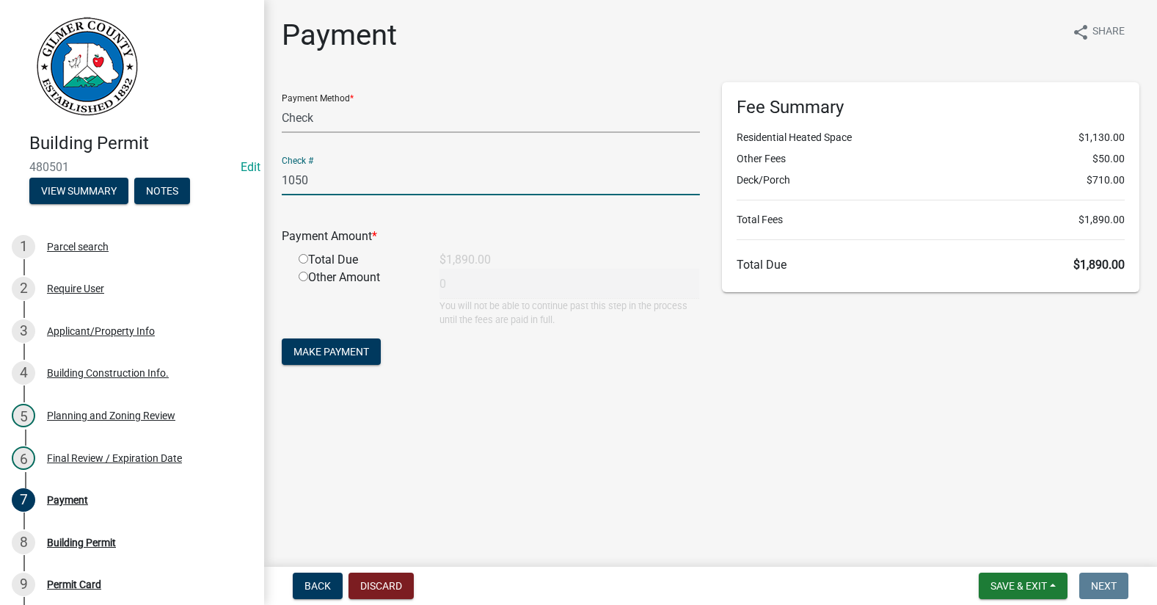
click at [304, 257] on input "radio" at bounding box center [304, 259] width 10 height 10
radio input "true"
type input "1890"
click at [326, 357] on span "Make Payment" at bounding box center [331, 352] width 76 height 12
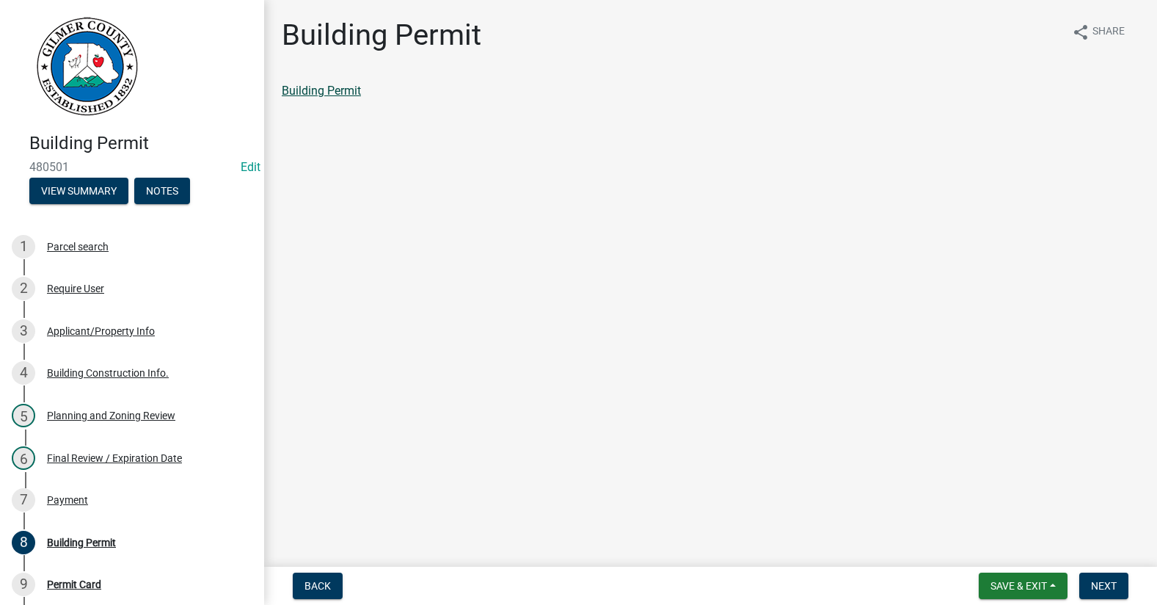
click at [322, 87] on link "Building Permit" at bounding box center [321, 91] width 79 height 14
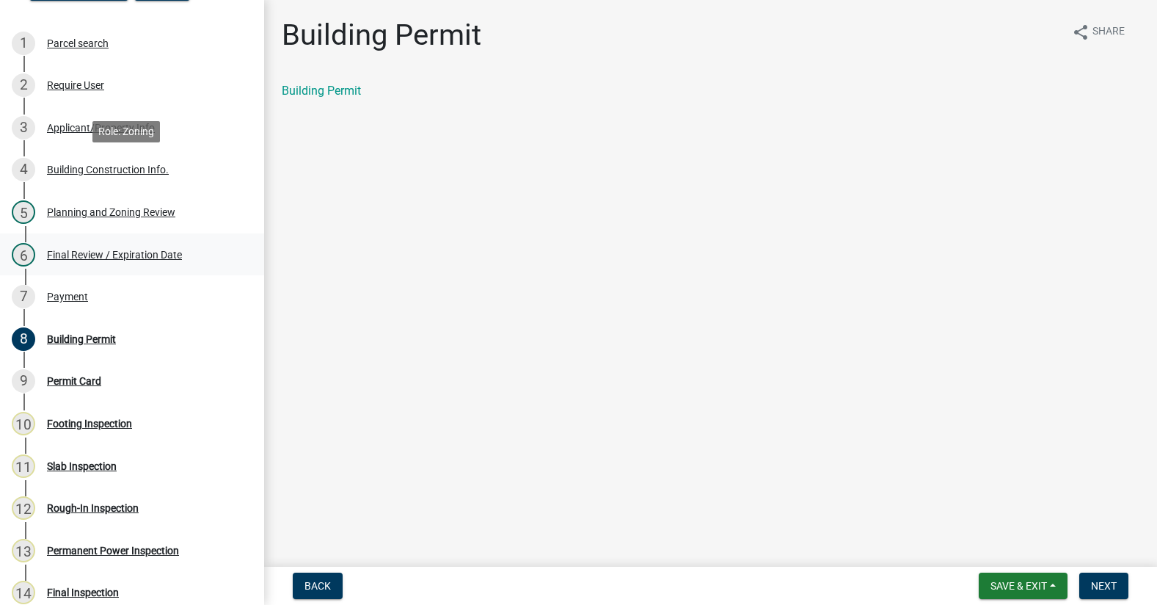
scroll to position [293, 0]
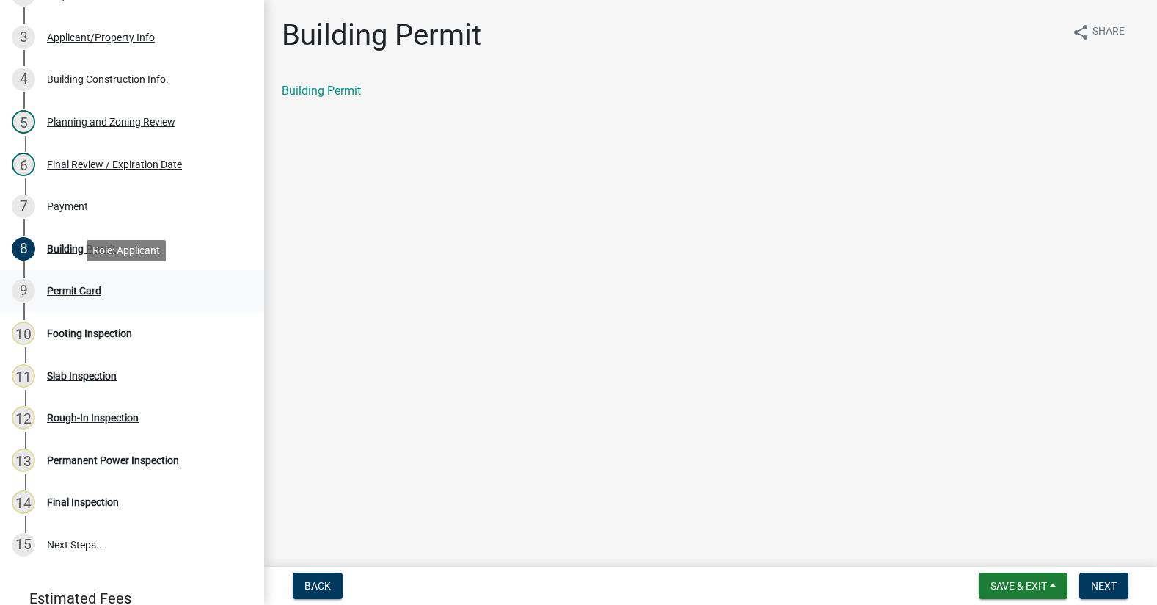
click at [75, 288] on div "Permit Card" at bounding box center [74, 290] width 54 height 10
click at [63, 195] on div "7 Payment" at bounding box center [126, 205] width 229 height 23
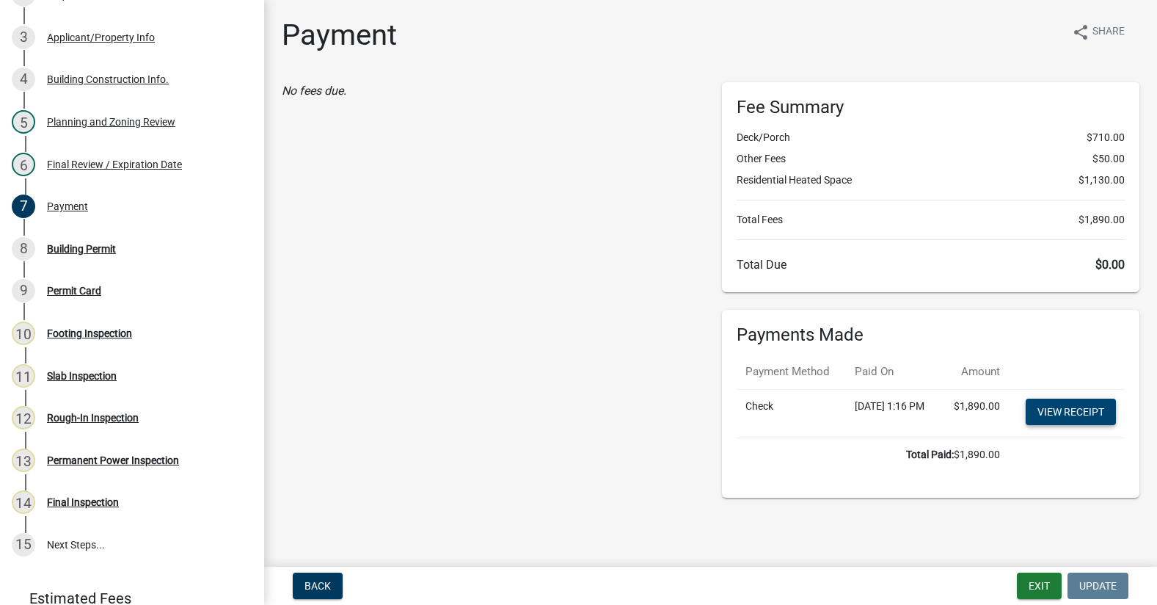
click at [1053, 425] on link "View receipt" at bounding box center [1071, 411] width 90 height 26
click at [73, 245] on div "Building Permit" at bounding box center [81, 249] width 69 height 10
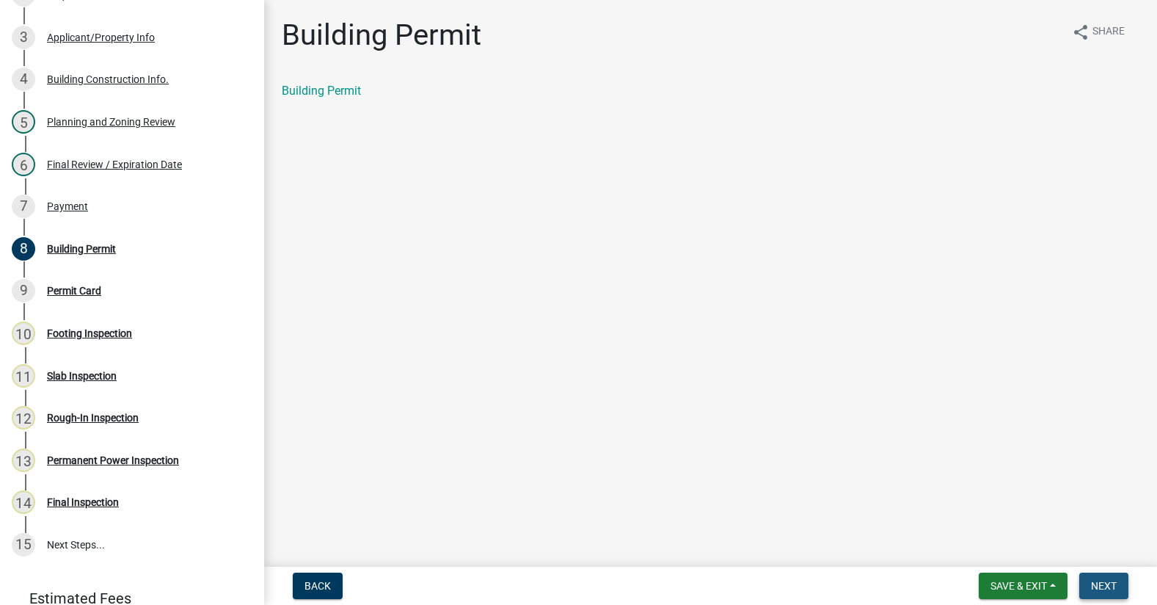
click at [1105, 593] on button "Next" at bounding box center [1103, 585] width 49 height 26
click at [292, 90] on link "Permit Card" at bounding box center [312, 91] width 61 height 14
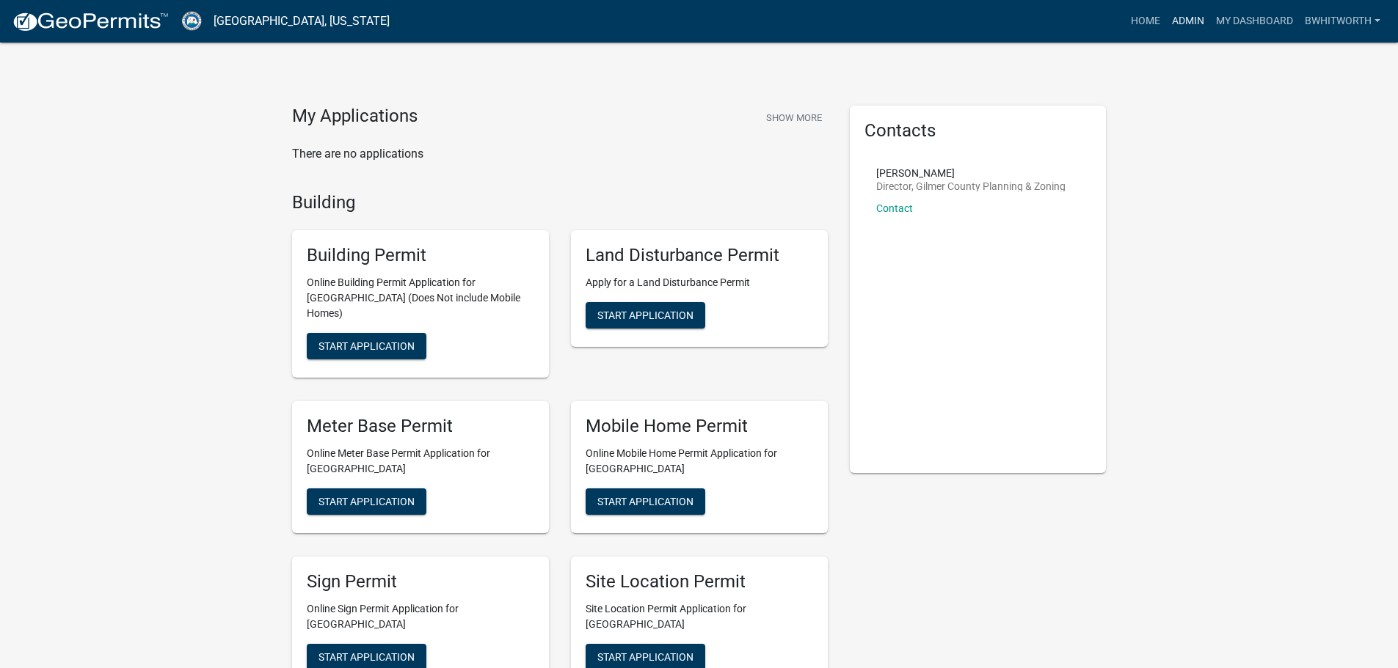
click at [1186, 10] on link "Admin" at bounding box center [1188, 21] width 44 height 28
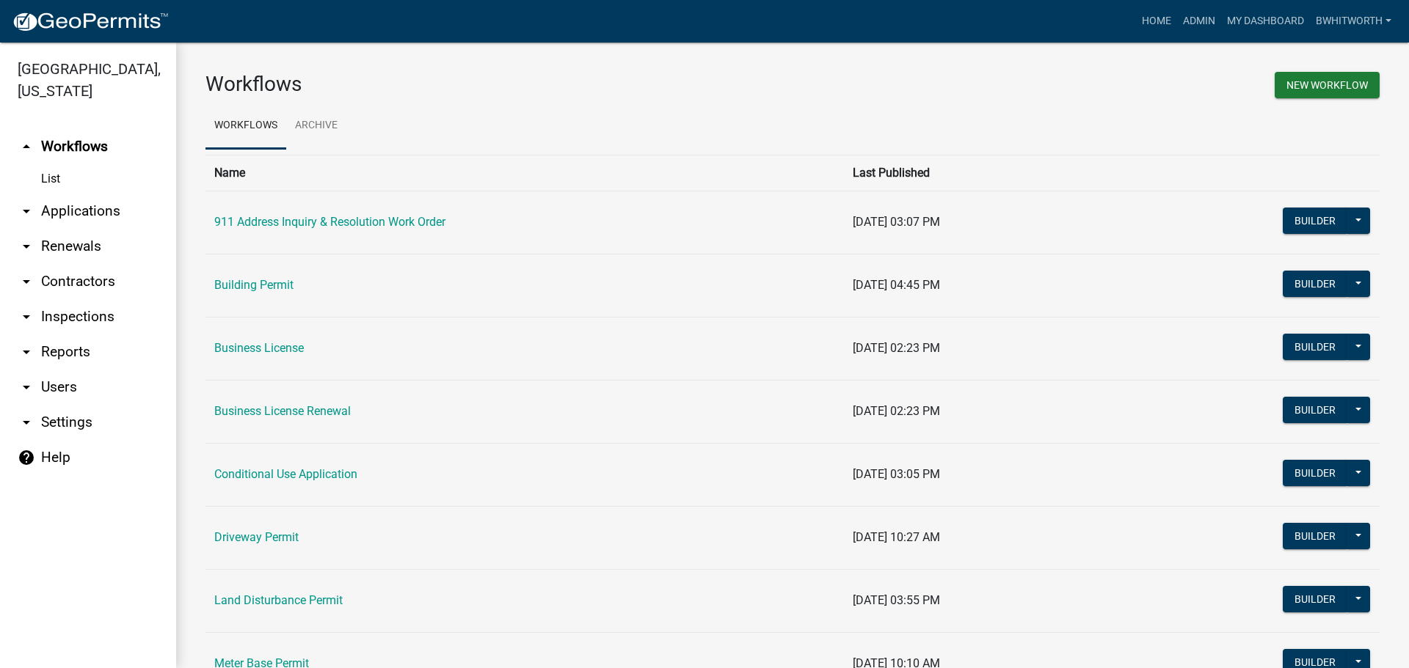
click at [83, 205] on link "arrow_drop_down Applications" at bounding box center [88, 211] width 176 height 35
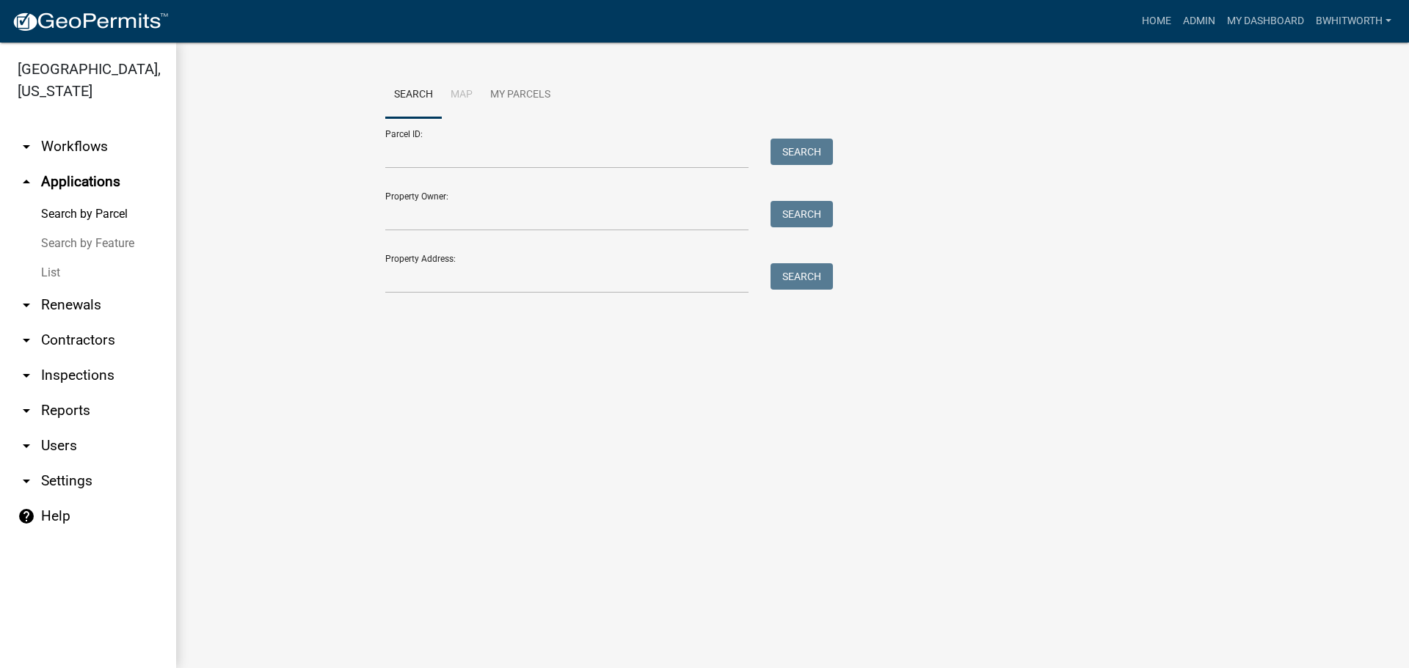
click at [48, 270] on link "List" at bounding box center [88, 272] width 176 height 29
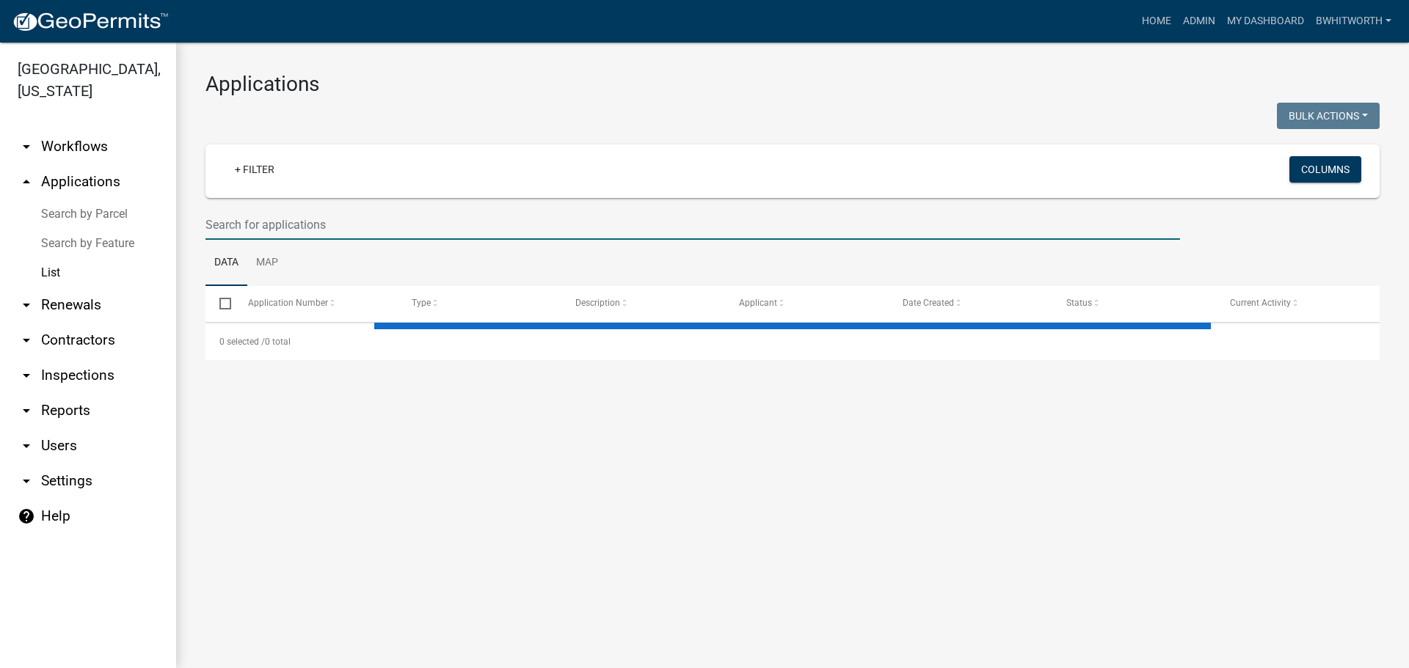
click at [319, 238] on input "text" at bounding box center [692, 225] width 974 height 30
type input "1"
select select "3: 100"
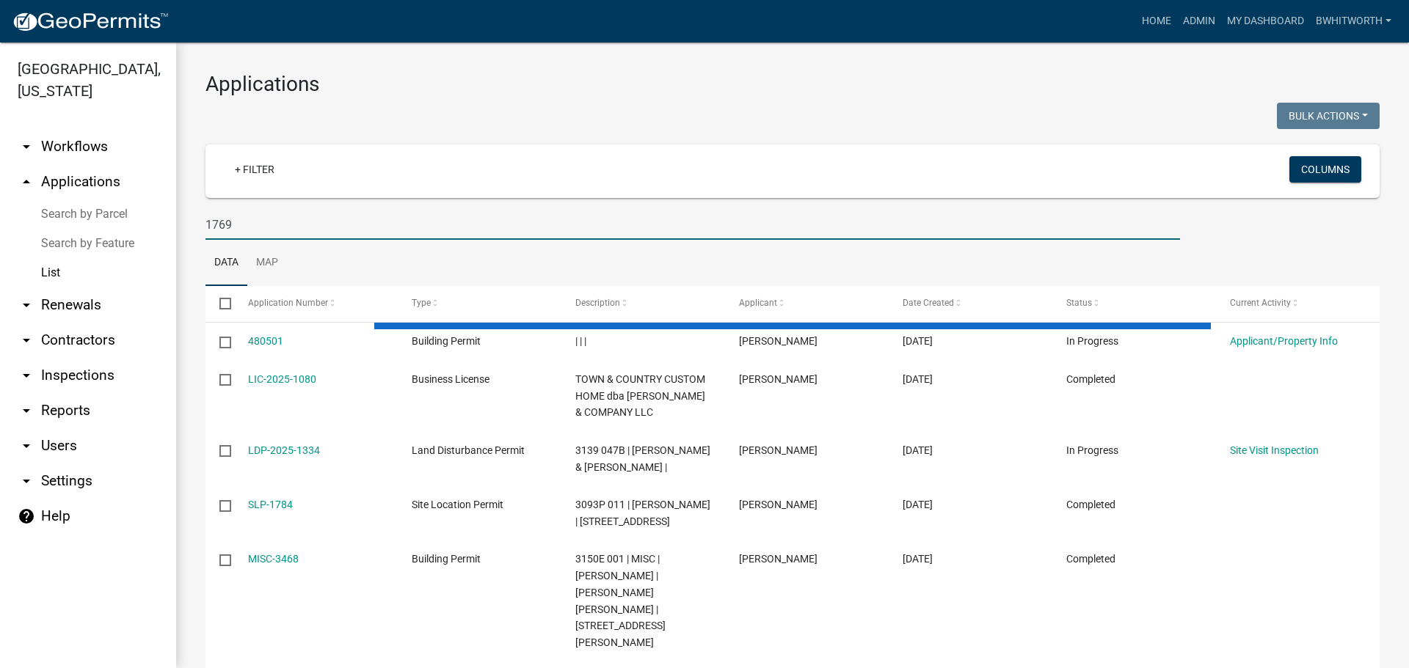
type input "1769"
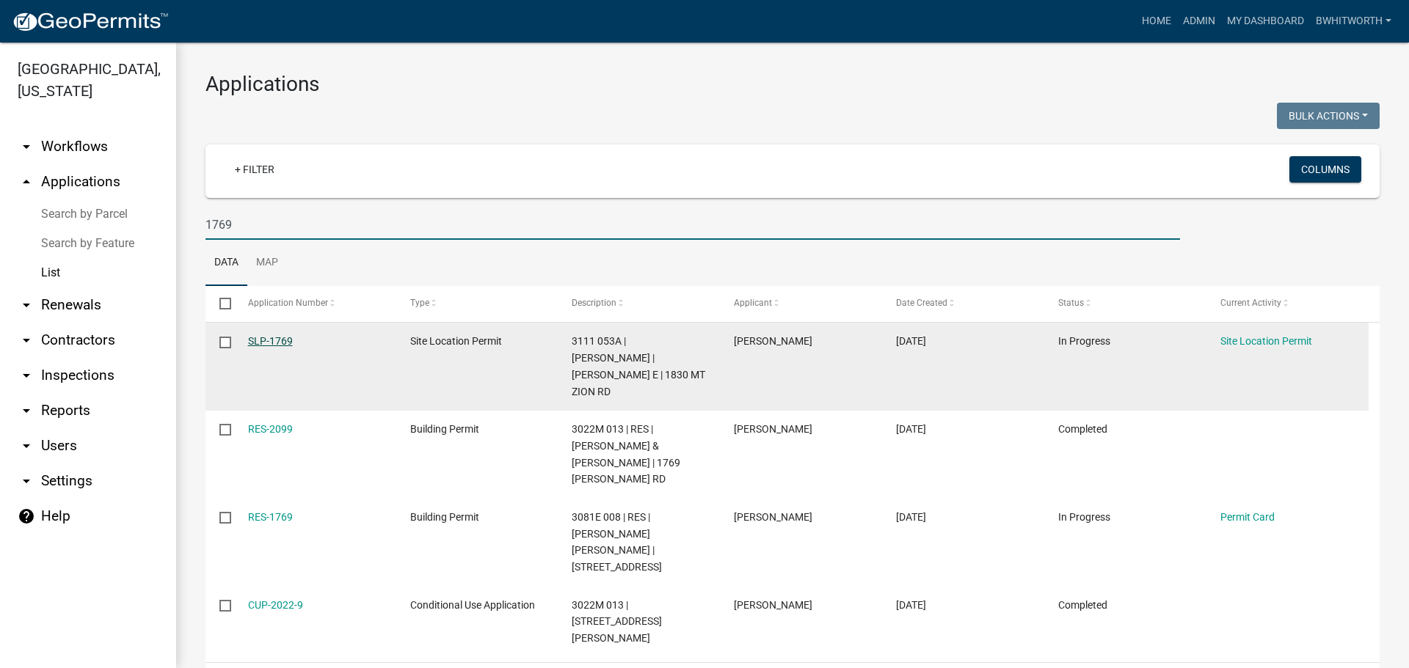
click at [285, 339] on link "SLP-1769" at bounding box center [270, 341] width 45 height 12
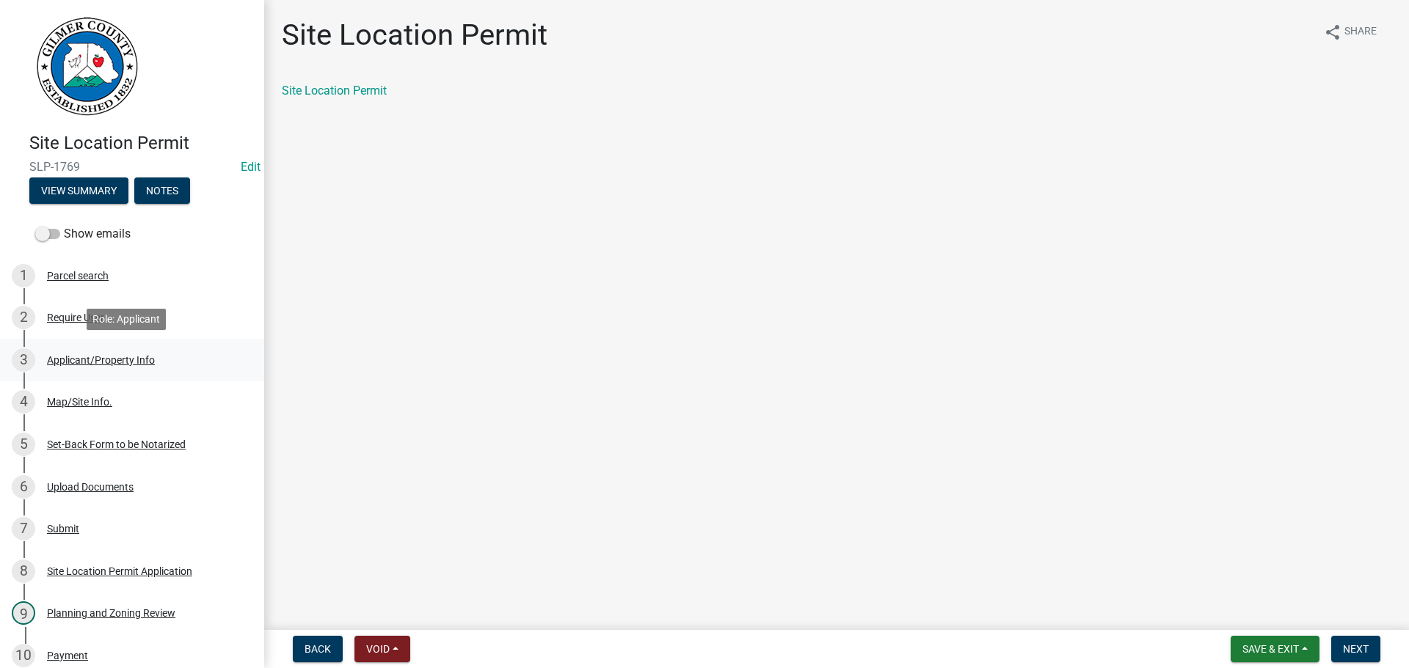
click at [93, 355] on div "Applicant/Property Info" at bounding box center [101, 360] width 108 height 10
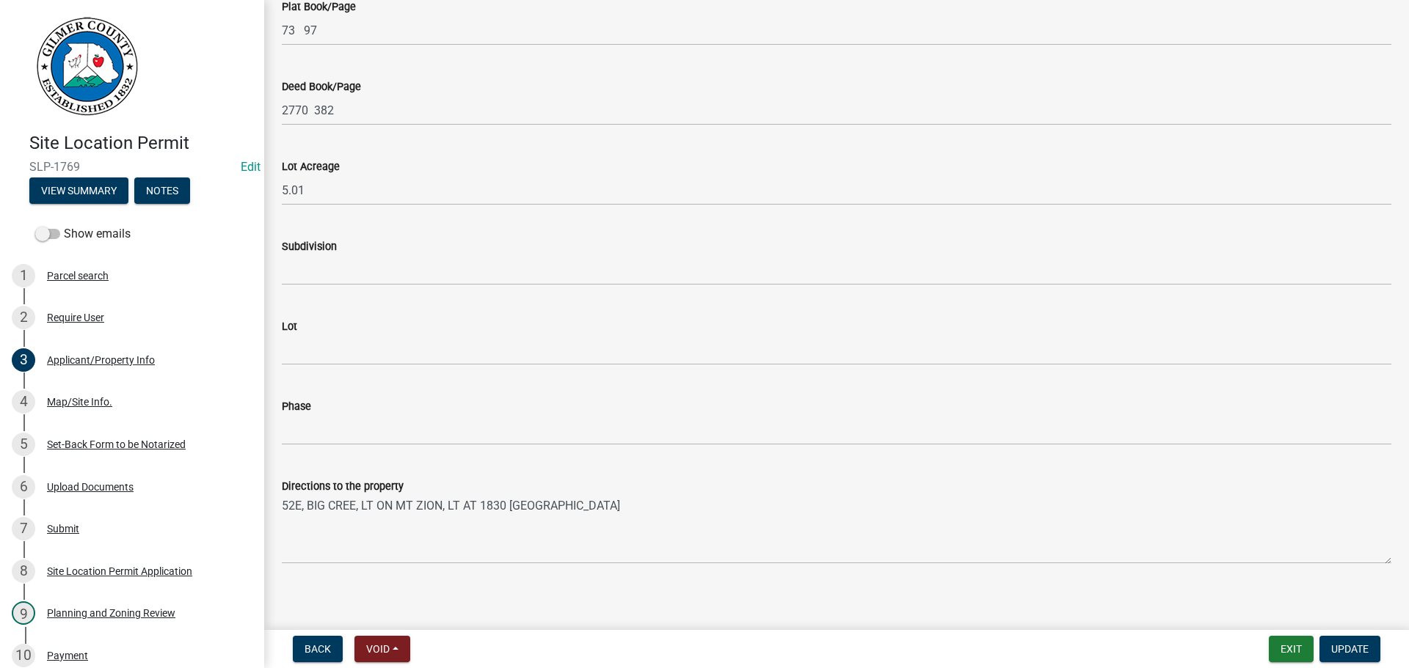
scroll to position [1403, 0]
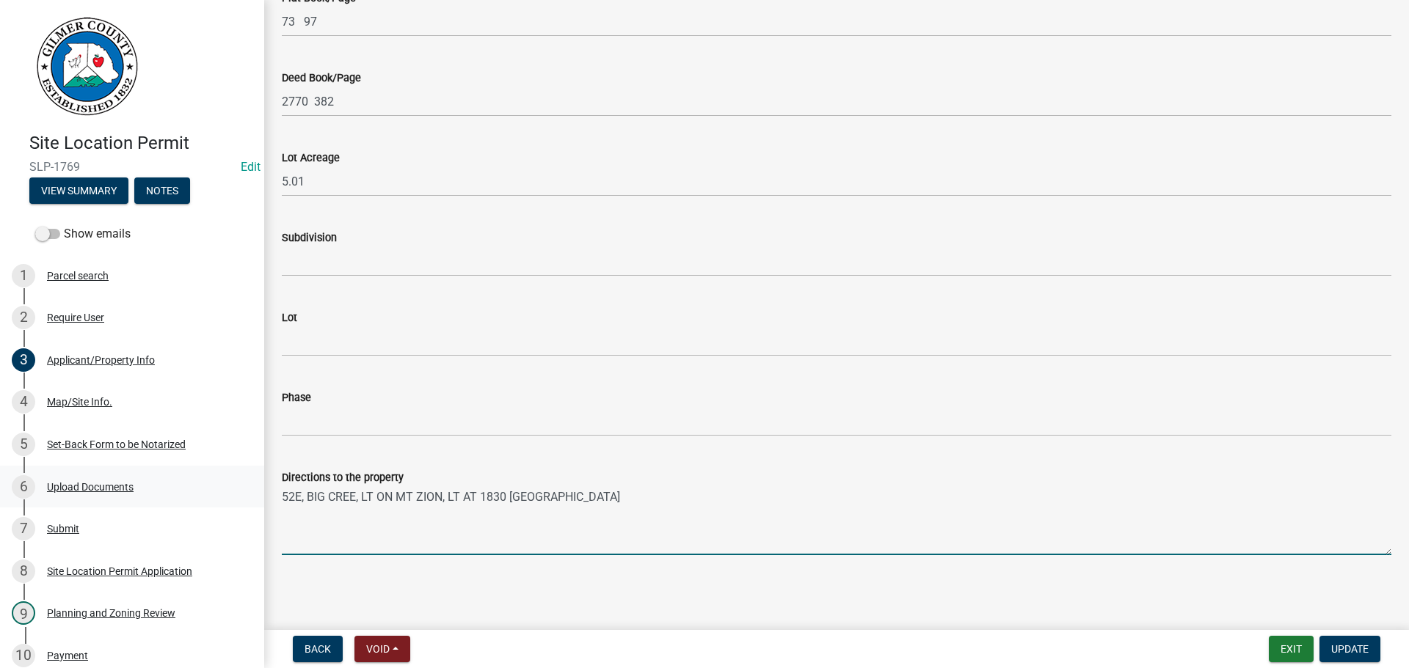
drag, startPoint x: 582, startPoint y: 500, endPoint x: 162, endPoint y: 495, distance: 419.7
click at [169, 496] on div "Site Location Permit SLP-1769 Edit View Summary Notes Show emails 1 Parcel sear…" at bounding box center [704, 334] width 1409 height 668
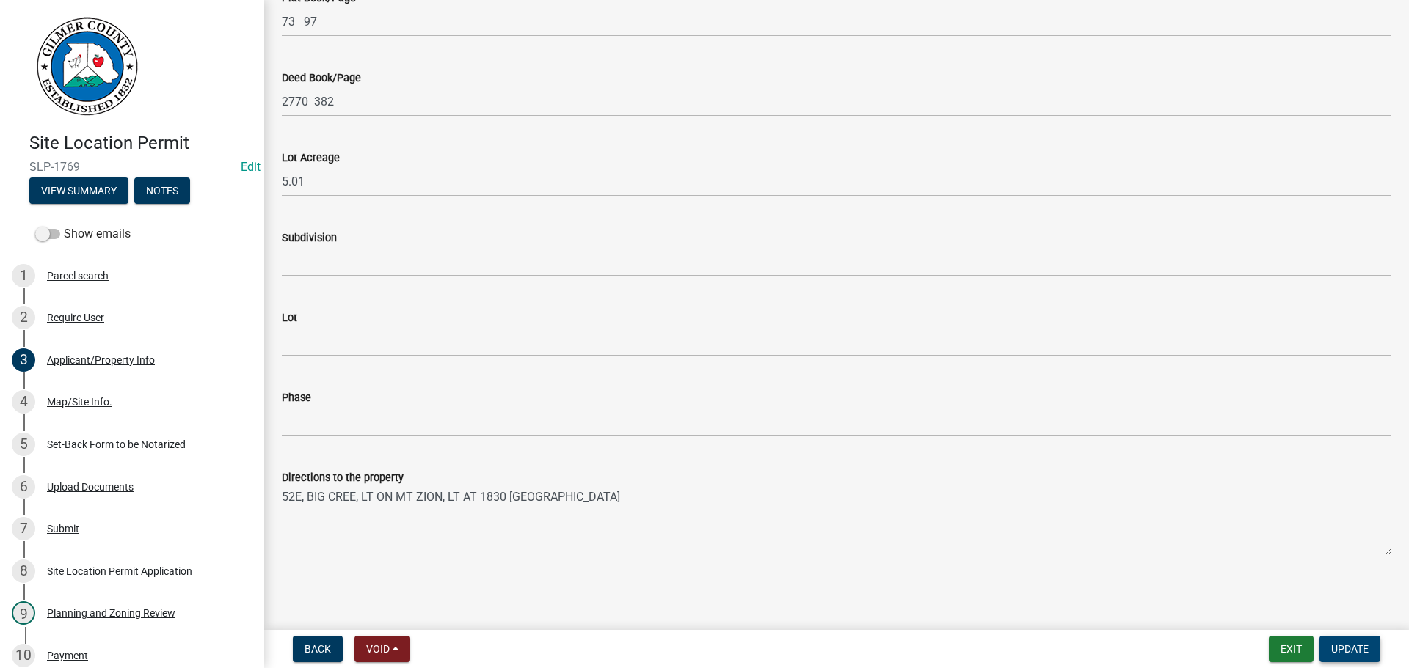
click at [1336, 637] on button "Update" at bounding box center [1349, 649] width 61 height 26
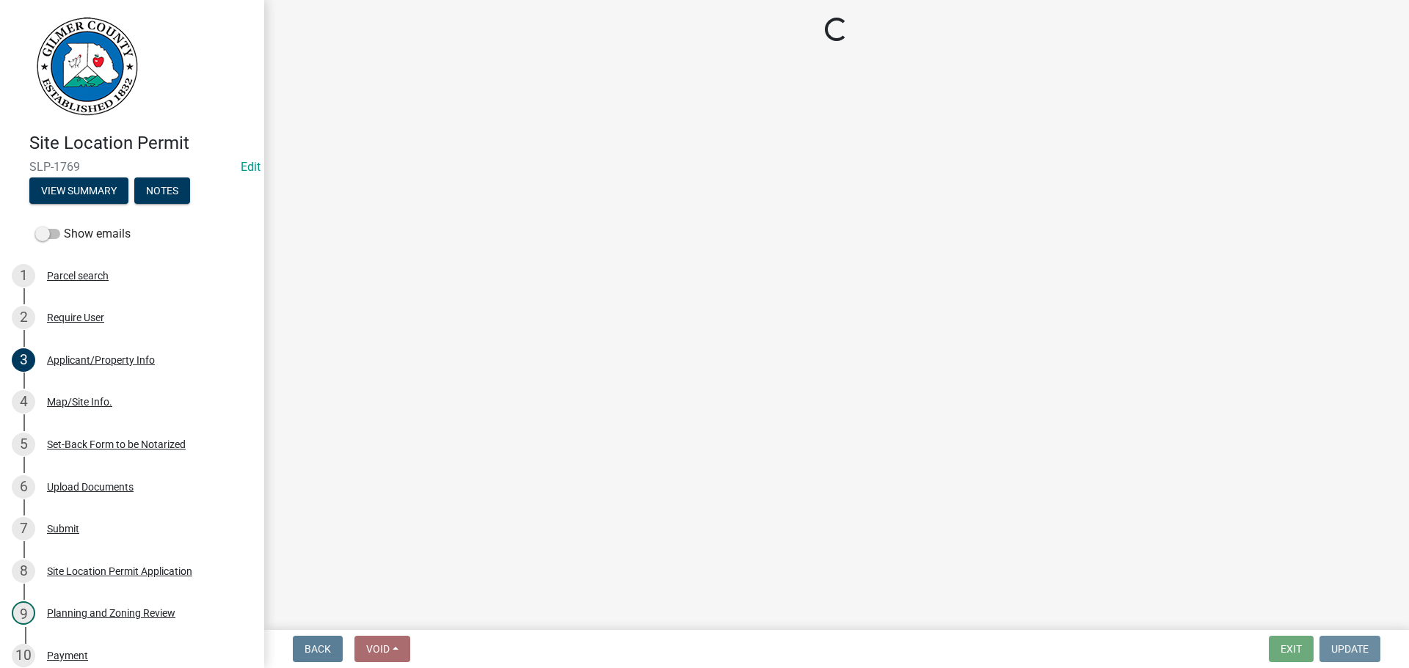
scroll to position [0, 0]
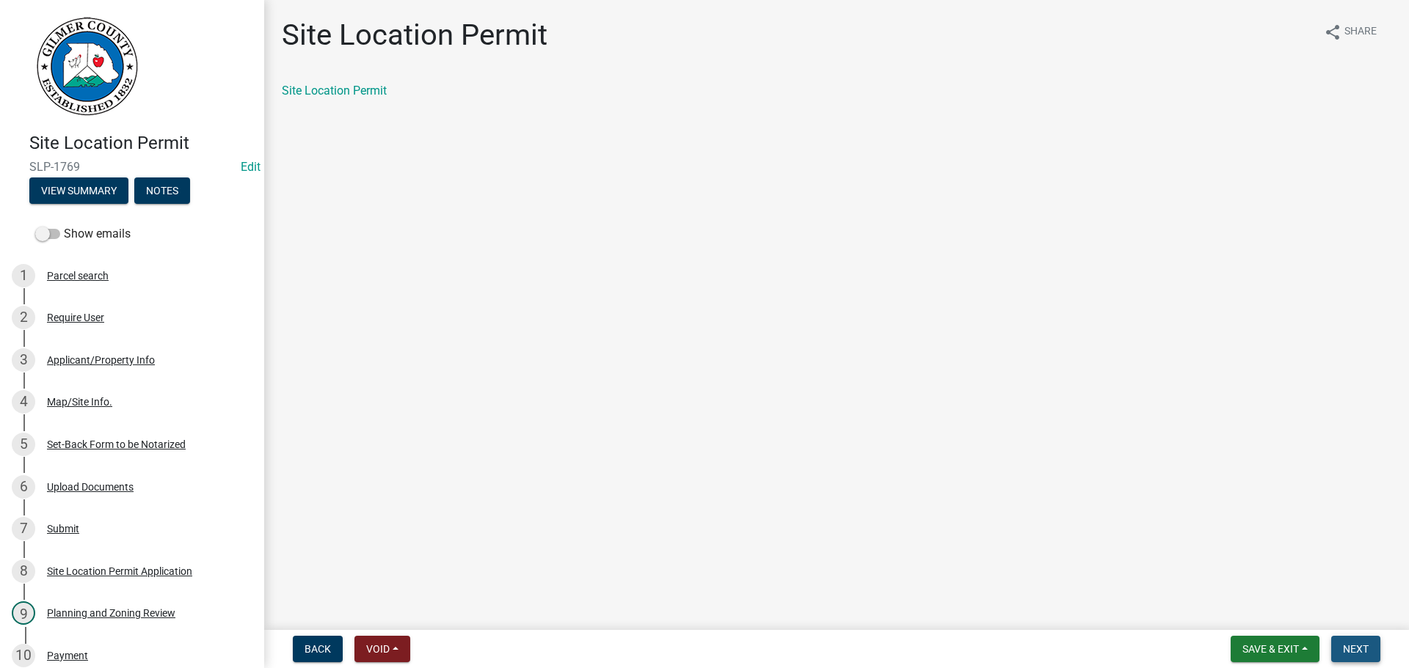
click at [1347, 646] on span "Next" at bounding box center [1356, 649] width 26 height 12
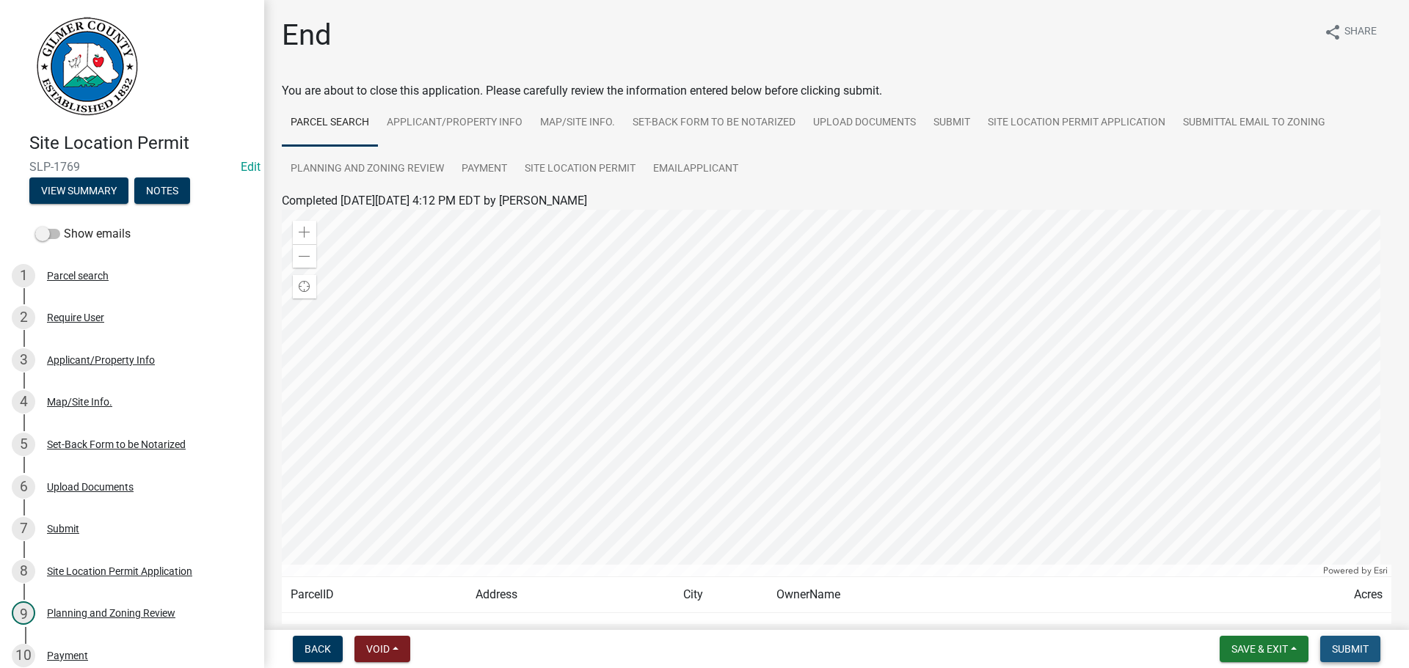
click at [1348, 646] on span "Submit" at bounding box center [1350, 649] width 37 height 12
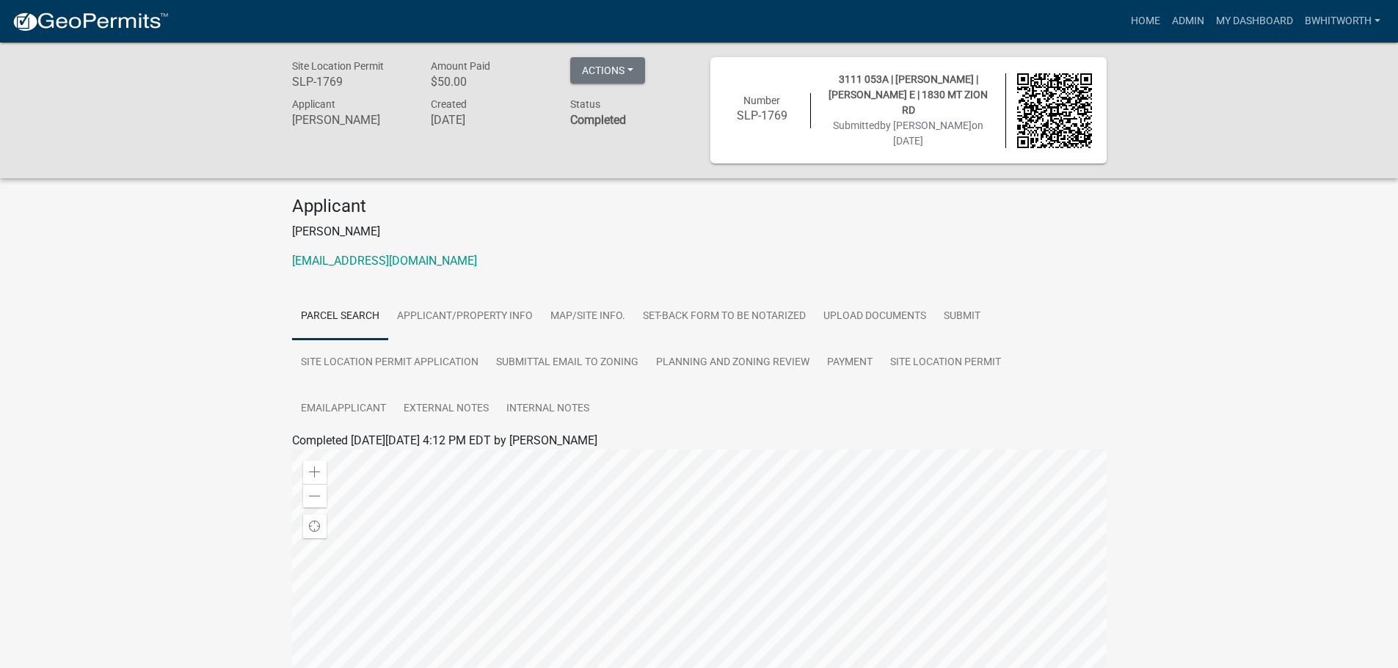
click at [169, 331] on div "Site Location Permit SLP-1769 Amount Paid $50.00 Actions View receipt Printer F…" at bounding box center [699, 494] width 1398 height 902
click at [131, 234] on div "Site Location Permit SLP-1769 Amount Paid $50.00 Actions View receipt Printer F…" at bounding box center [699, 494] width 1398 height 902
click at [1136, 17] on link "Home" at bounding box center [1145, 21] width 41 height 28
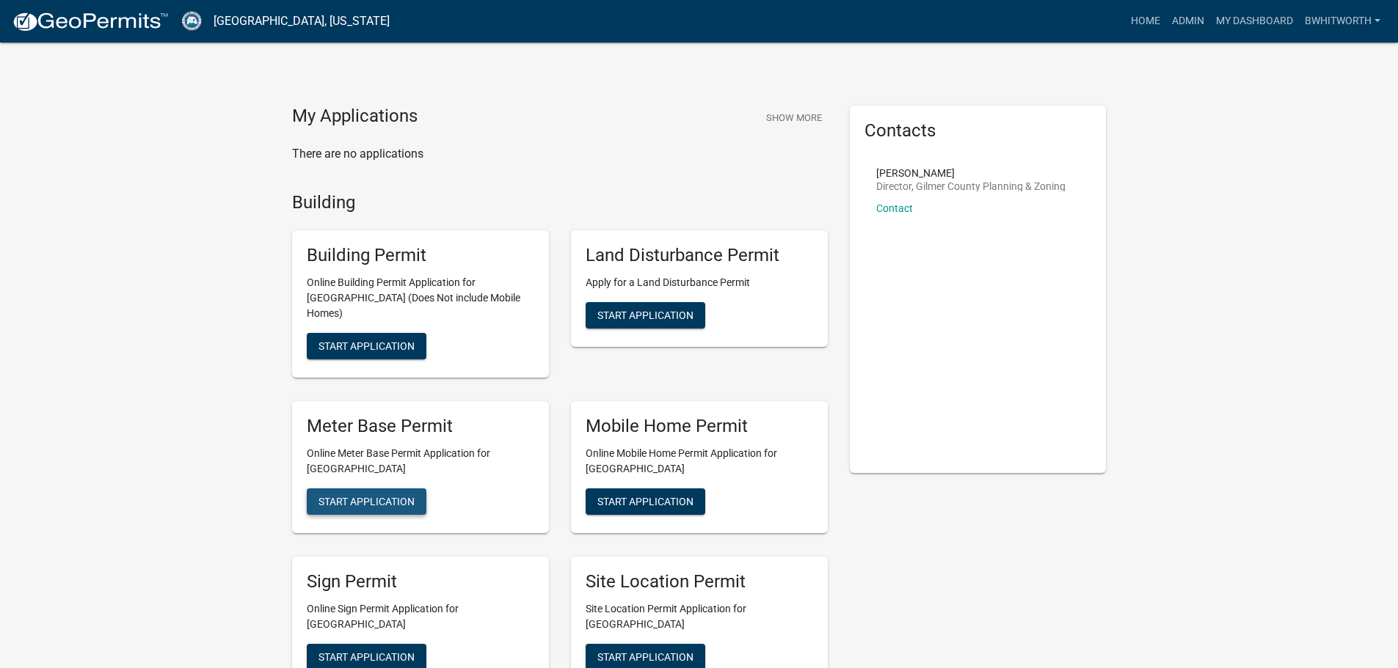
click at [383, 495] on span "Start Application" at bounding box center [366, 501] width 96 height 12
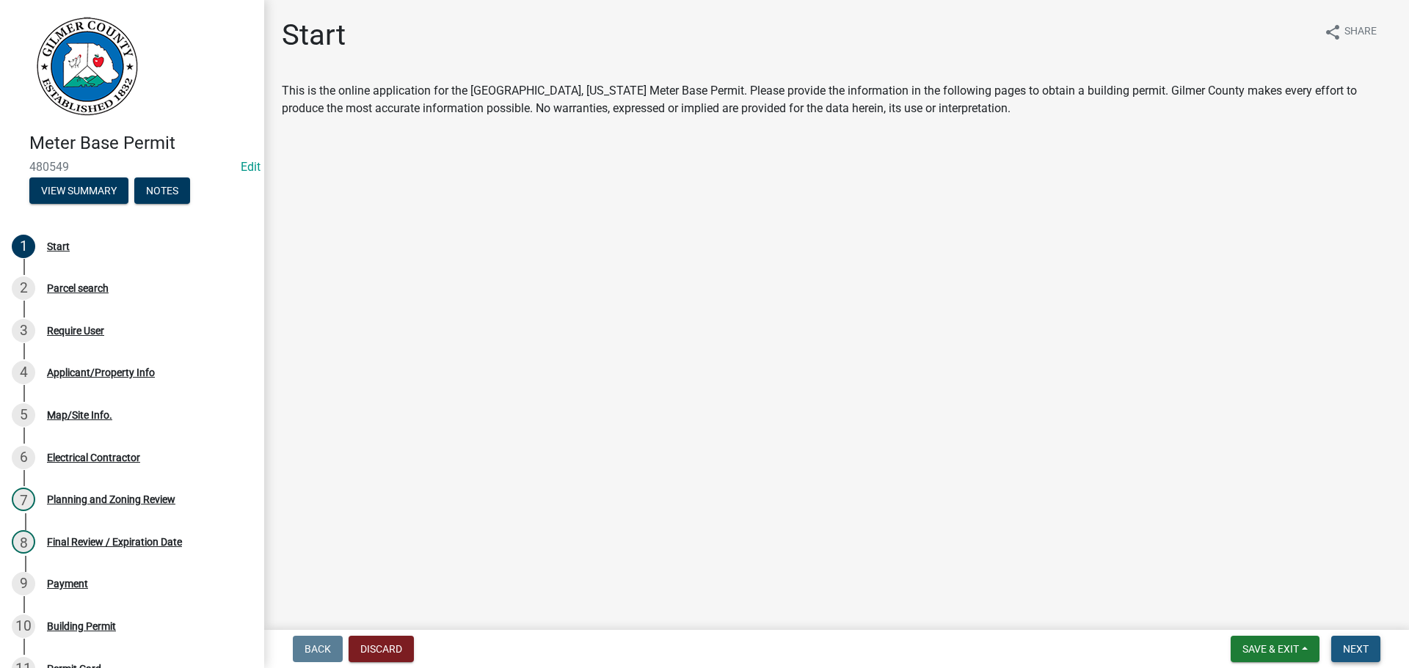
click at [1358, 649] on span "Next" at bounding box center [1356, 649] width 26 height 12
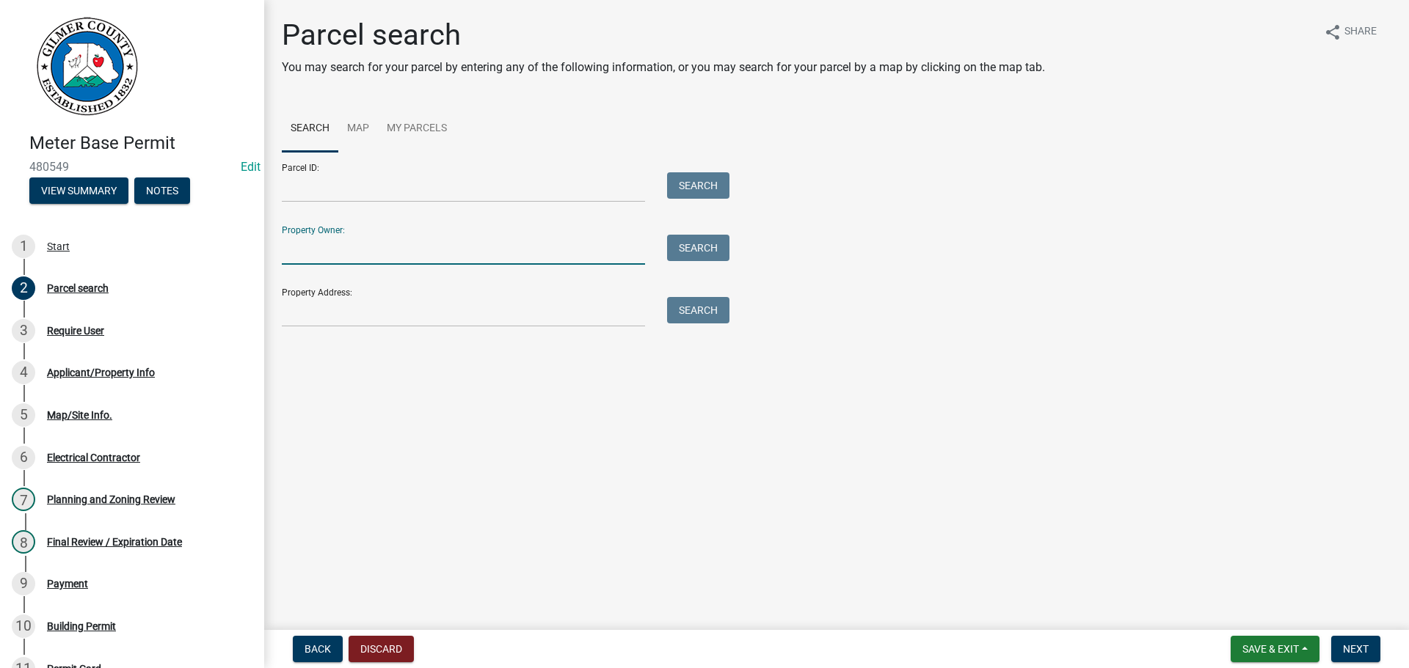
click at [394, 238] on input "Property Owner:" at bounding box center [463, 250] width 363 height 30
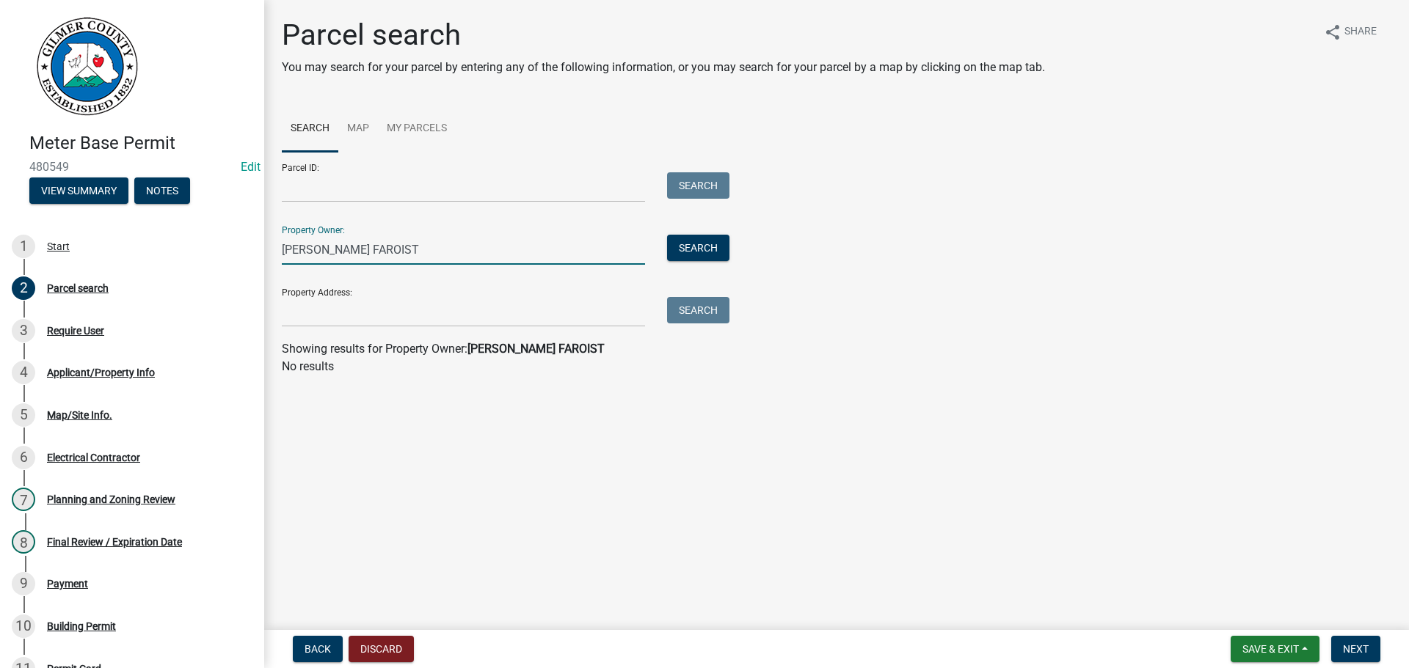
click at [352, 247] on input "DONNY FAROIST" at bounding box center [463, 250] width 363 height 30
type input "DONNY FARIST"
click at [370, 314] on input "Property Address:" at bounding box center [463, 312] width 363 height 30
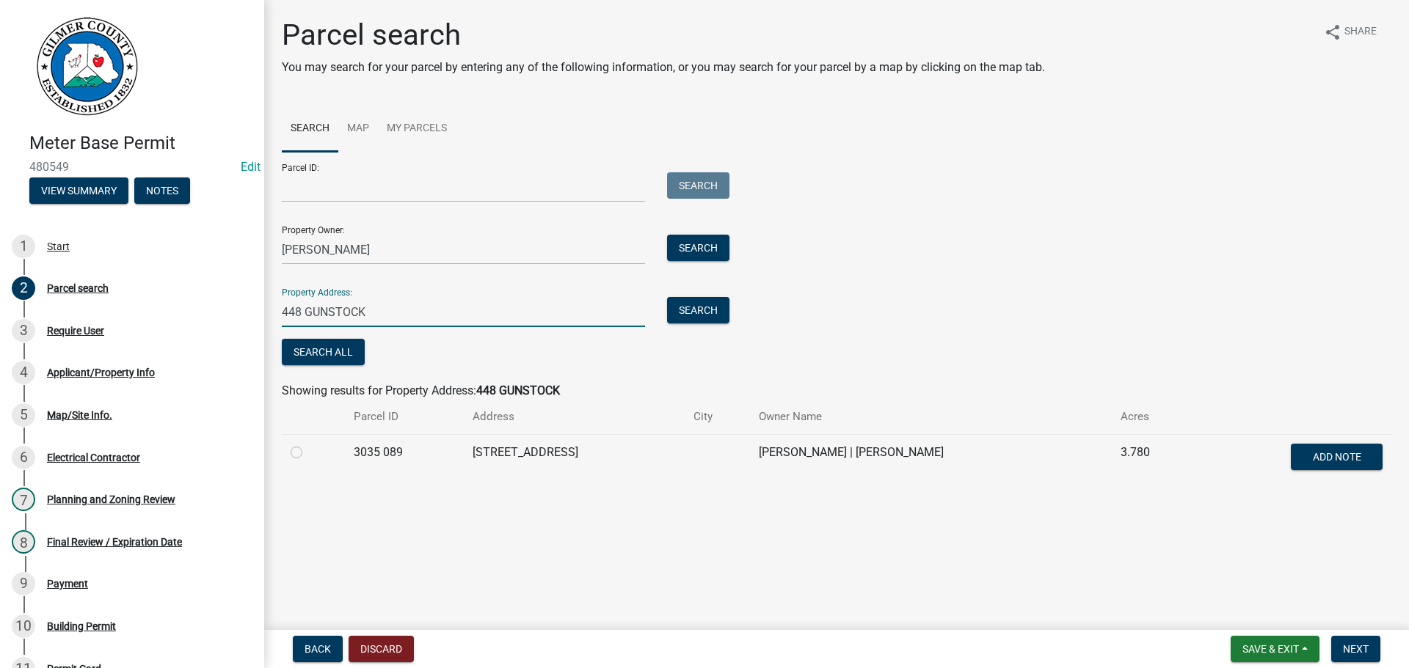
type input "448 GUNSTOCK"
click at [300, 460] on div at bounding box center [313, 453] width 45 height 18
click at [308, 444] on label at bounding box center [308, 444] width 0 height 0
click at [308, 450] on 089 "radio" at bounding box center [313, 449] width 10 height 10
radio 089 "true"
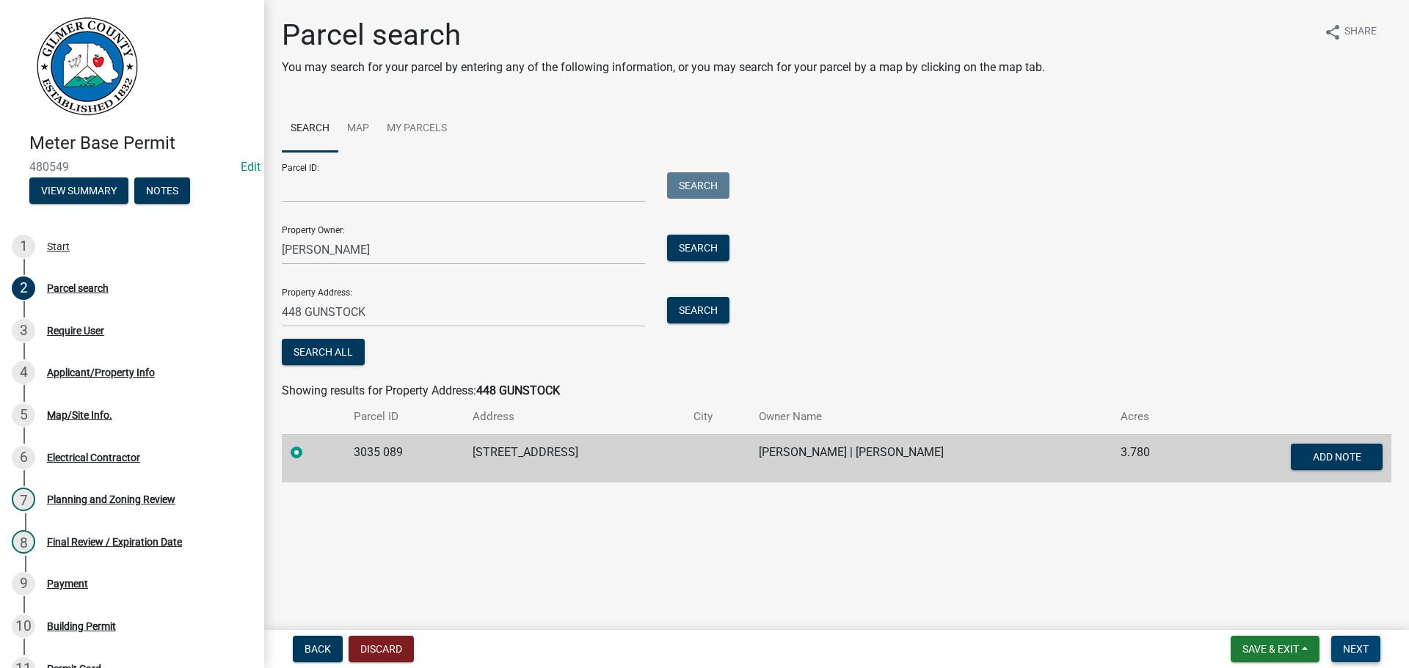
click at [1349, 640] on button "Next" at bounding box center [1355, 649] width 49 height 26
click at [1340, 639] on button "Next" at bounding box center [1355, 649] width 49 height 26
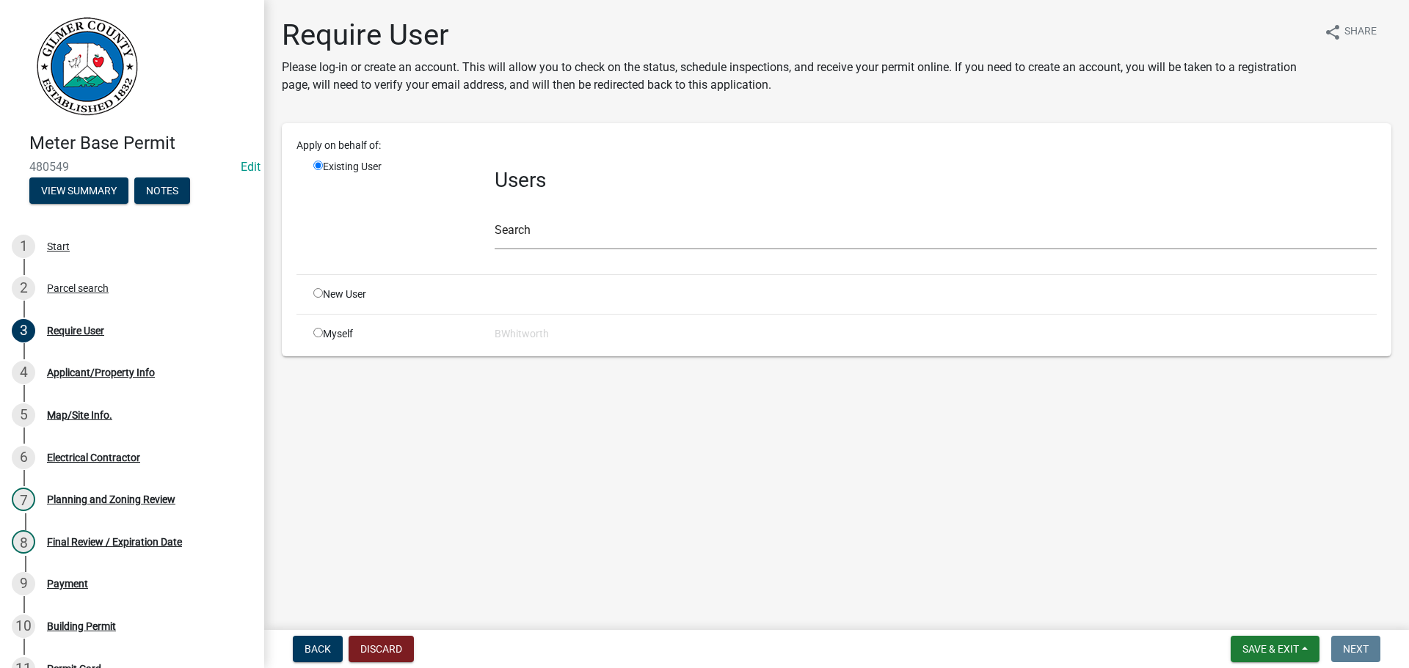
click at [315, 296] on input "radio" at bounding box center [318, 293] width 10 height 10
radio input "true"
radio input "false"
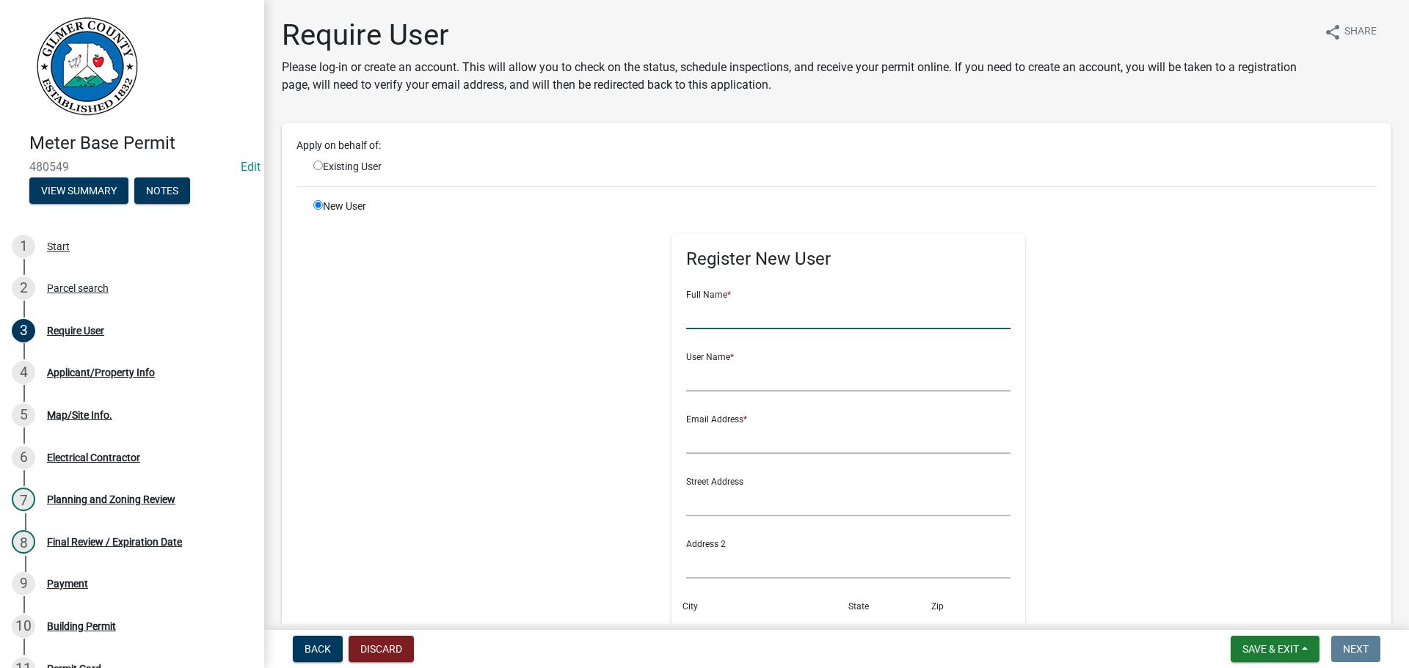
click at [686, 313] on input "text" at bounding box center [848, 314] width 325 height 30
type input "DONNY FARIST"
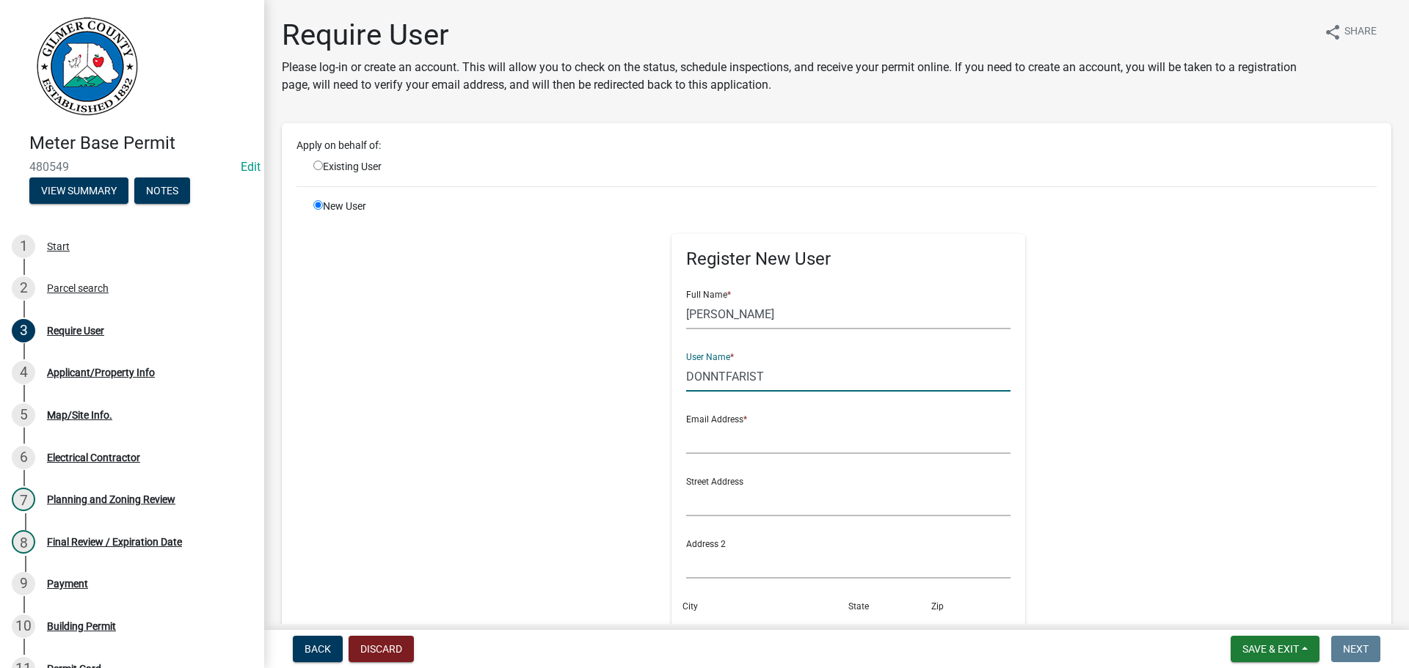
click at [714, 379] on input "DONNTFARIST" at bounding box center [848, 377] width 325 height 30
type input "DONNYFARIST"
click at [728, 428] on input "text" at bounding box center [848, 439] width 325 height 30
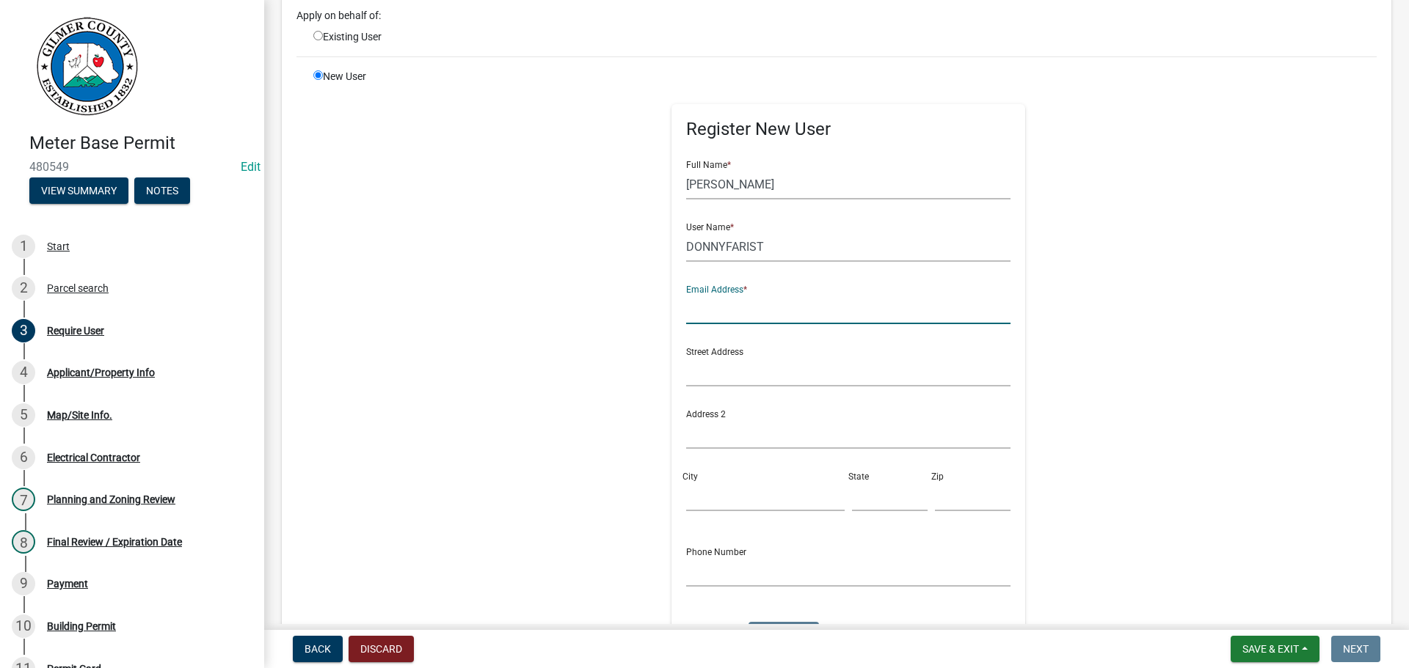
scroll to position [147, 0]
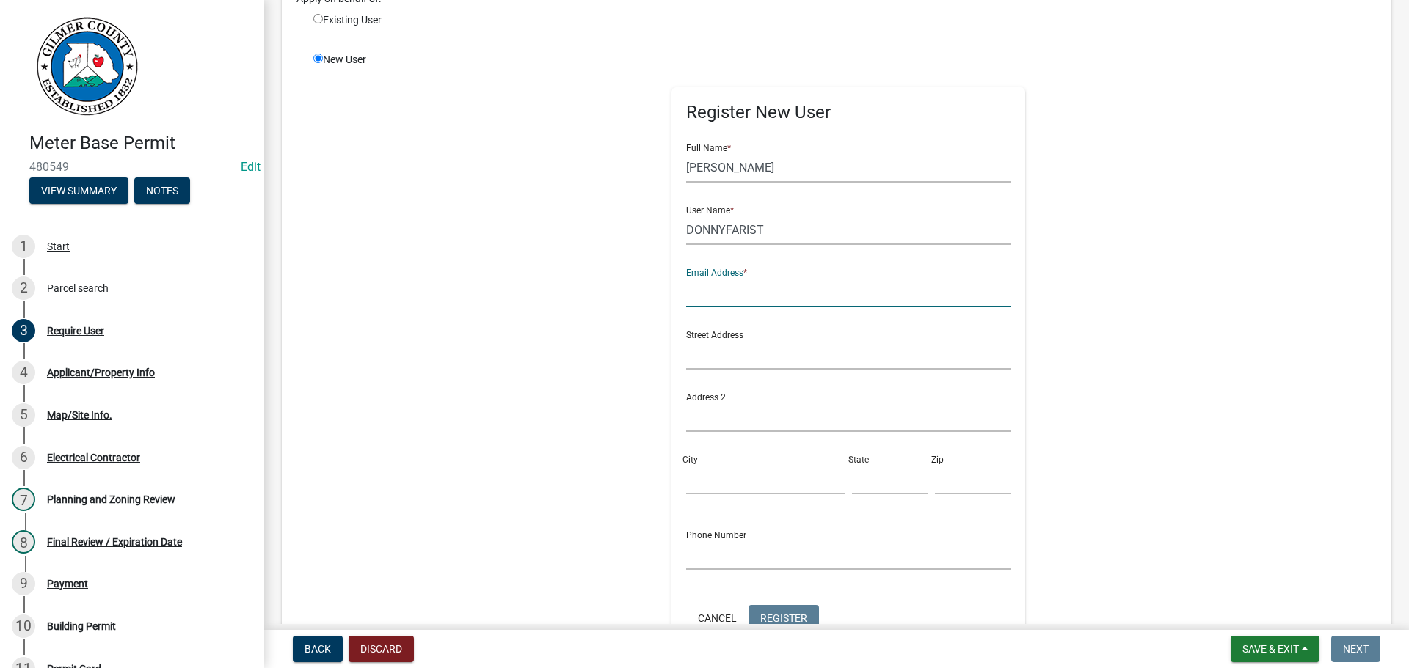
type input "[EMAIL_ADDRESS][DOMAIN_NAME]"
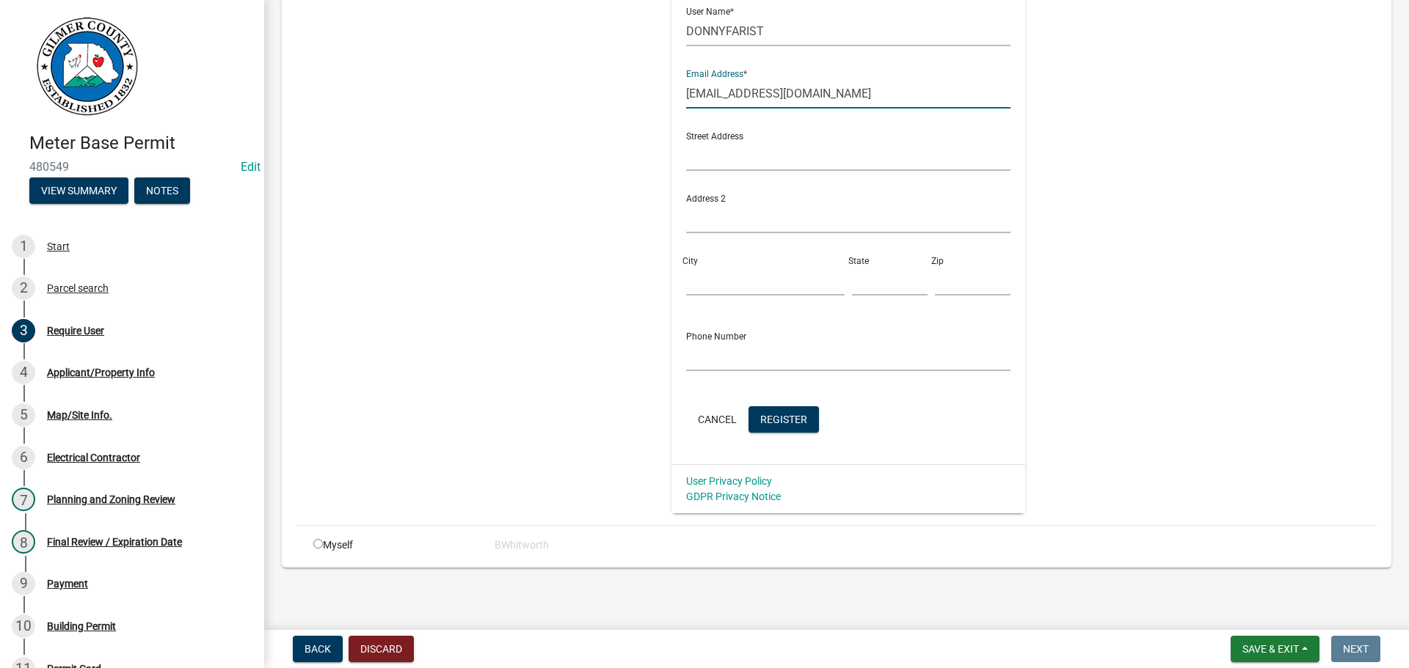
scroll to position [346, 0]
click at [773, 420] on span "Register" at bounding box center [783, 418] width 47 height 12
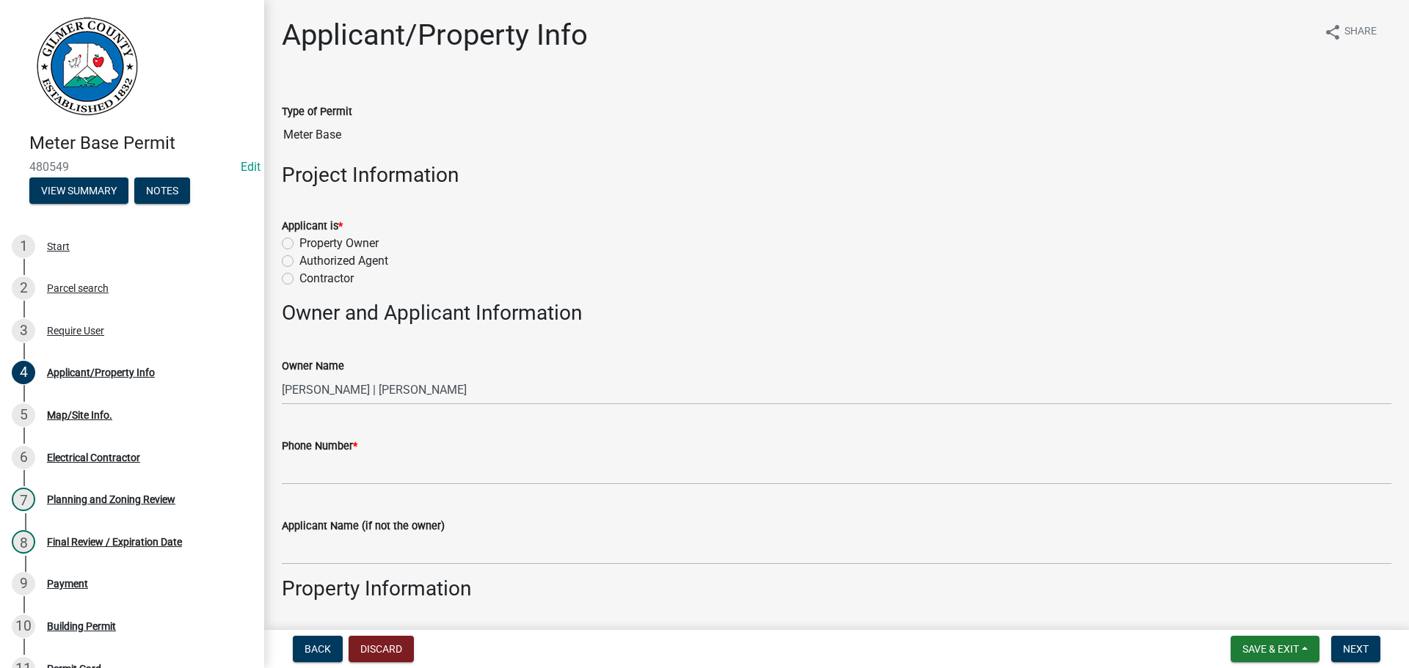
scroll to position [73, 0]
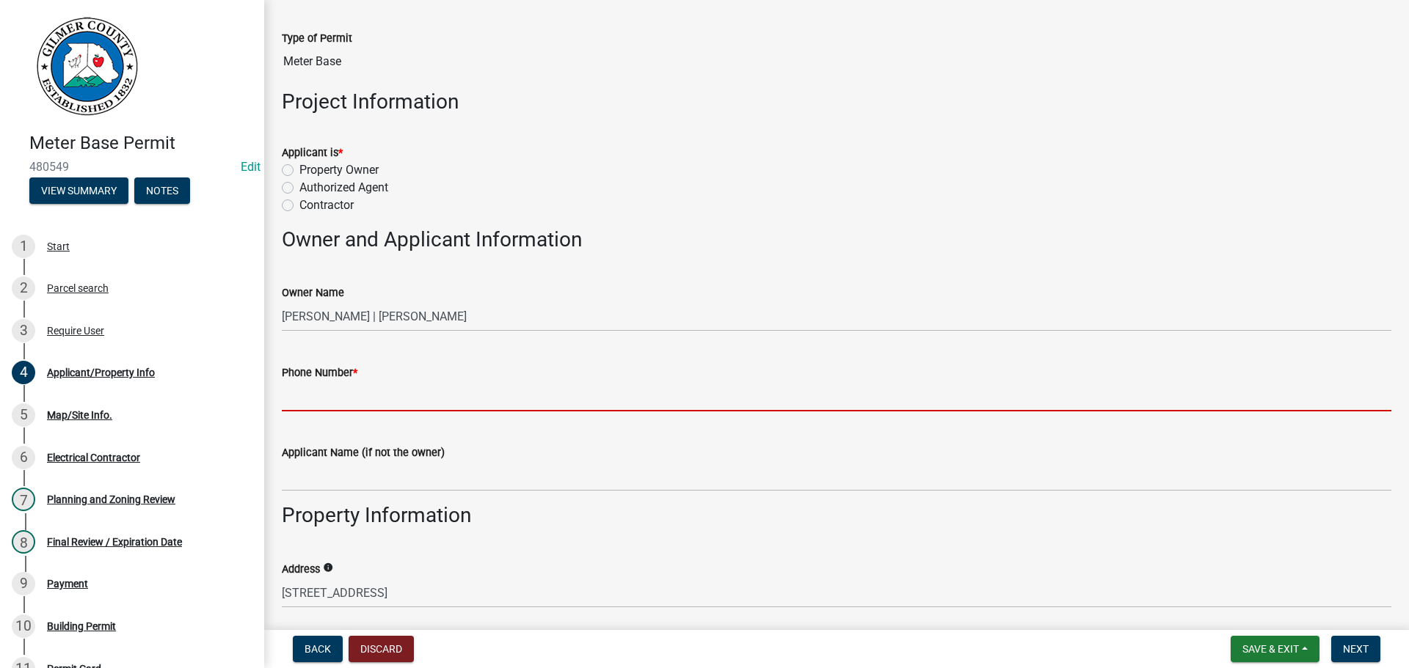
drag, startPoint x: 346, startPoint y: 406, endPoint x: 380, endPoint y: 409, distance: 34.6
click at [346, 406] on input "Phone Number *" at bounding box center [836, 397] width 1109 height 30
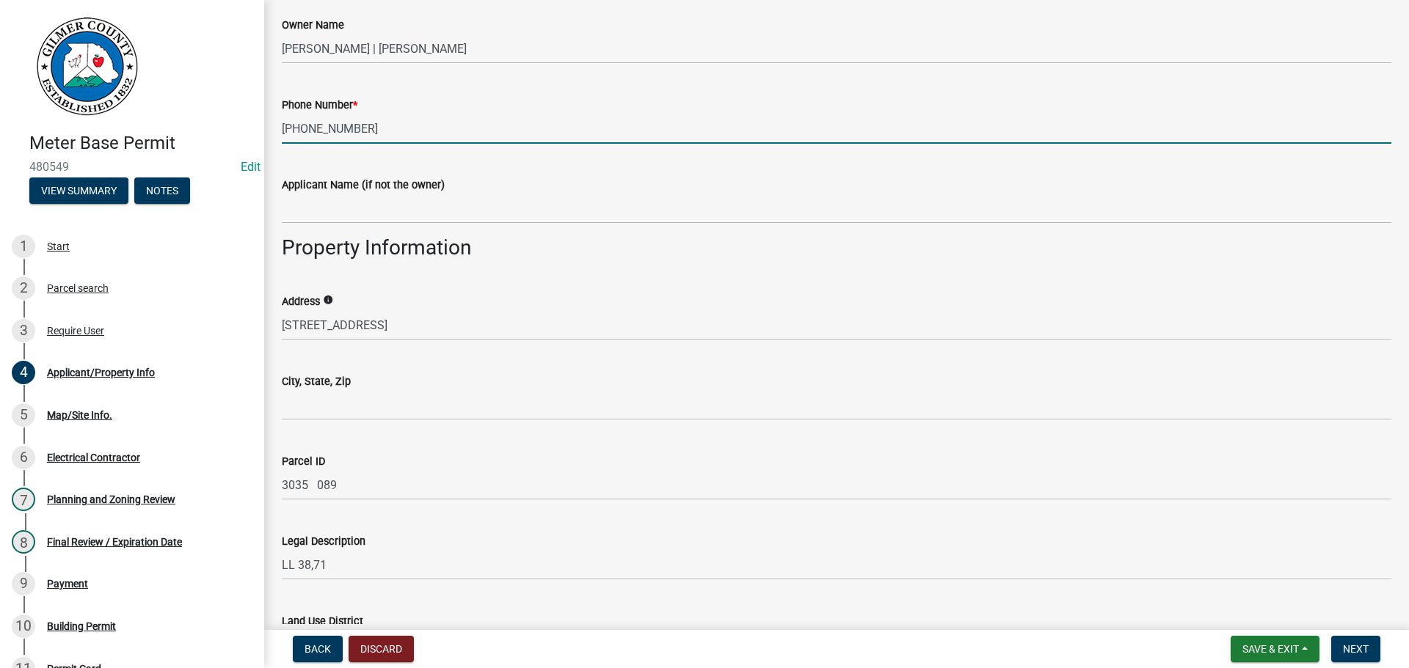
scroll to position [367, 0]
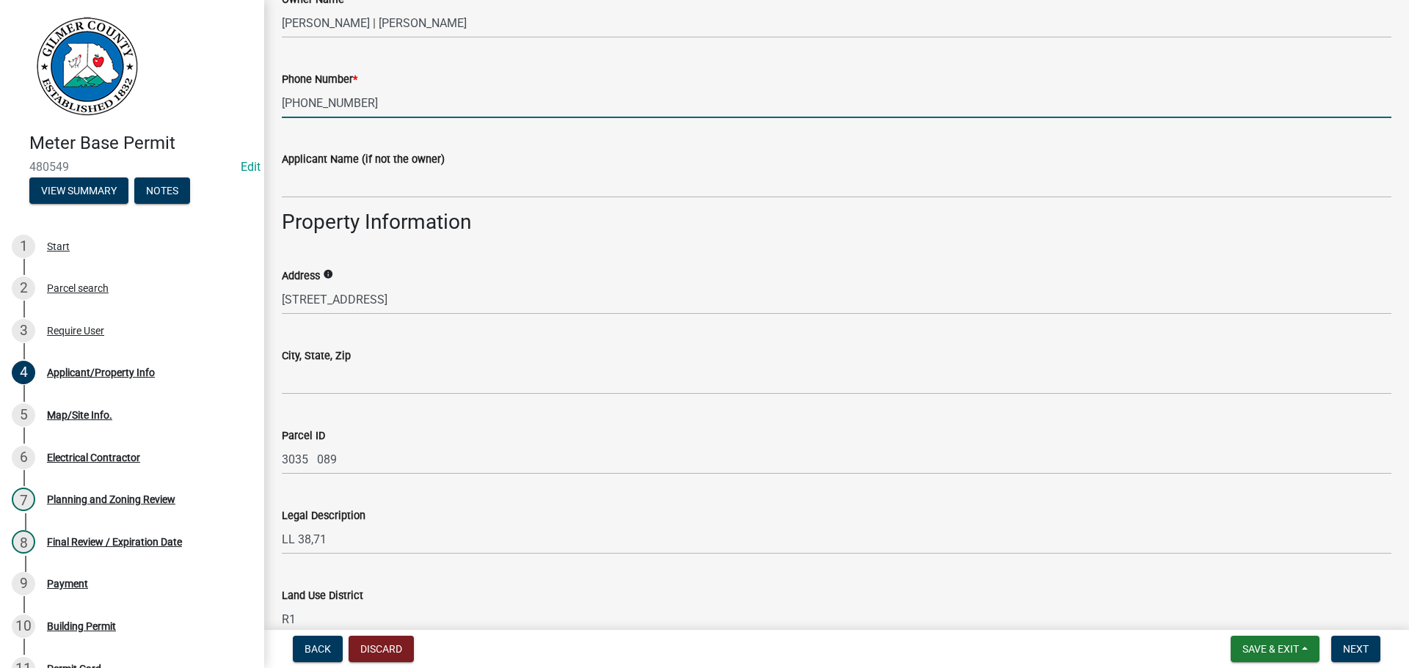
type input "706-669-2053"
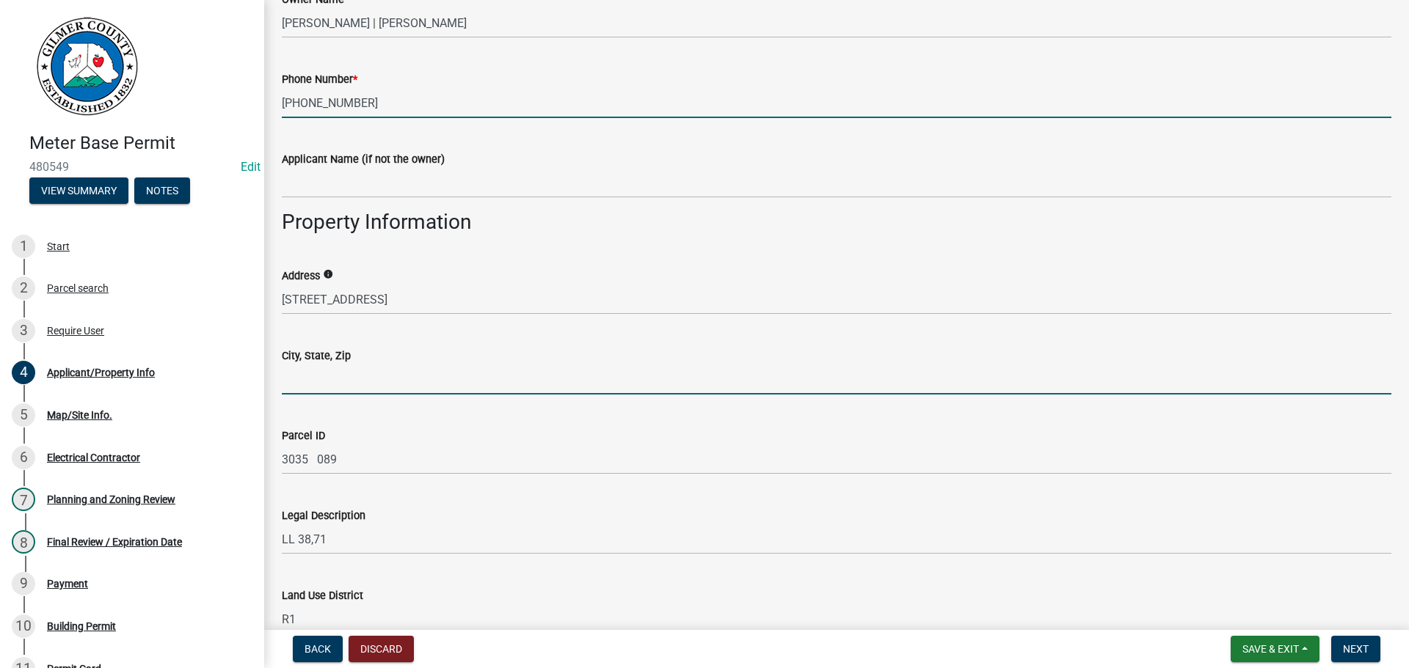
click at [348, 384] on input "City, State, Zip" at bounding box center [836, 380] width 1109 height 30
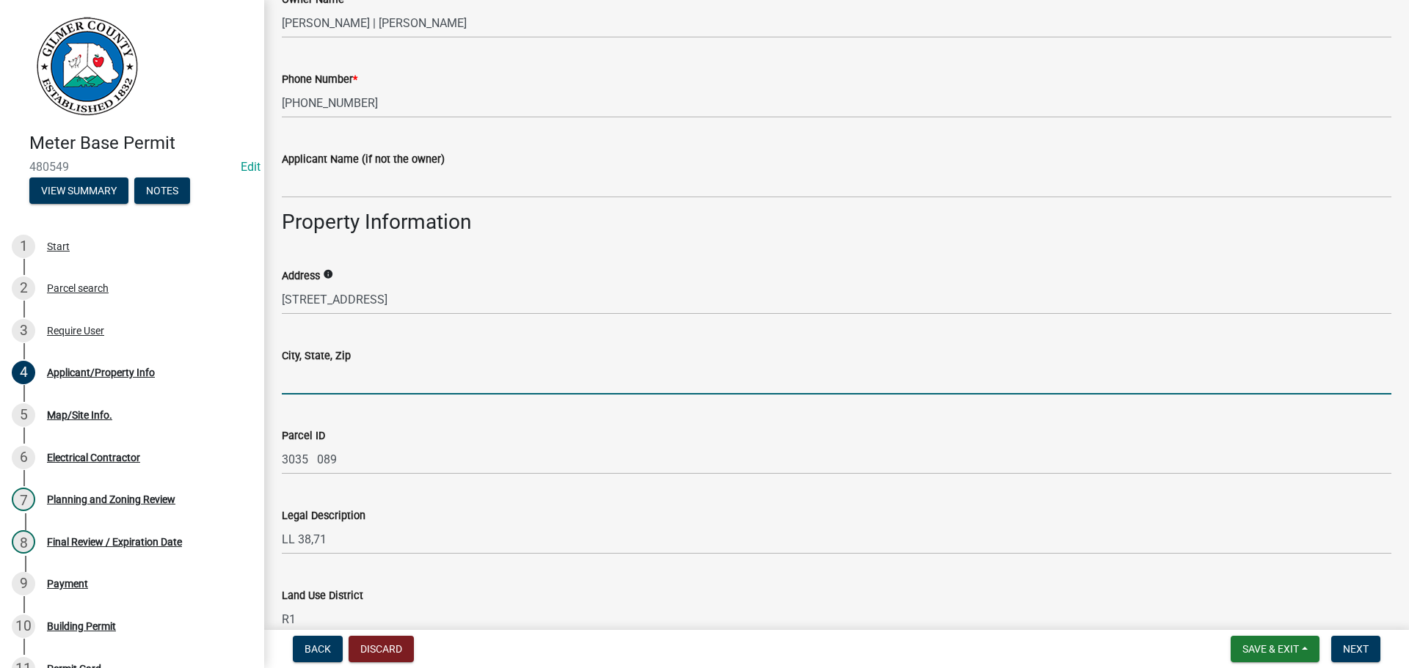
type input "ELLIJAY GA 30540"
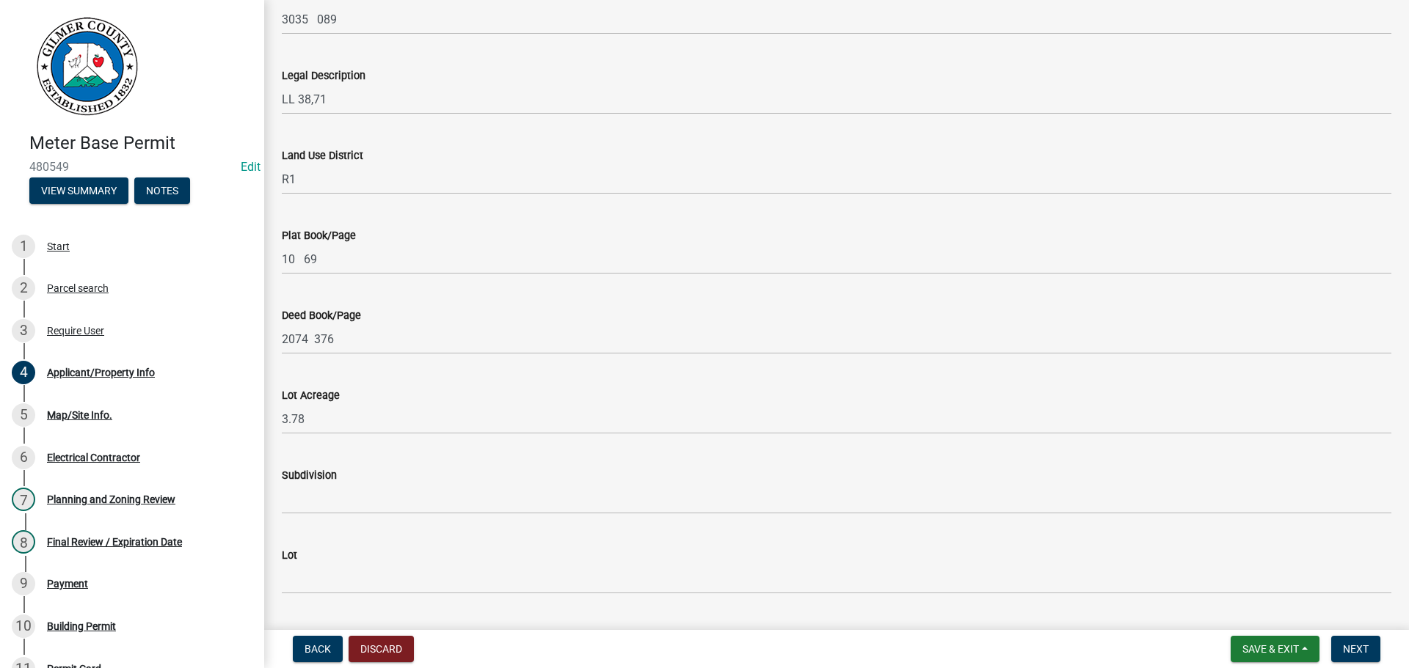
scroll to position [1045, 0]
click at [335, 485] on div "Directions to the property" at bounding box center [836, 478] width 1109 height 18
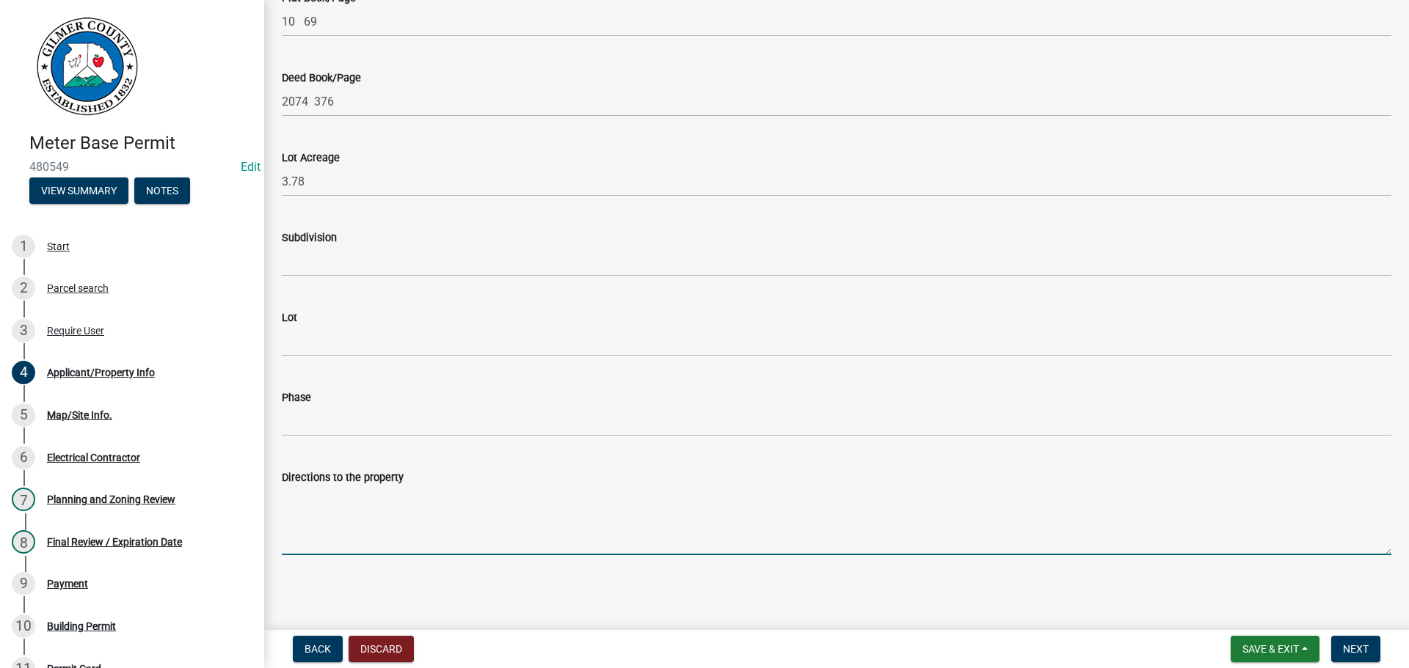
click at [326, 503] on textarea "Directions to the property" at bounding box center [836, 520] width 1109 height 69
type textarea "282, LT ON GUNSTOCK CREEK RD, RT @ 448"
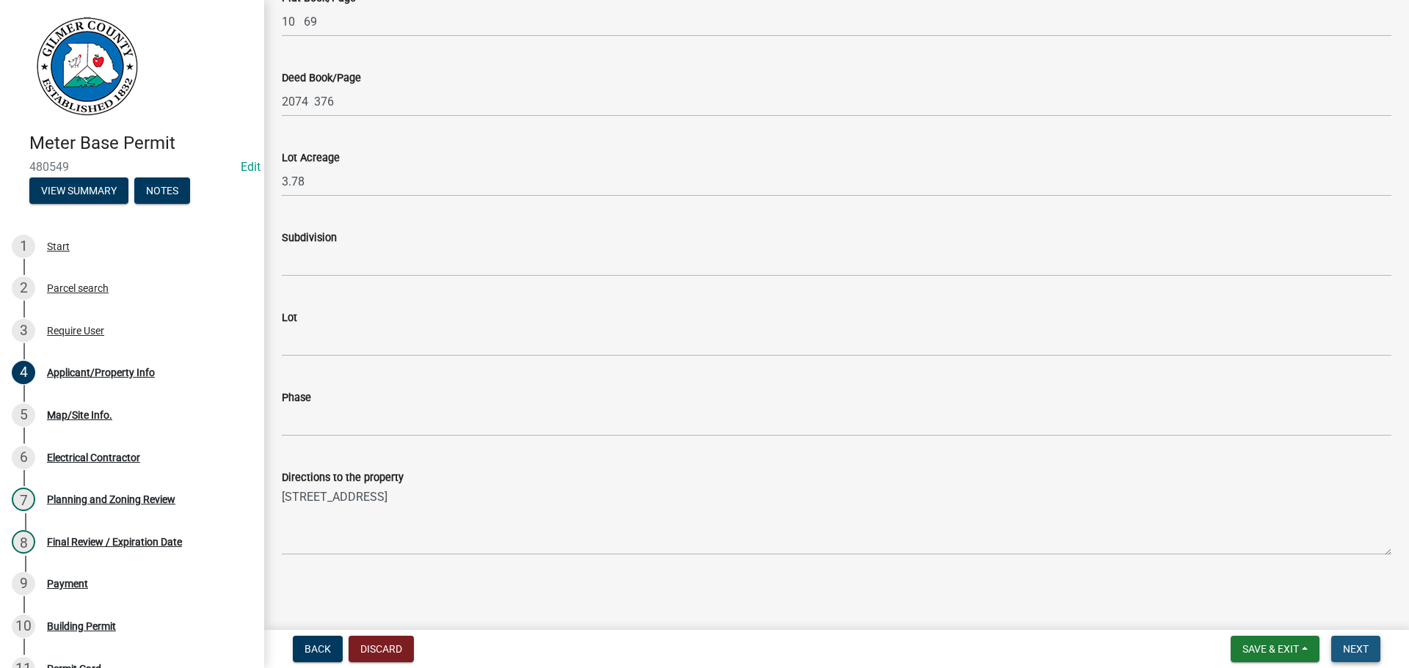
drag, startPoint x: 1357, startPoint y: 648, endPoint x: 1352, endPoint y: 637, distance: 12.1
click at [1357, 648] on span "Next" at bounding box center [1356, 649] width 26 height 12
click at [1357, 651] on span "Next" at bounding box center [1356, 649] width 26 height 12
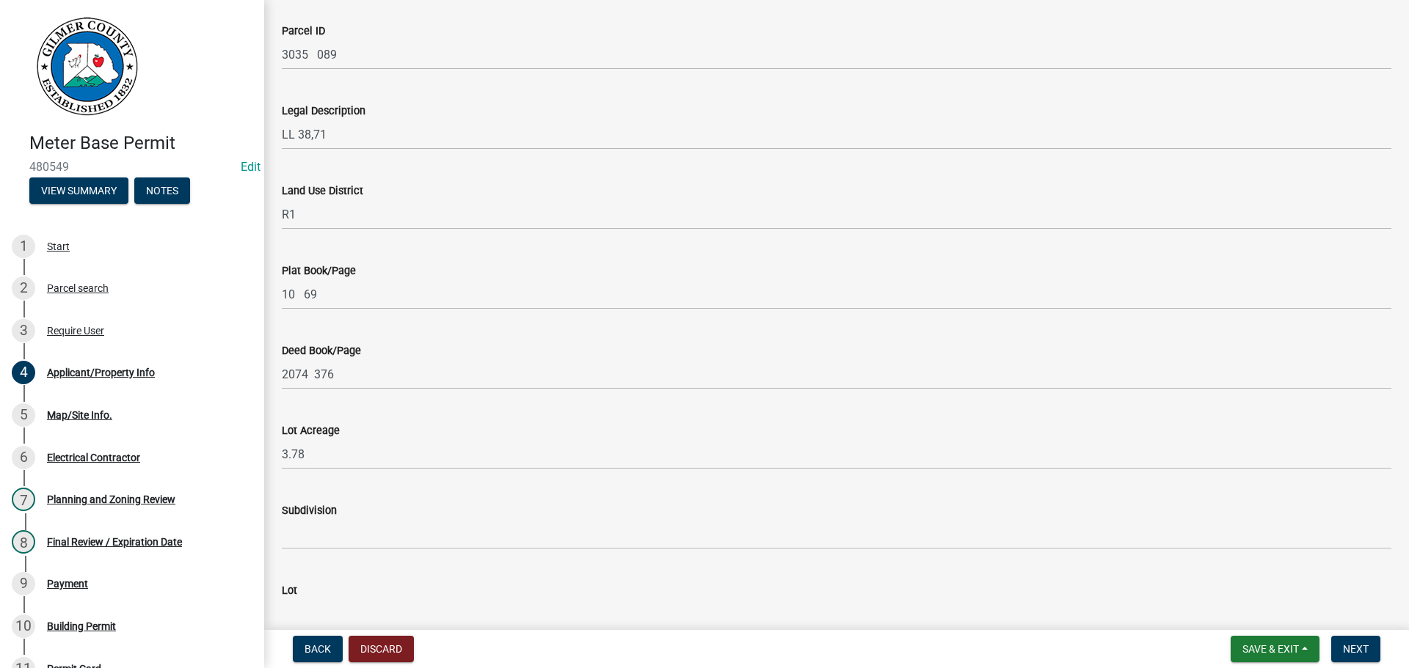
drag, startPoint x: 621, startPoint y: 324, endPoint x: 619, endPoint y: 315, distance: 9.1
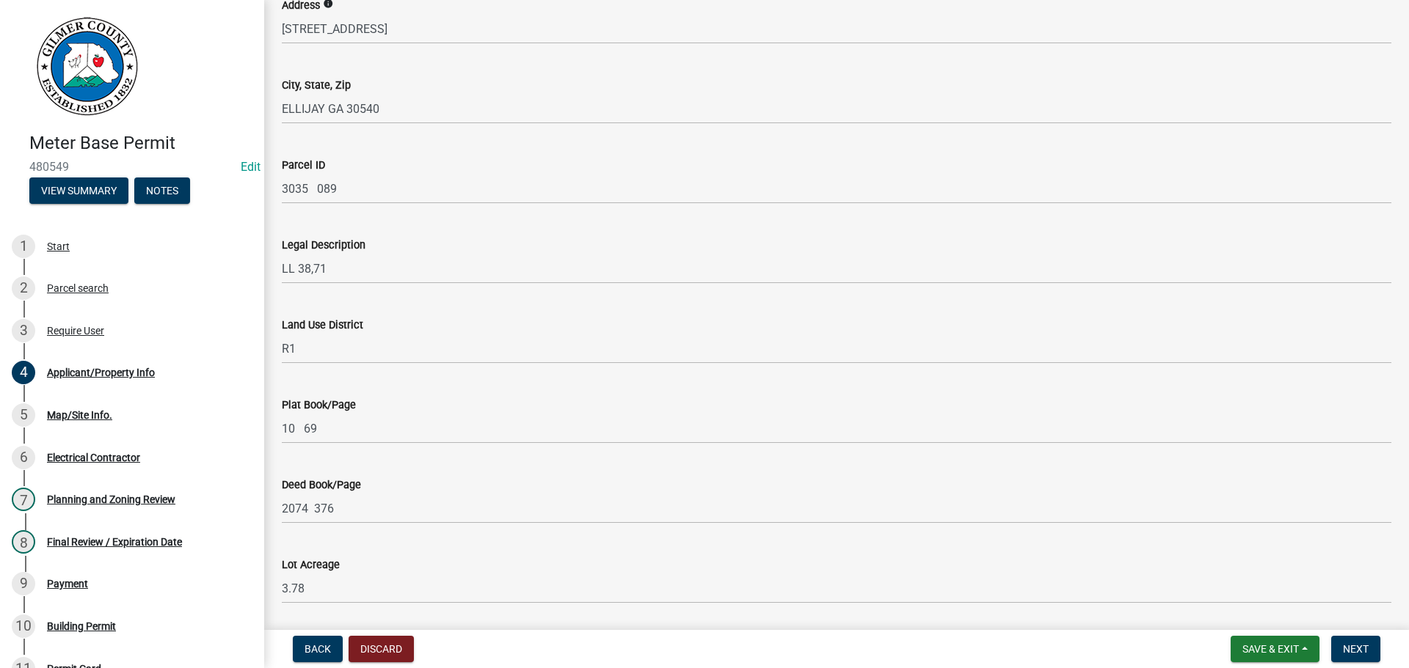
scroll to position [0, 0]
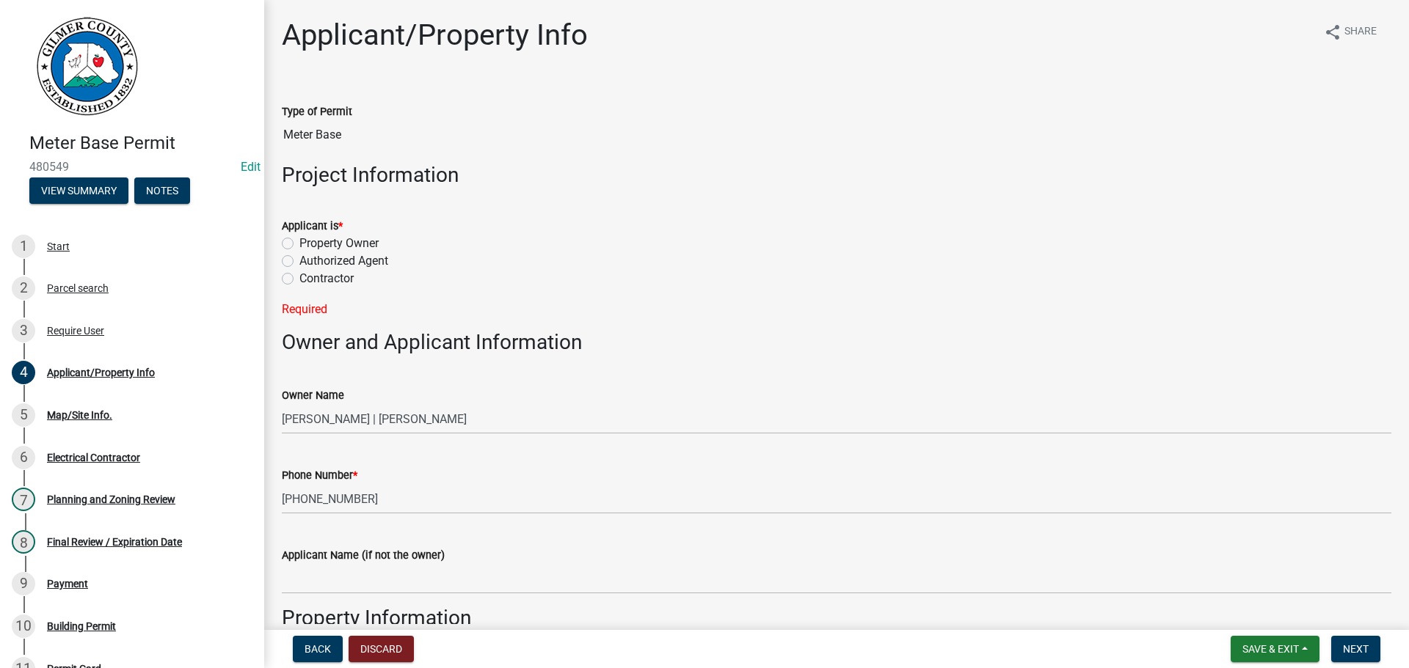
click at [299, 241] on label "Property Owner" at bounding box center [338, 244] width 79 height 18
click at [299, 241] on input "Property Owner" at bounding box center [304, 240] width 10 height 10
radio input "true"
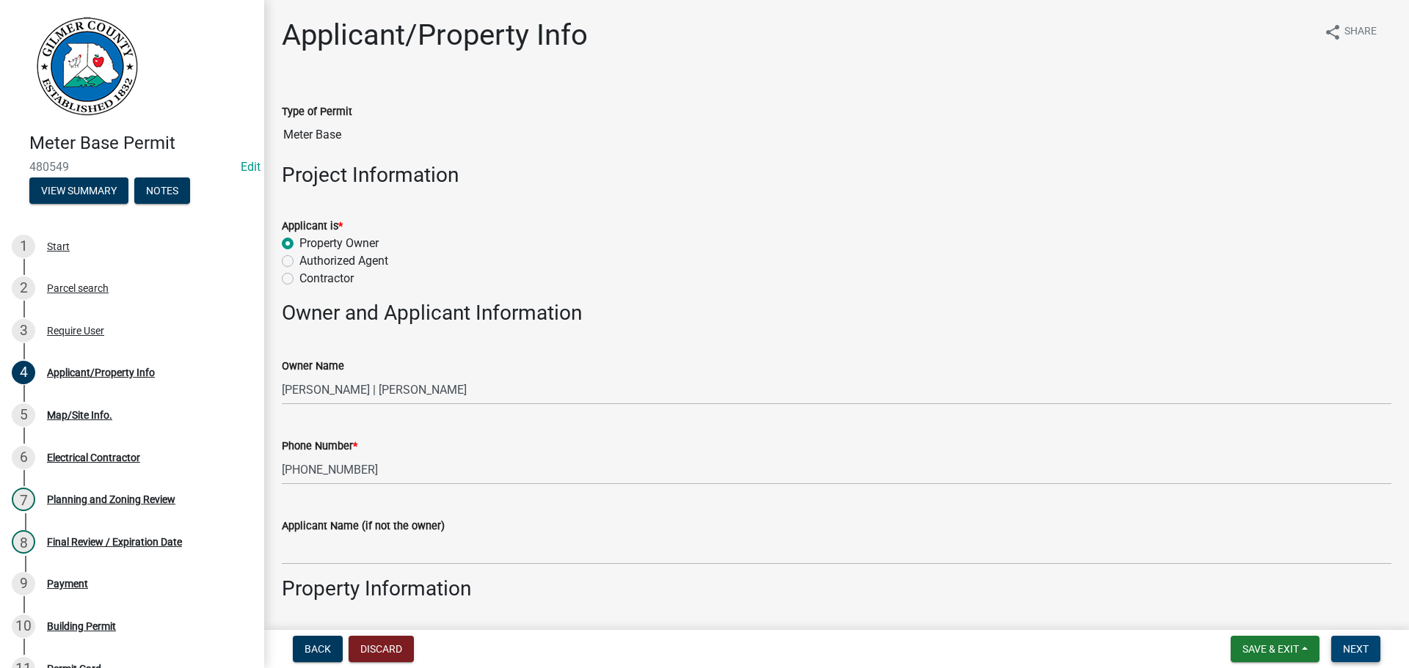
click at [1359, 646] on span "Next" at bounding box center [1356, 649] width 26 height 12
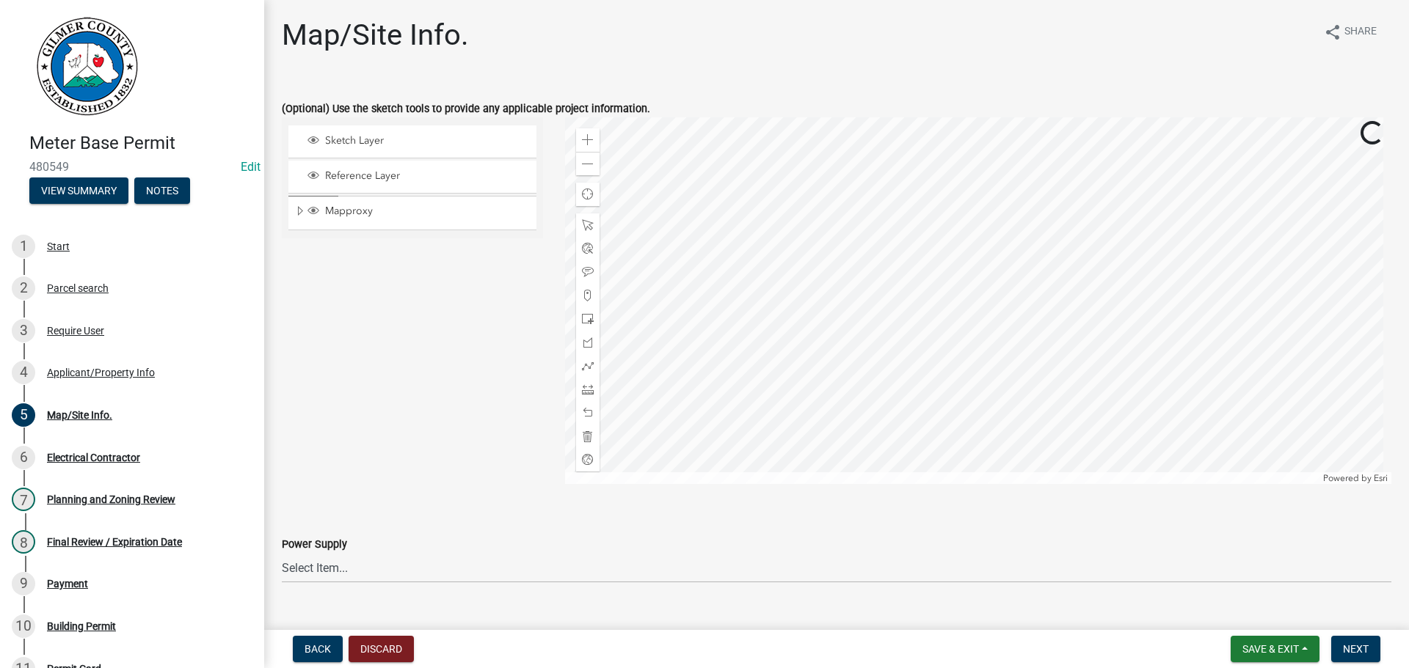
scroll to position [29, 0]
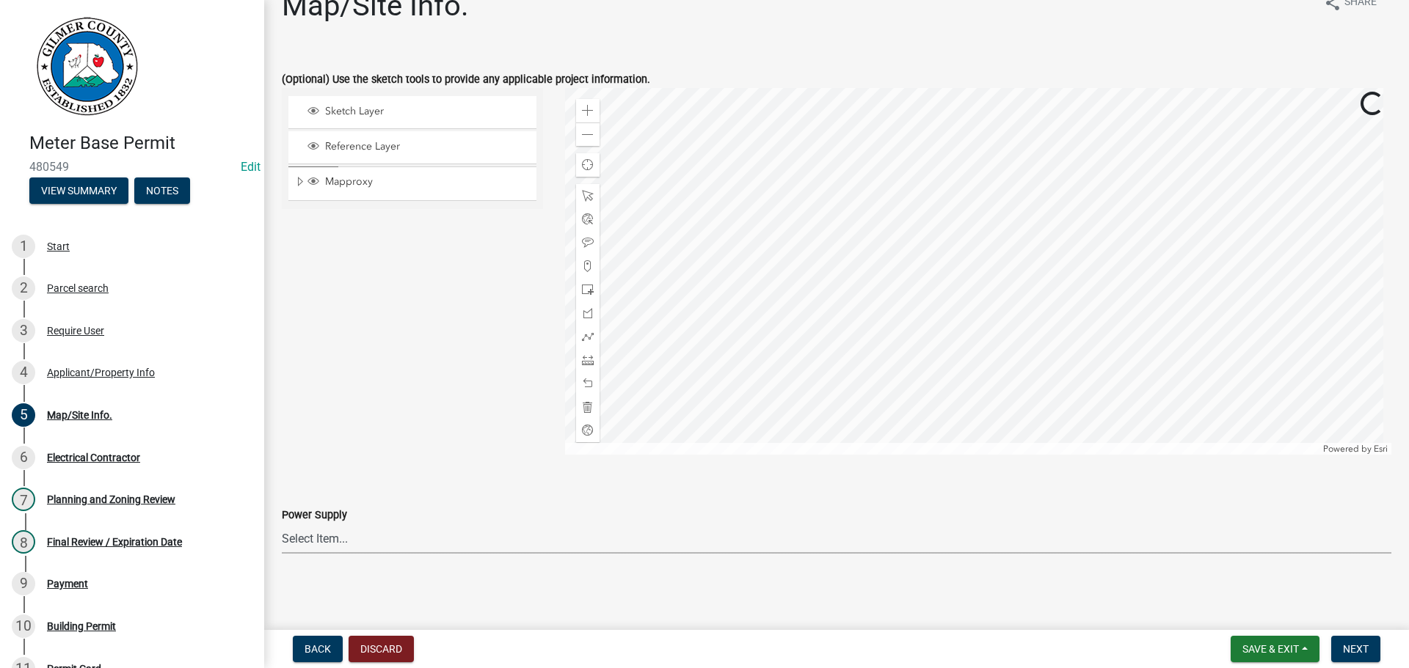
click at [324, 536] on select "Select Item... Amicalola EMC [GEOGRAPHIC_DATA] EMC Tri-State Power [US_STATE] P…" at bounding box center [836, 539] width 1109 height 30
click at [282, 524] on select "Select Item... Amicalola EMC [GEOGRAPHIC_DATA] EMC Tri-State Power [US_STATE] P…" at bounding box center [836, 539] width 1109 height 30
select select "c9feaa94-b03b-4165-97cf-90fdf63947c5"
click at [1349, 637] on button "Next" at bounding box center [1355, 649] width 49 height 26
click at [1357, 644] on span "Next" at bounding box center [1356, 649] width 26 height 12
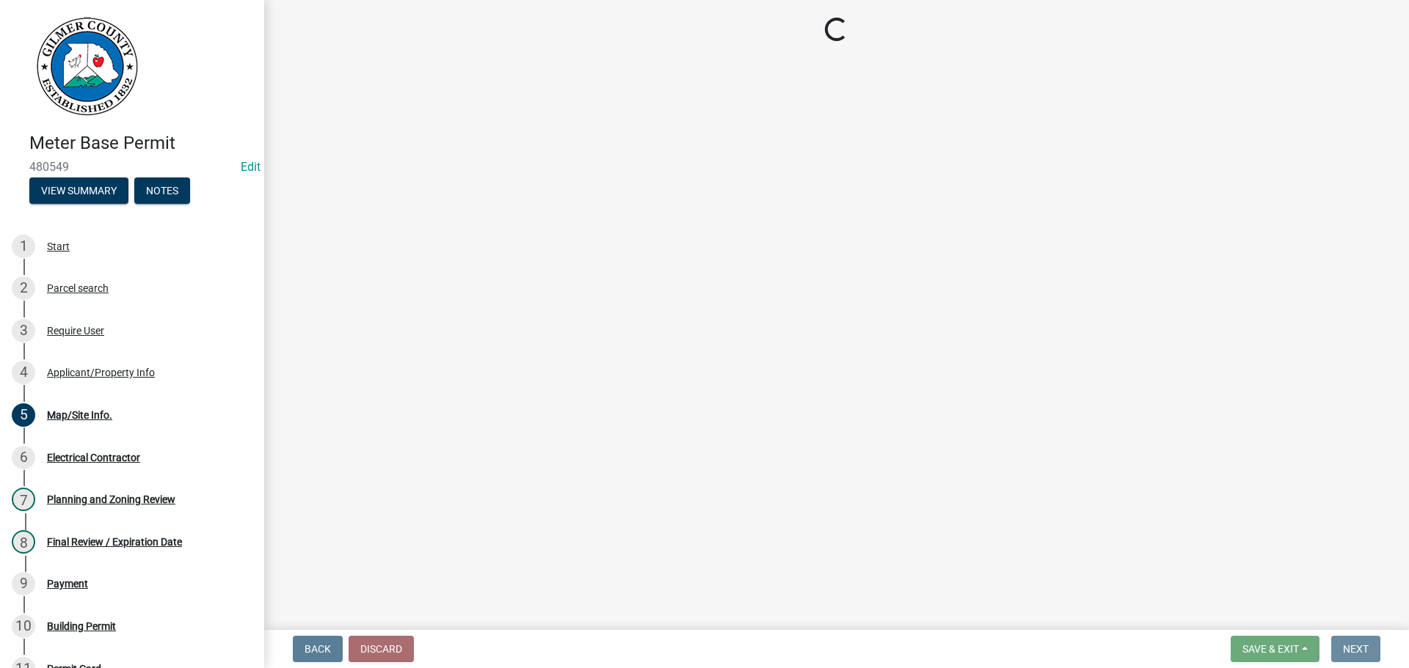
scroll to position [0, 0]
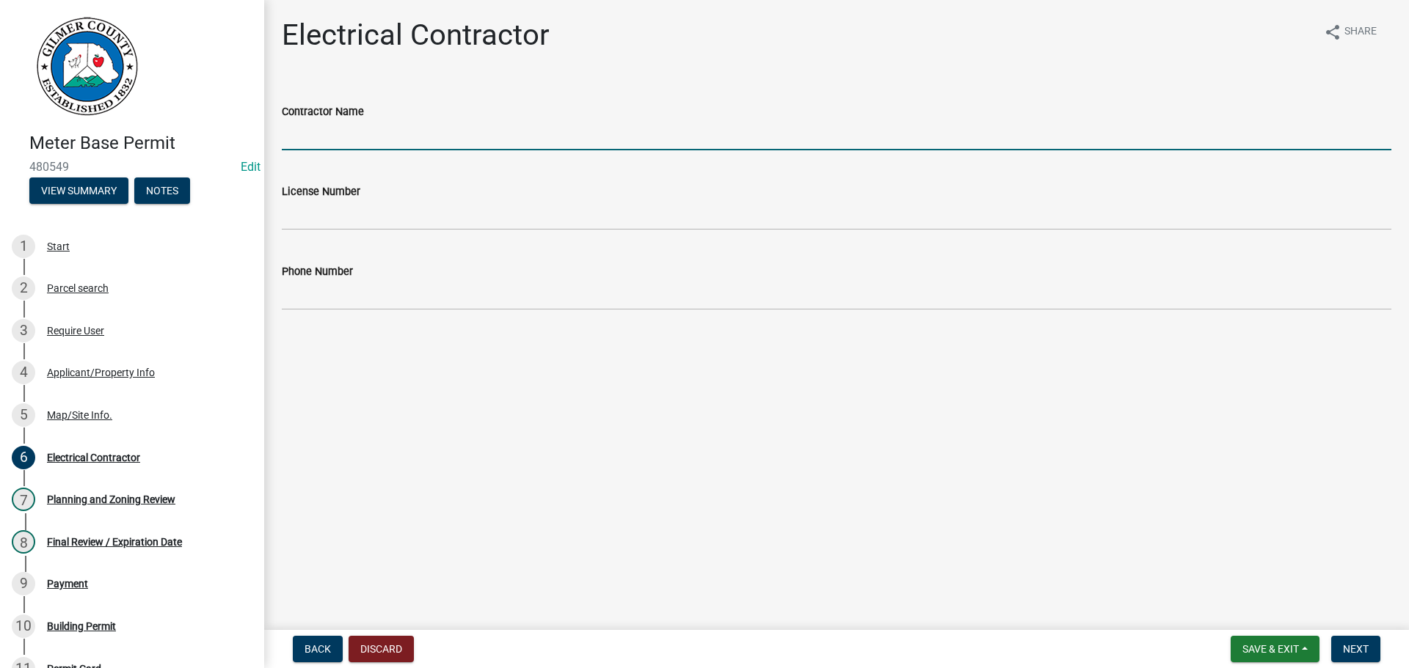
click at [343, 135] on input "Contractor Name" at bounding box center [836, 135] width 1109 height 30
type input "BYRD ELECTRIC"
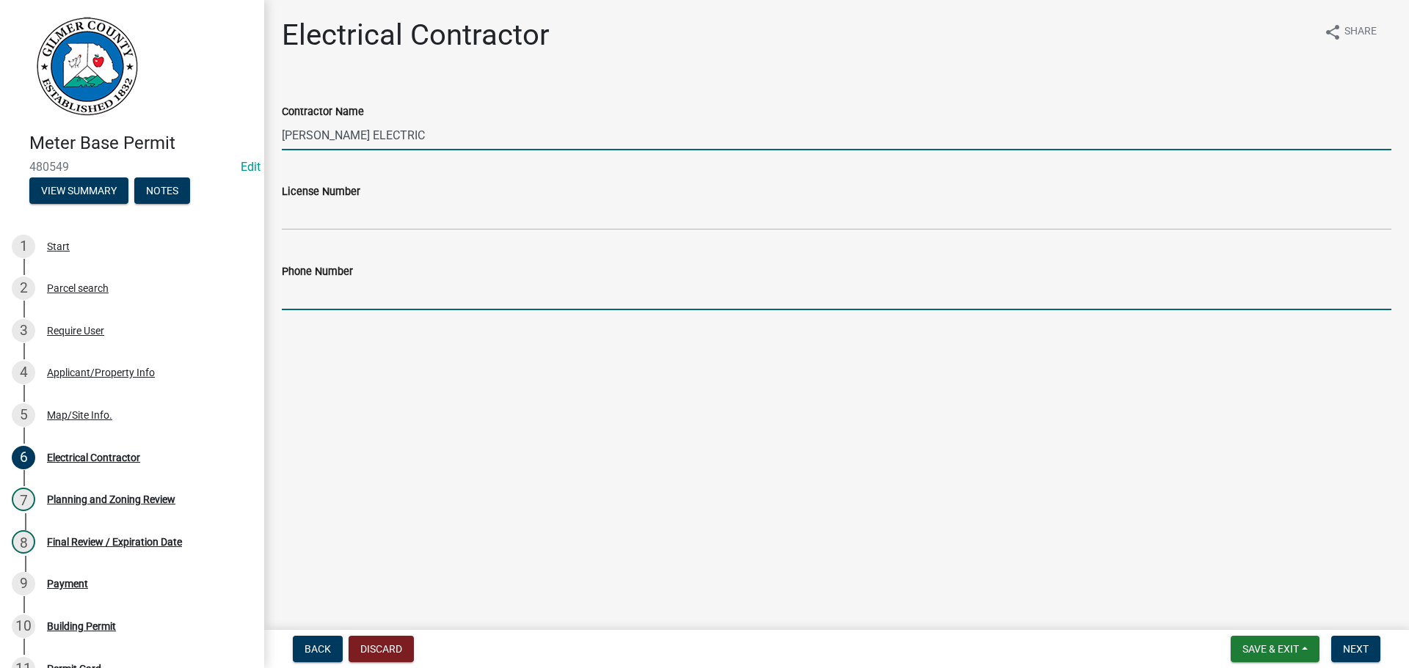
click at [334, 291] on input "Phone Number" at bounding box center [836, 295] width 1109 height 30
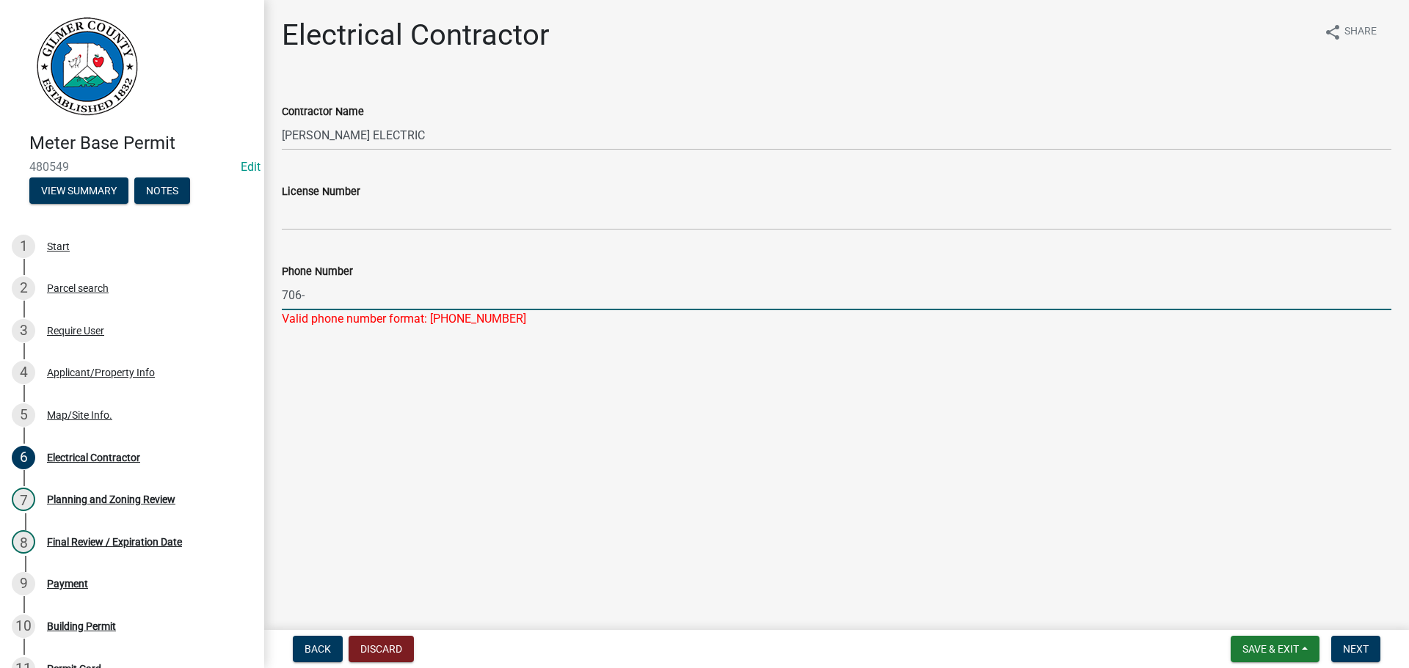
click at [357, 296] on input "706-" at bounding box center [836, 295] width 1109 height 30
type input "706-253-3996"
click at [542, 438] on main "Electrical Contractor share Share Contractor Name BYRD ELECTRIC License Number …" at bounding box center [836, 312] width 1145 height 624
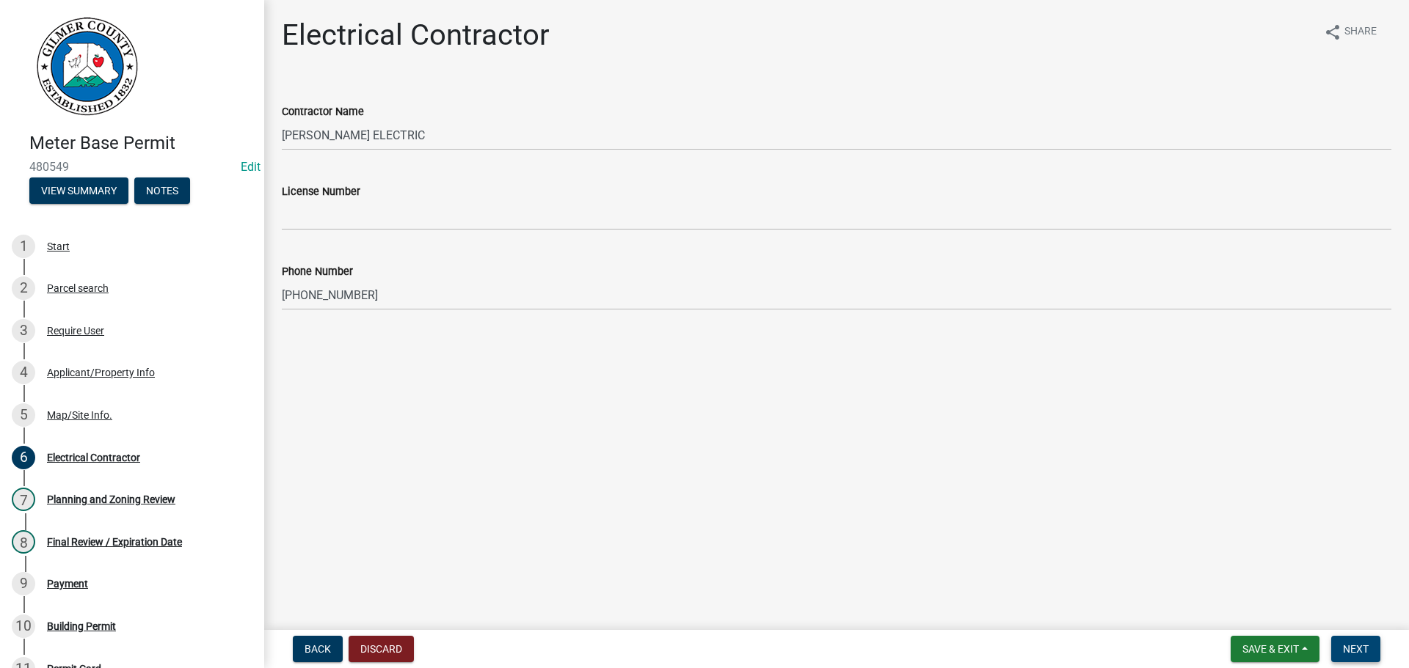
click at [1365, 640] on button "Next" at bounding box center [1355, 649] width 49 height 26
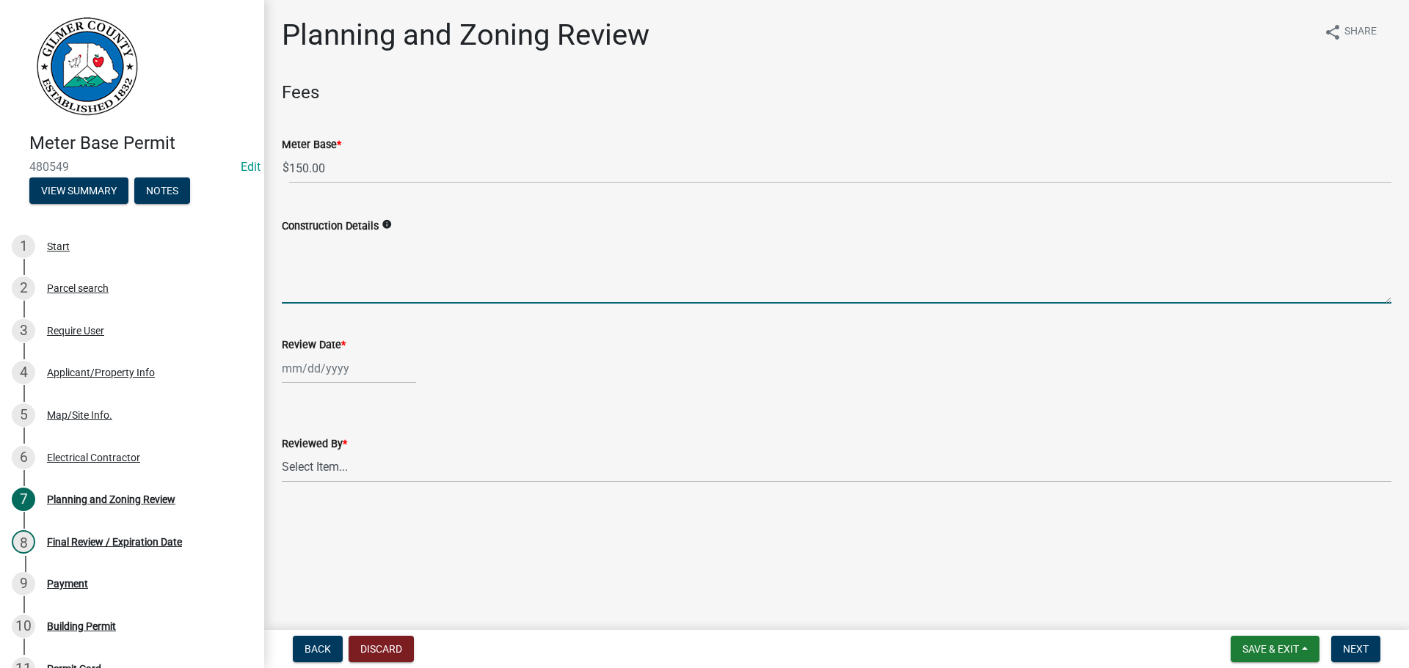
click at [310, 271] on textarea "Construction Details" at bounding box center [836, 269] width 1109 height 69
type textarea "METER REPLACEMENT"
click at [329, 365] on div at bounding box center [349, 369] width 134 height 30
select select "9"
select select "2025"
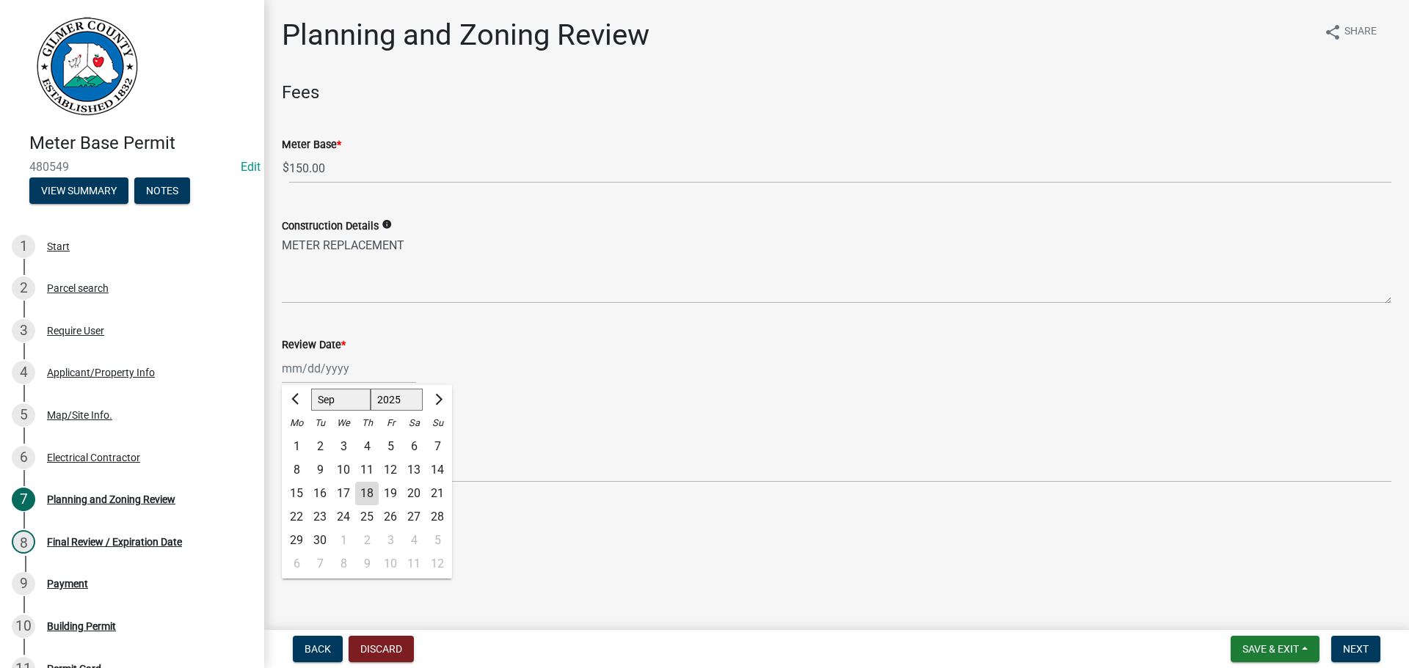
click at [368, 493] on div "18" at bounding box center [366, 493] width 23 height 23
type input "[DATE]"
click at [337, 465] on select "Select Item... [PERSON_NAME] [PERSON_NAME] [PERSON_NAME] [PERSON_NAME] [PERSON_…" at bounding box center [836, 468] width 1109 height 30
click at [282, 453] on select "Select Item... [PERSON_NAME] [PERSON_NAME] [PERSON_NAME] [PERSON_NAME] [PERSON_…" at bounding box center [836, 468] width 1109 height 30
select select "f66b4cef-93c9-440c-84d8-a2c8d35cb7c1"
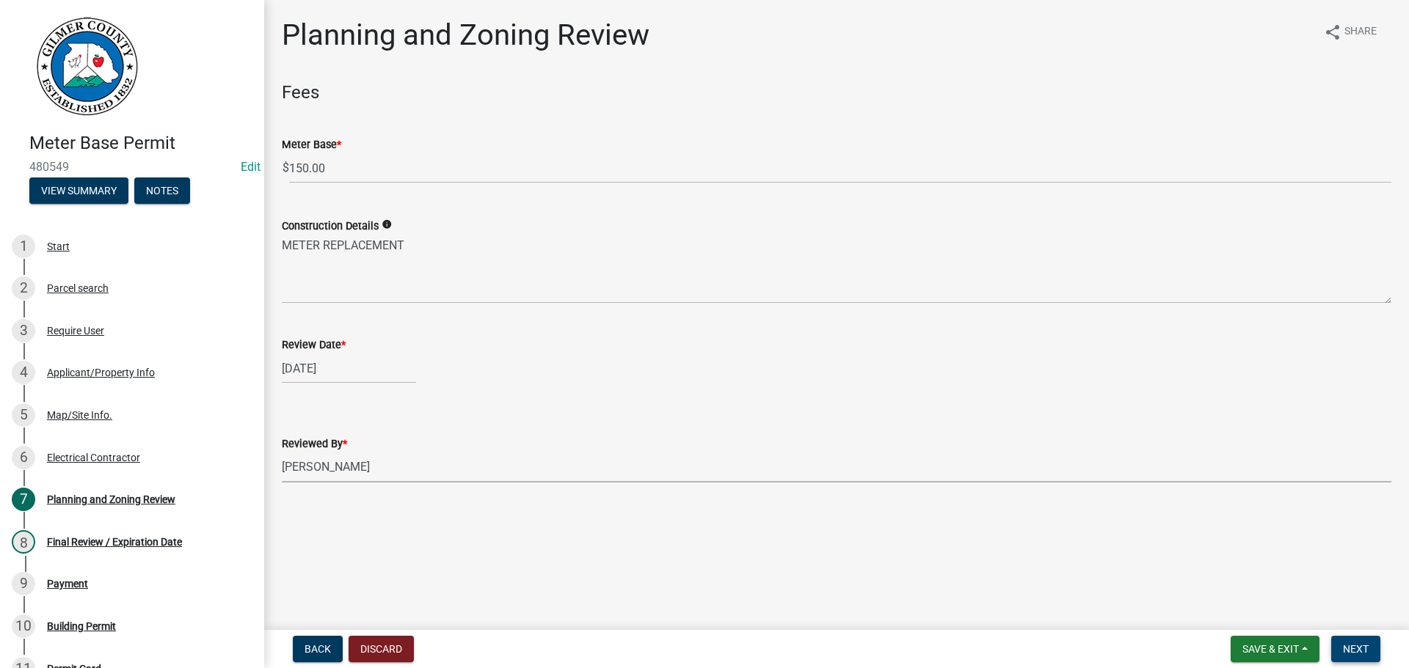
click at [1339, 639] on button "Next" at bounding box center [1355, 649] width 49 height 26
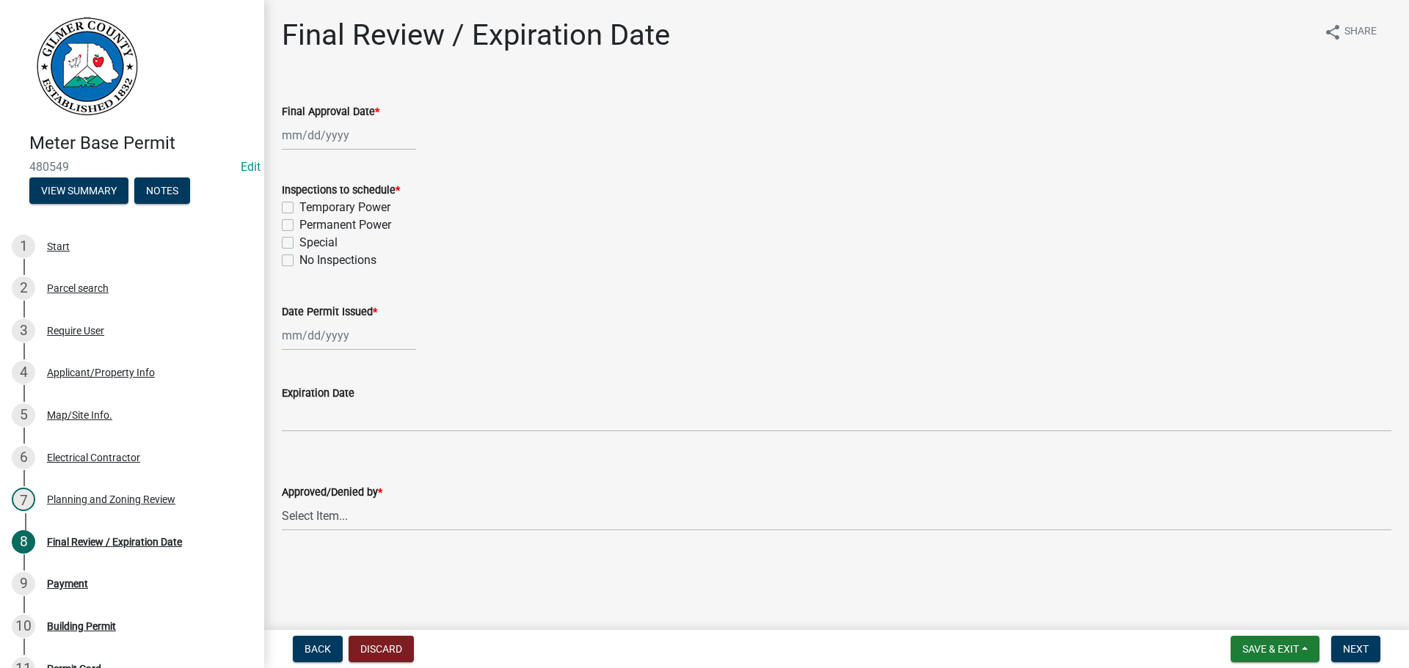
select select "9"
select select "2025"
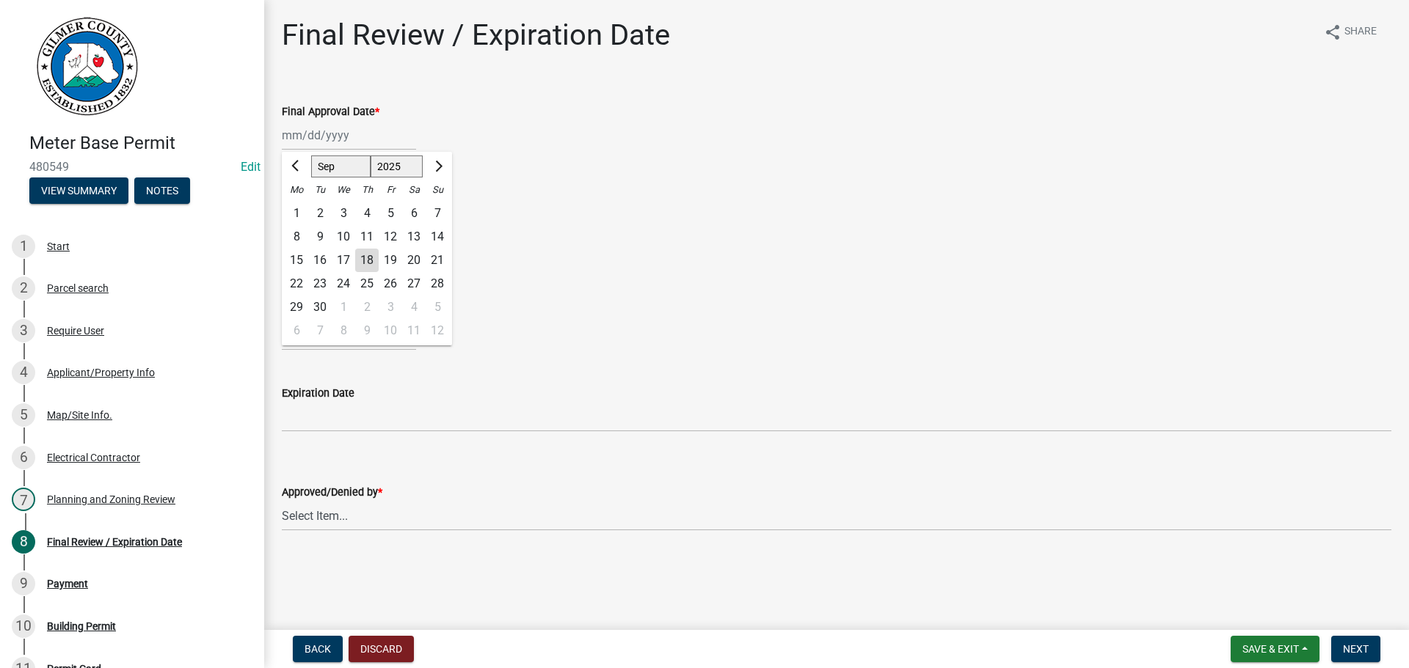
click at [316, 136] on div "[PERSON_NAME] Feb Mar Apr [PERSON_NAME][DATE] Oct Nov [DATE] 1526 1527 1528 152…" at bounding box center [349, 135] width 134 height 30
click at [365, 258] on div "18" at bounding box center [366, 260] width 23 height 23
type input "[DATE]"
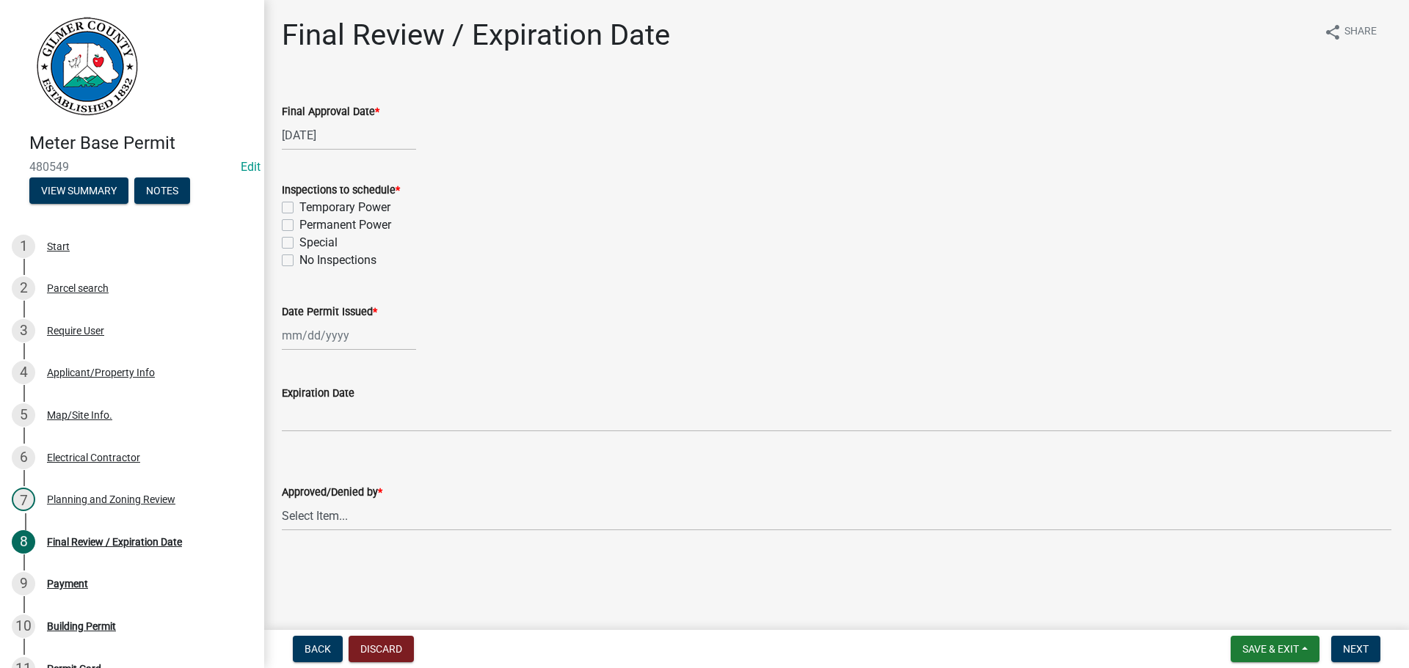
click at [299, 226] on label "Permanent Power" at bounding box center [345, 225] width 92 height 18
click at [299, 226] on input "Permanent Power" at bounding box center [304, 221] width 10 height 10
checkbox input "true"
checkbox input "false"
checkbox input "true"
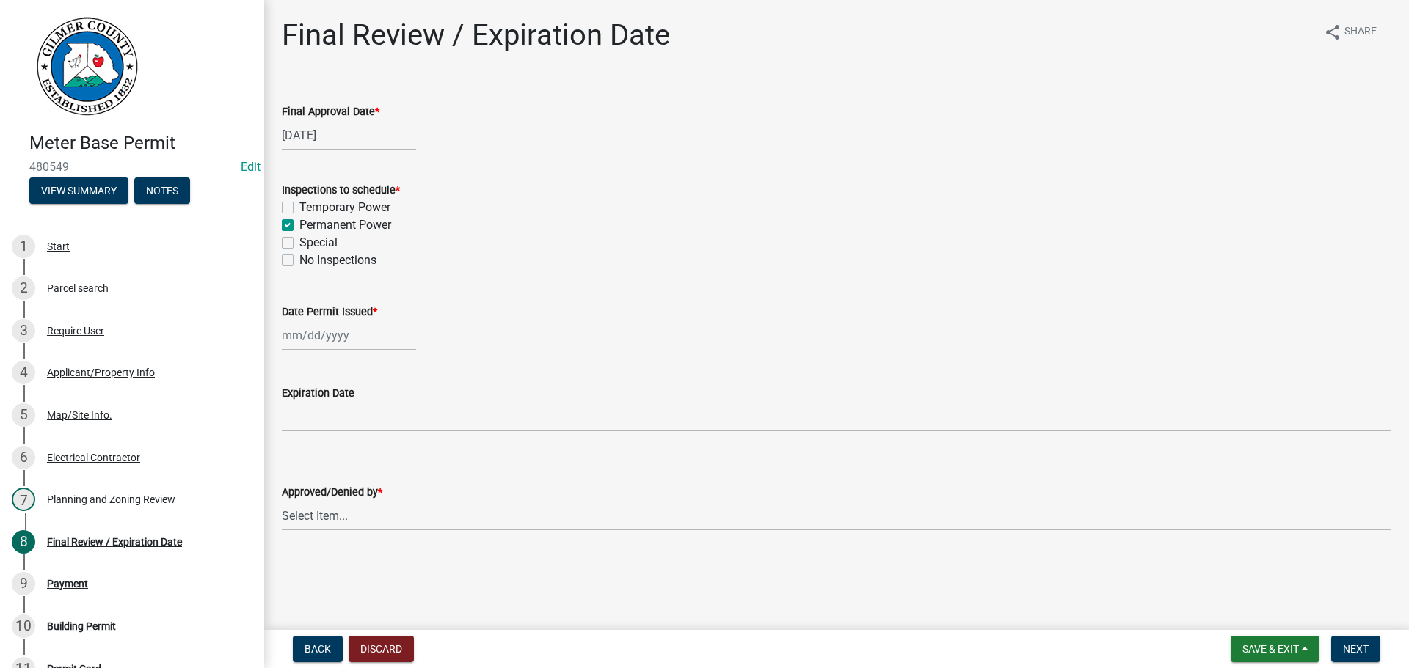
checkbox input "false"
select select "9"
select select "2025"
click at [304, 335] on div "[PERSON_NAME] Feb Mar Apr [PERSON_NAME][DATE] Oct Nov [DATE] 1526 1527 1528 152…" at bounding box center [349, 336] width 134 height 30
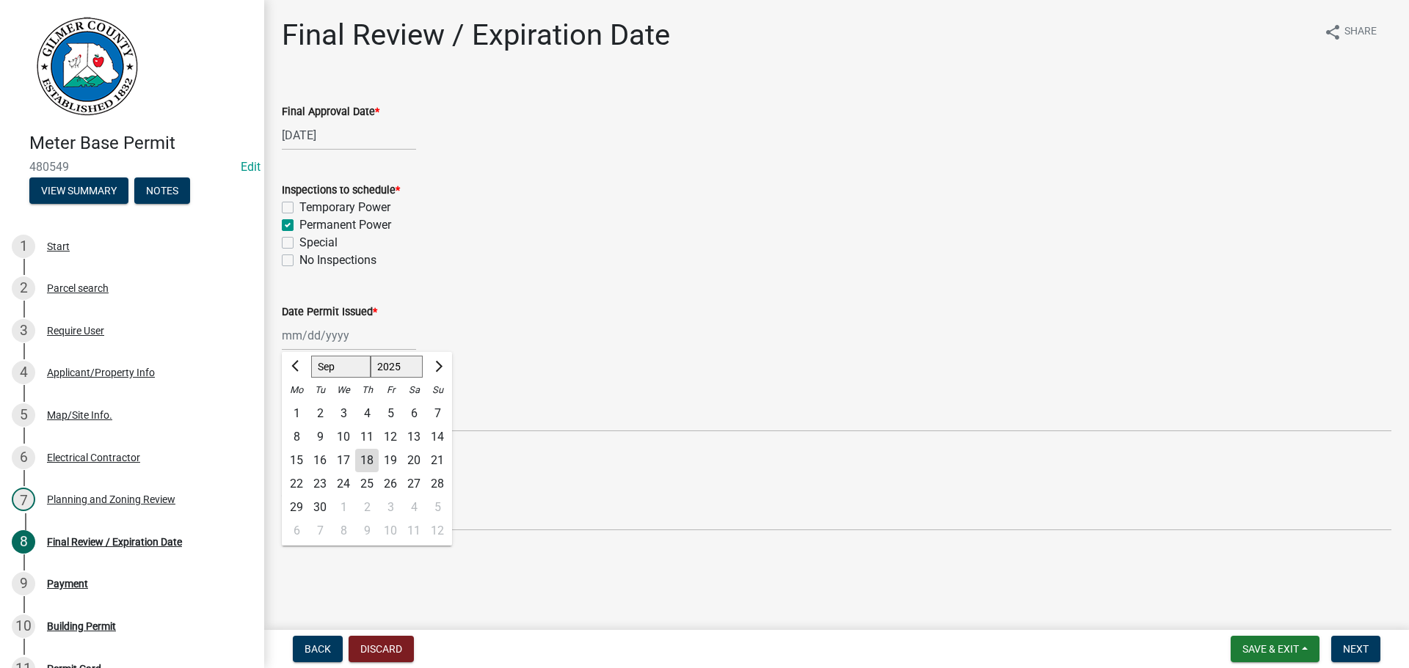
click at [365, 461] on div "18" at bounding box center [366, 460] width 23 height 23
type input "[DATE]"
click at [334, 446] on div "Approved/Denied by * Select Item... Andrew Mathis Art Wlochowski Becky Whitwort…" at bounding box center [836, 452] width 1109 height 48
click at [336, 457] on div "Approved/Denied by * Select Item... Andrew Mathis Art Wlochowski Becky Whitwort…" at bounding box center [836, 488] width 1109 height 86
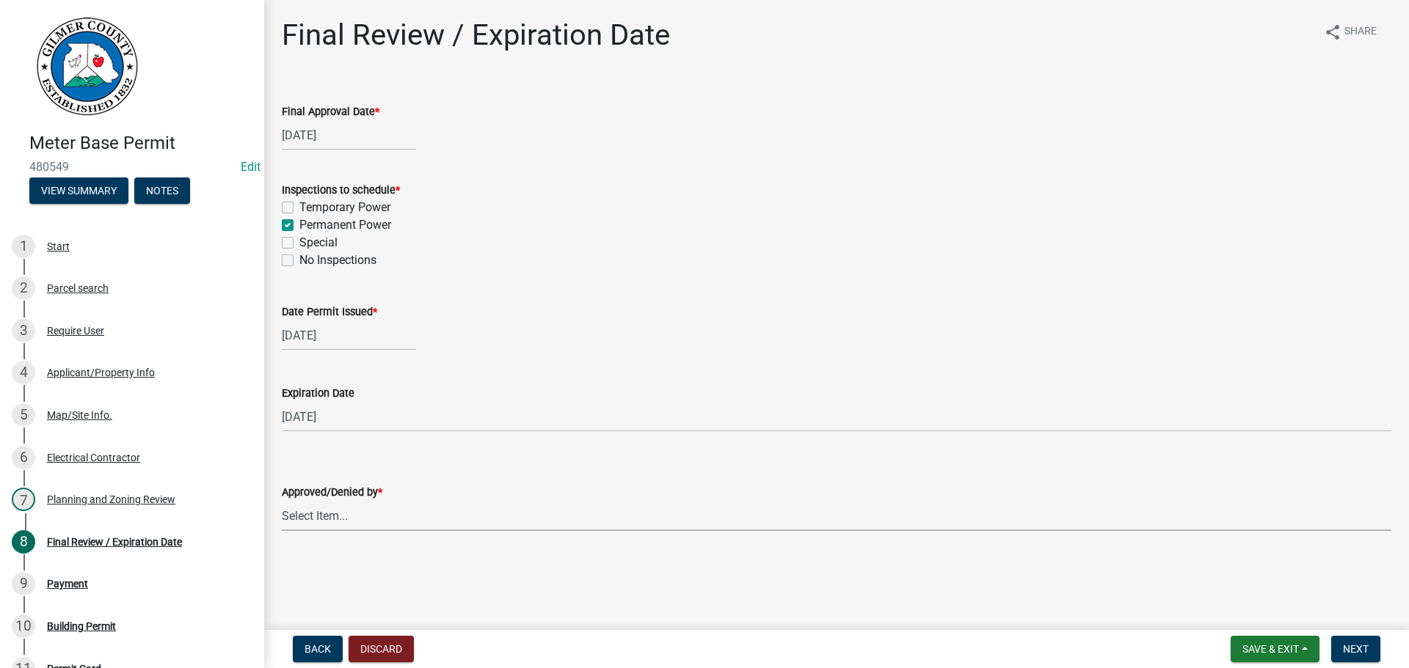
click at [319, 514] on select "Select Item... [PERSON_NAME] [PERSON_NAME] [PERSON_NAME] [PERSON_NAME] [PERSON_…" at bounding box center [836, 516] width 1109 height 30
click at [282, 501] on select "Select Item... [PERSON_NAME] [PERSON_NAME] [PERSON_NAME] [PERSON_NAME] [PERSON_…" at bounding box center [836, 516] width 1109 height 30
select select "f66b4cef-93c9-440c-84d8-a2c8d35cb7c1"
click at [1345, 644] on span "Next" at bounding box center [1356, 649] width 26 height 12
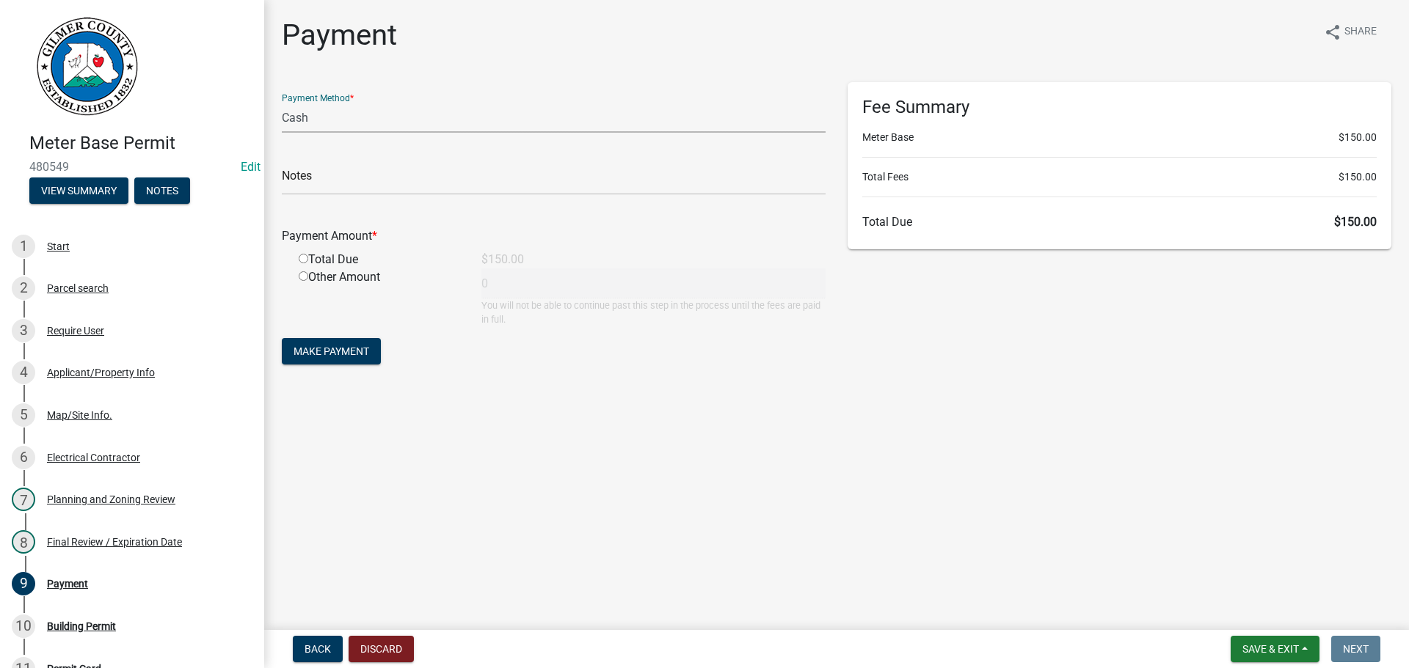
click at [405, 119] on select "Credit Card POS Check Cash" at bounding box center [554, 118] width 544 height 30
select select "1: 0"
click at [282, 103] on select "Credit Card POS Check Cash" at bounding box center [554, 118] width 544 height 30
click at [361, 182] on input "text" at bounding box center [554, 180] width 544 height 30
type input "225"
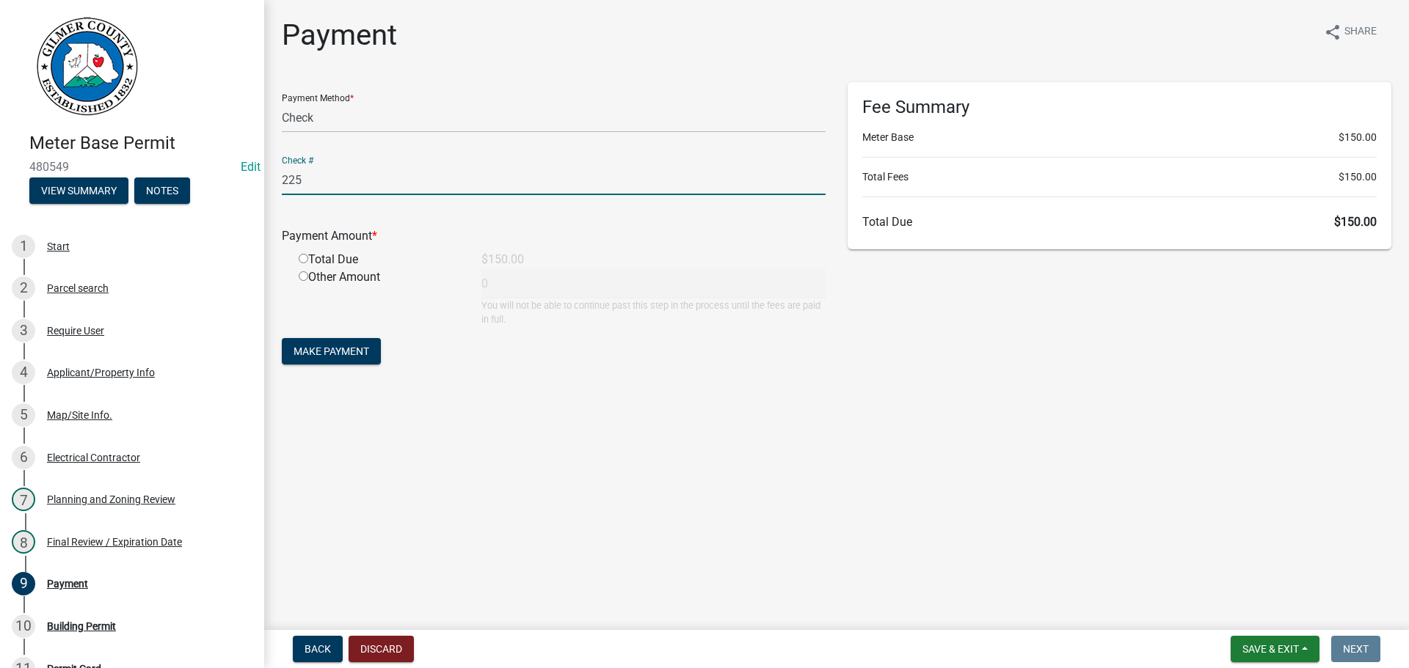
click at [301, 255] on input "radio" at bounding box center [304, 259] width 10 height 10
radio input "true"
type input "150"
click at [311, 346] on span "Make Payment" at bounding box center [331, 352] width 76 height 12
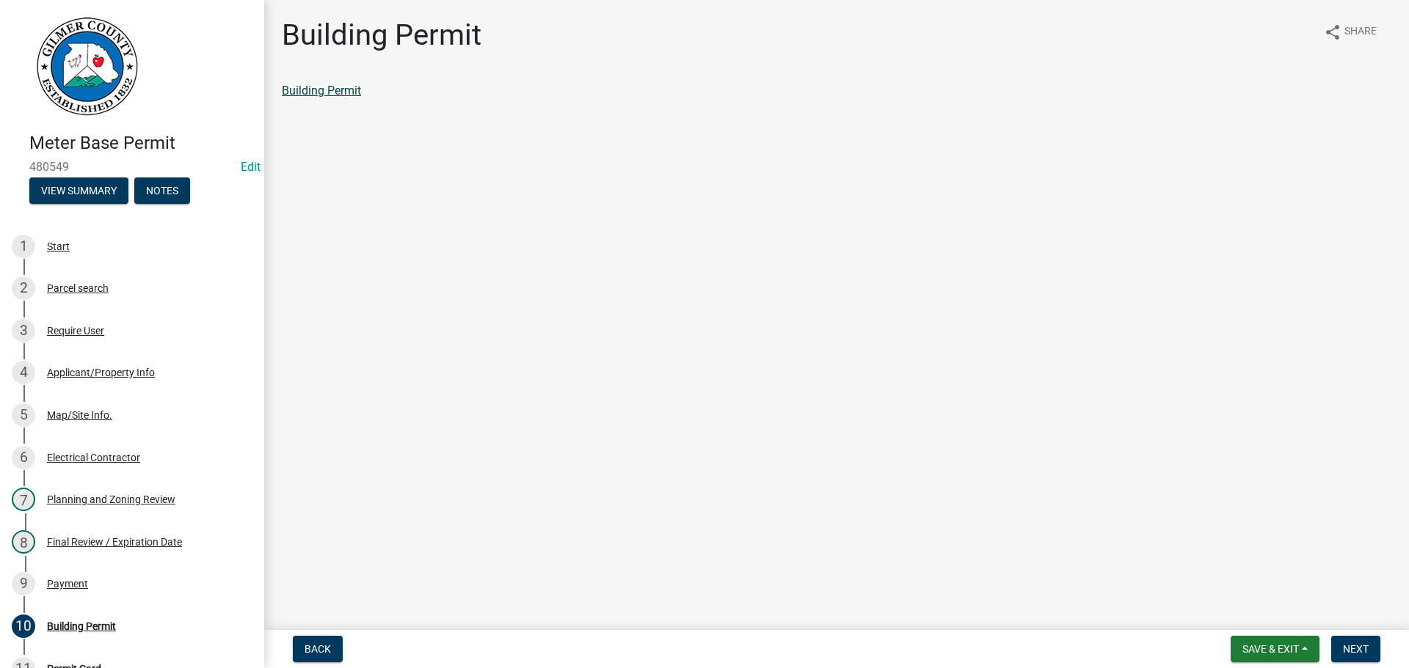
click at [347, 89] on link "Building Permit" at bounding box center [321, 91] width 79 height 14
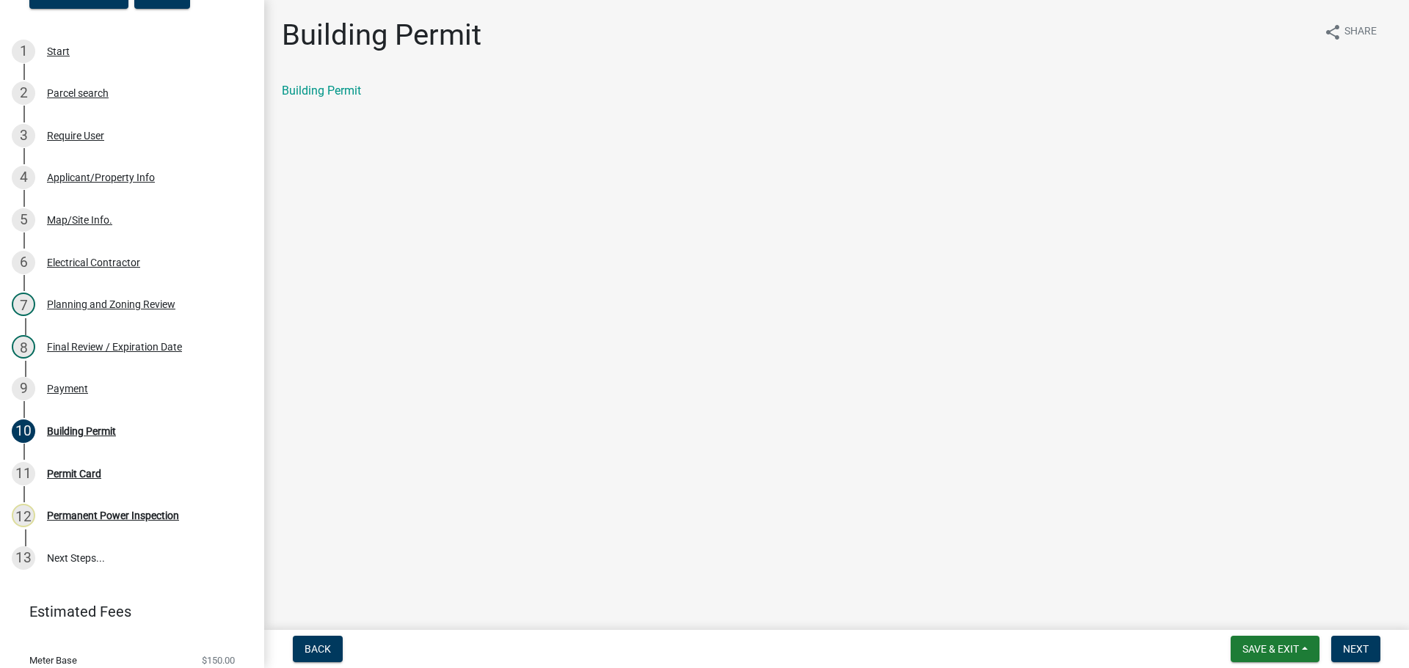
scroll to position [233, 0]
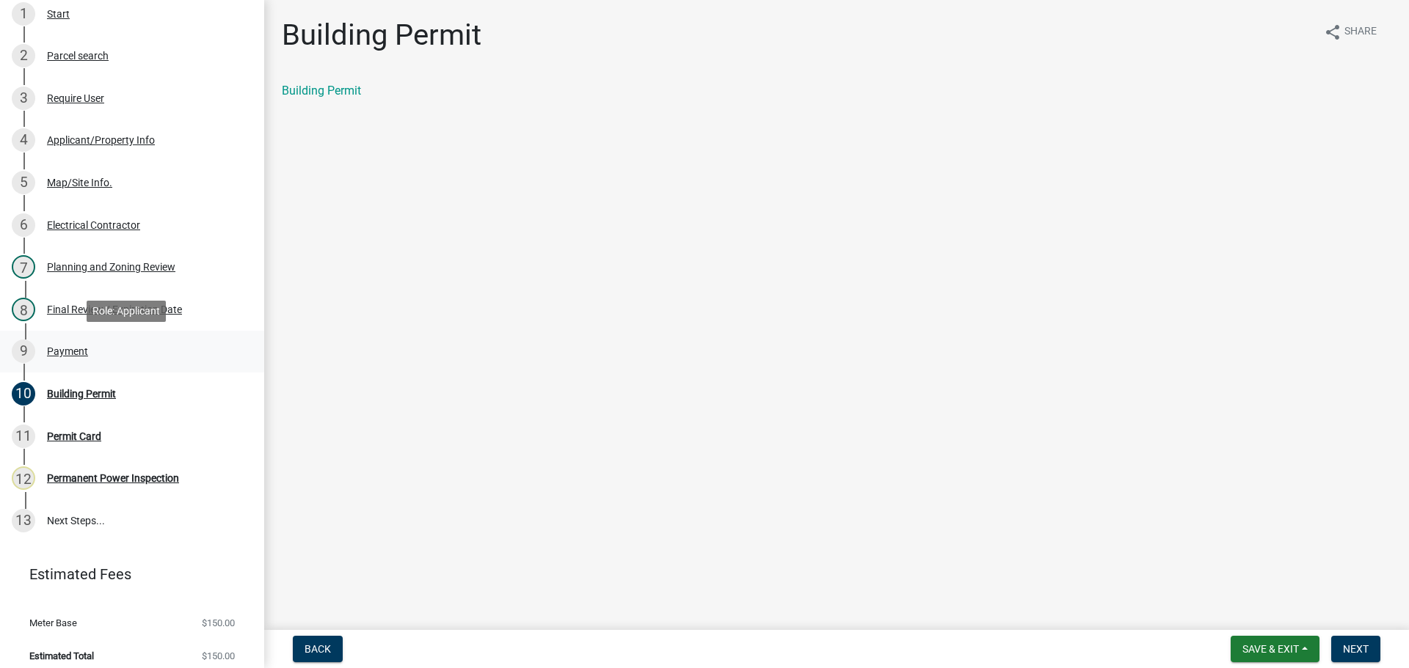
click at [73, 350] on div "Payment" at bounding box center [67, 351] width 41 height 10
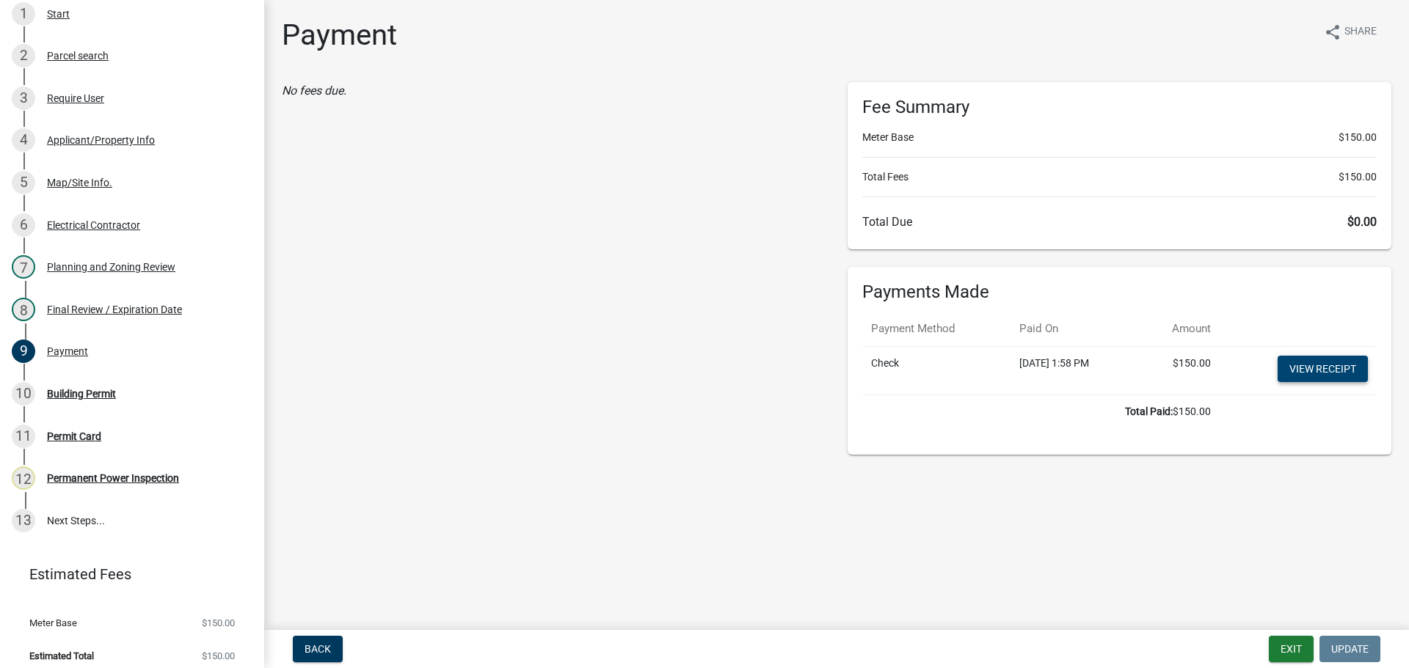
click at [1297, 360] on link "View receipt" at bounding box center [1322, 369] width 90 height 26
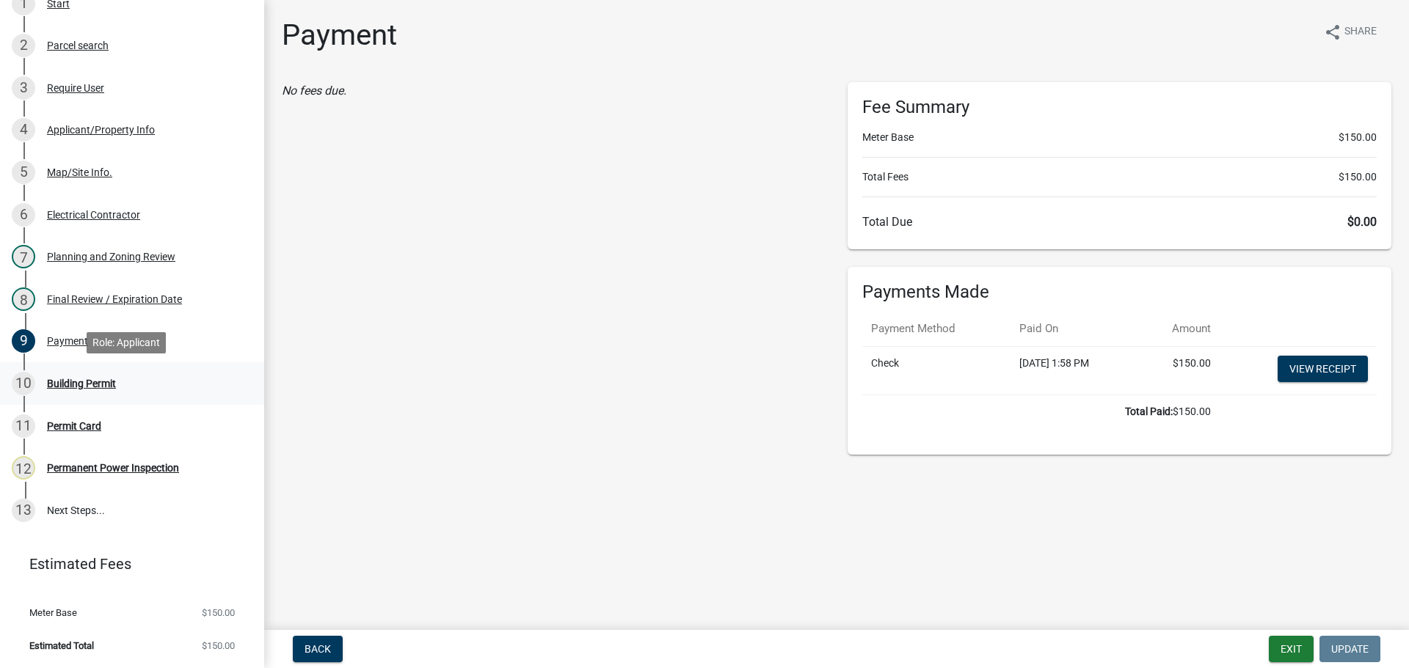
drag, startPoint x: 54, startPoint y: 380, endPoint x: 62, endPoint y: 384, distance: 9.8
click at [54, 380] on div "Building Permit" at bounding box center [81, 384] width 69 height 10
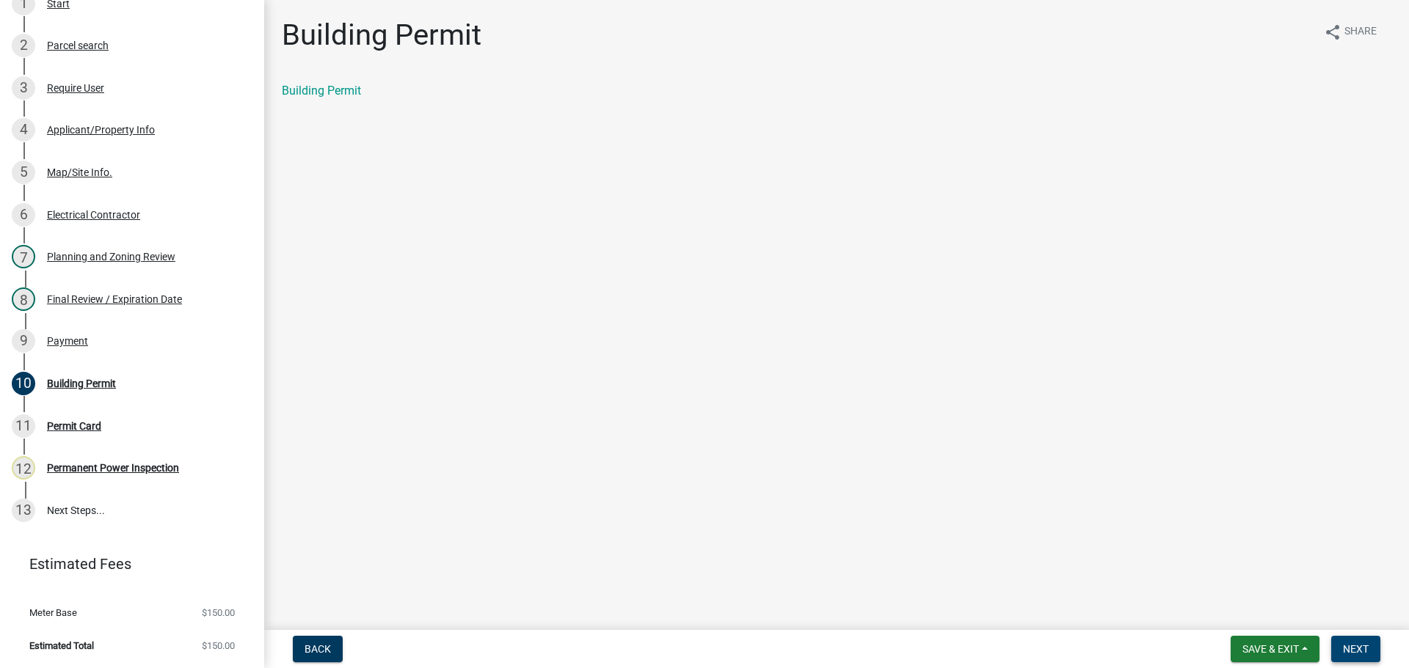
click at [1337, 651] on button "Next" at bounding box center [1355, 649] width 49 height 26
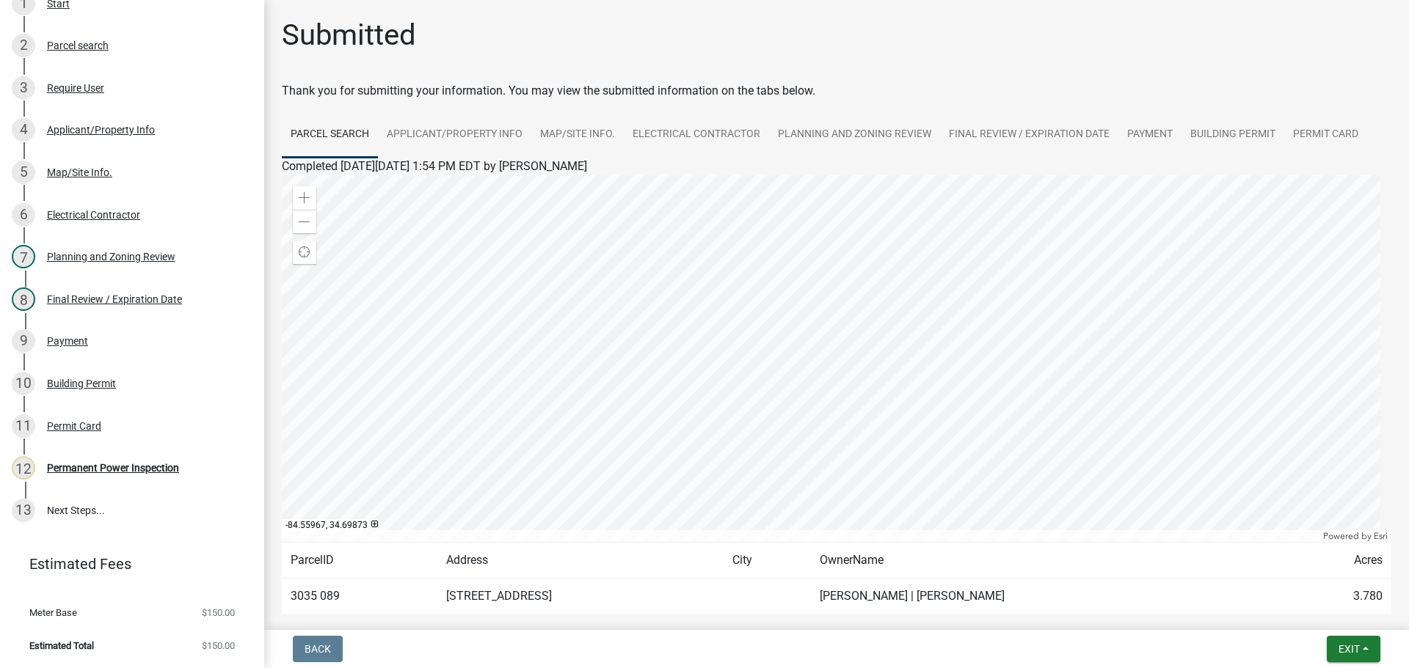
click at [905, 415] on div at bounding box center [836, 358] width 1109 height 367
click at [887, 423] on div at bounding box center [836, 358] width 1109 height 367
